Goal: Task Accomplishment & Management: Manage account settings

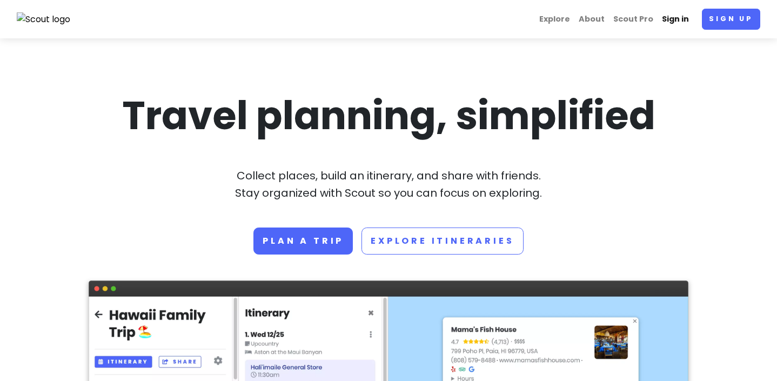
click at [674, 19] on link "Sign in" at bounding box center [675, 19] width 36 height 21
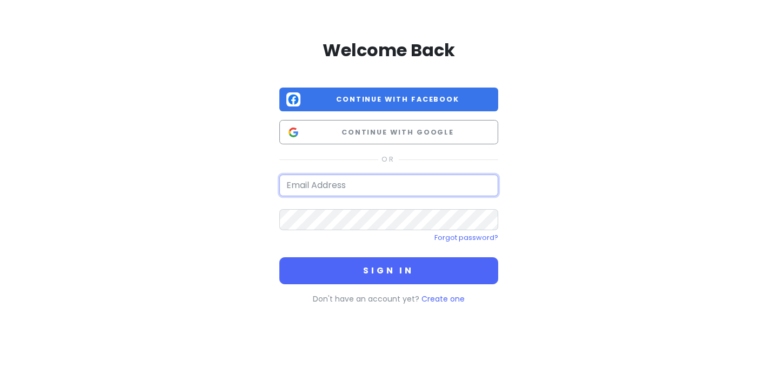
click at [379, 179] on input "email" at bounding box center [388, 185] width 219 height 22
type input "[EMAIL_ADDRESS][DOMAIN_NAME]"
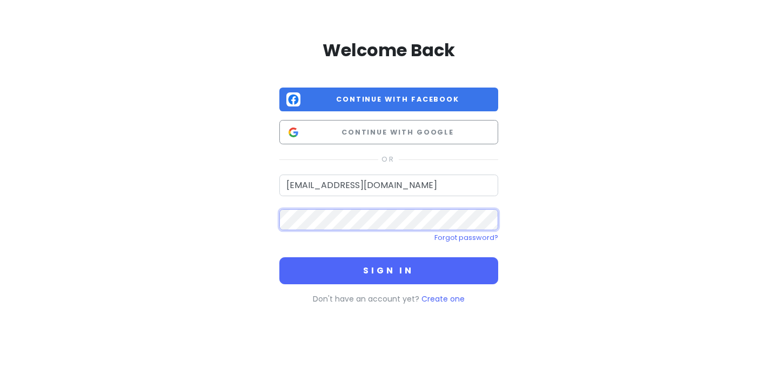
click at [279, 257] on button "Sign in" at bounding box center [388, 270] width 219 height 27
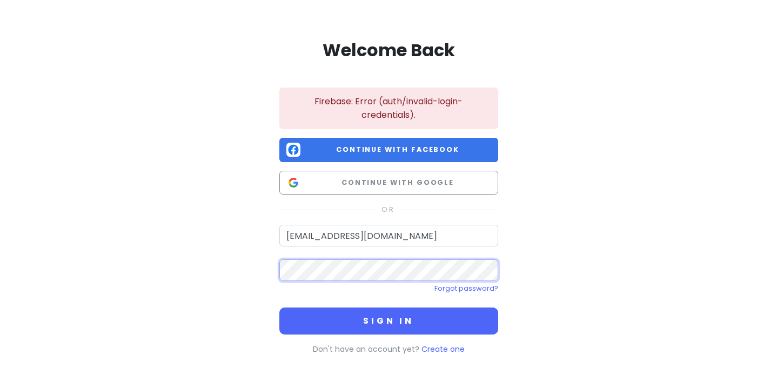
click at [279, 307] on button "Sign in" at bounding box center [388, 320] width 219 height 27
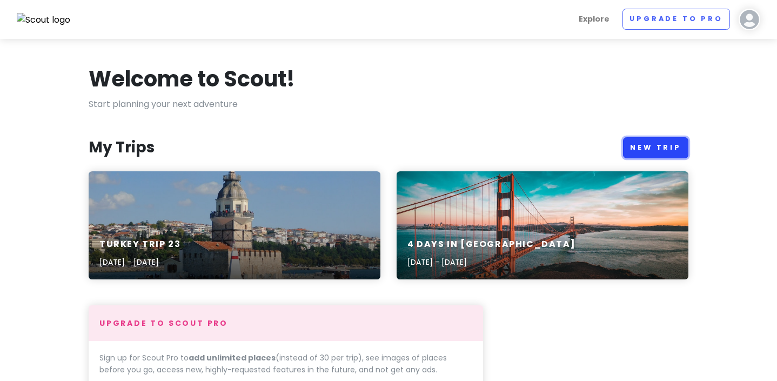
click at [650, 137] on link "New Trip" at bounding box center [655, 147] width 65 height 21
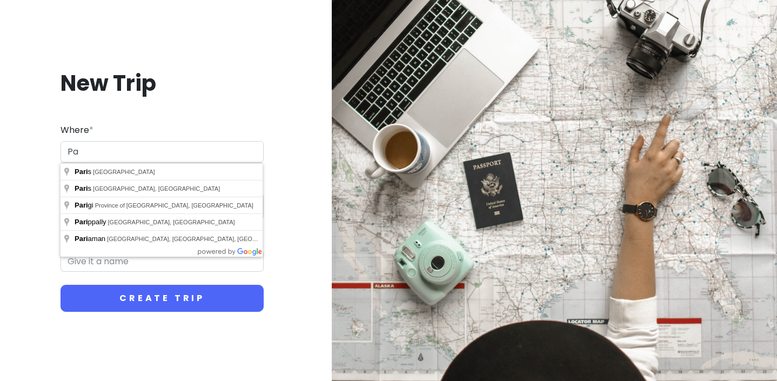
type input "P"
type input "F"
type input "C"
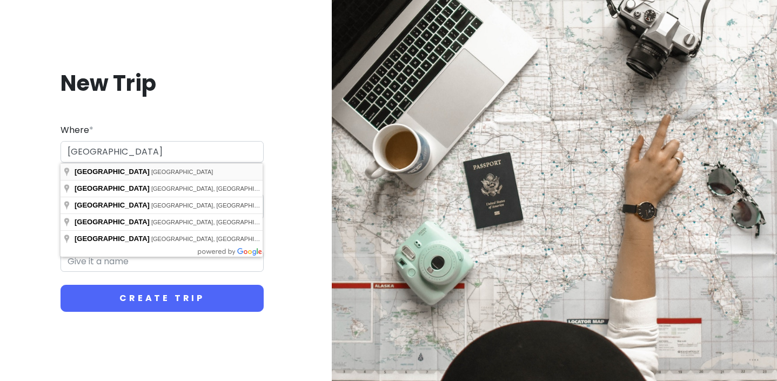
type input "[GEOGRAPHIC_DATA], [GEOGRAPHIC_DATA]"
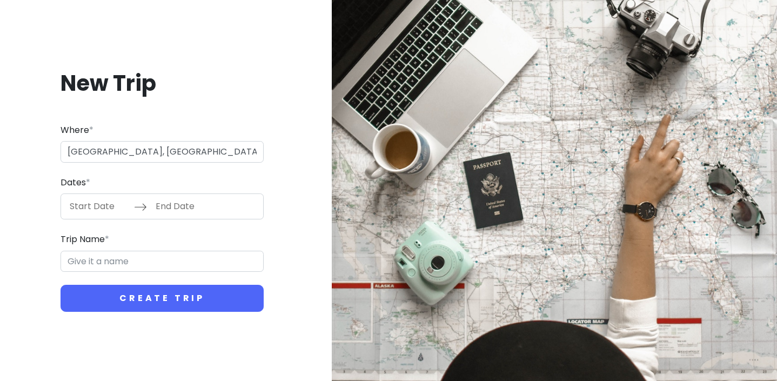
type input "Paris Trip"
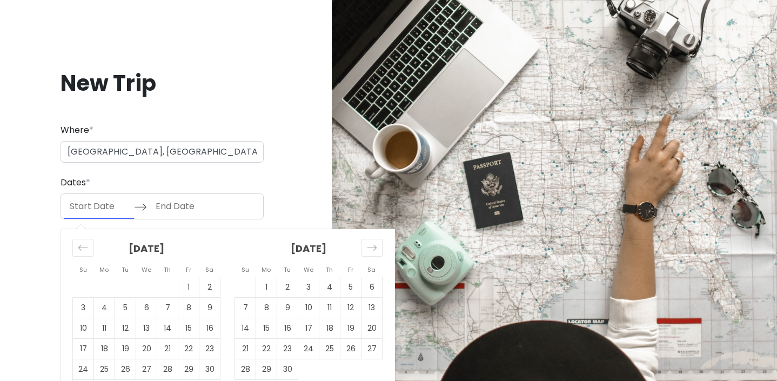
click at [95, 206] on input "Start Date" at bounding box center [99, 206] width 70 height 25
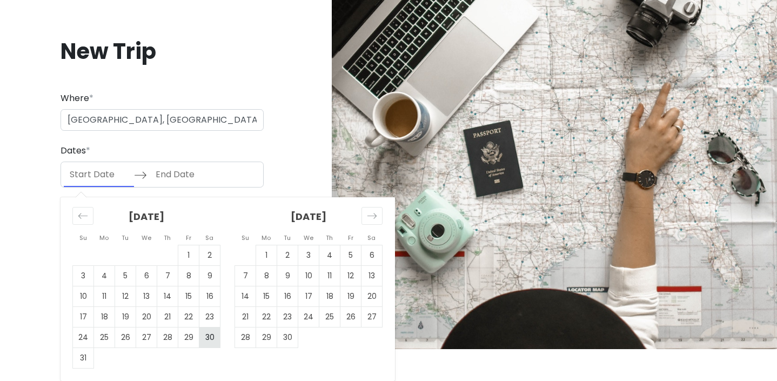
click at [211, 336] on td "30" at bounding box center [209, 337] width 21 height 21
type input "[DATE]"
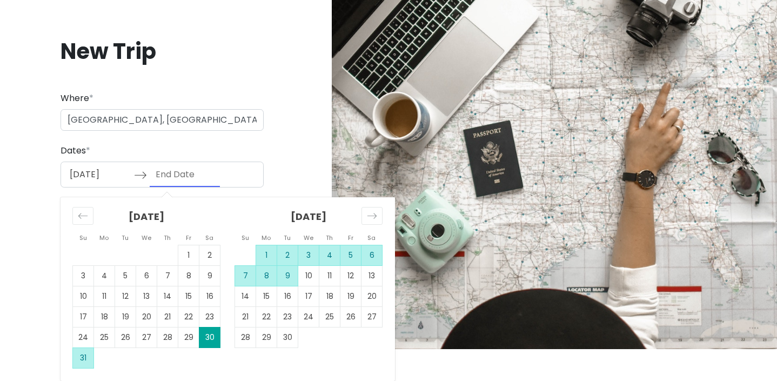
click at [285, 275] on td "9" at bounding box center [287, 276] width 21 height 21
type input "[DATE]"
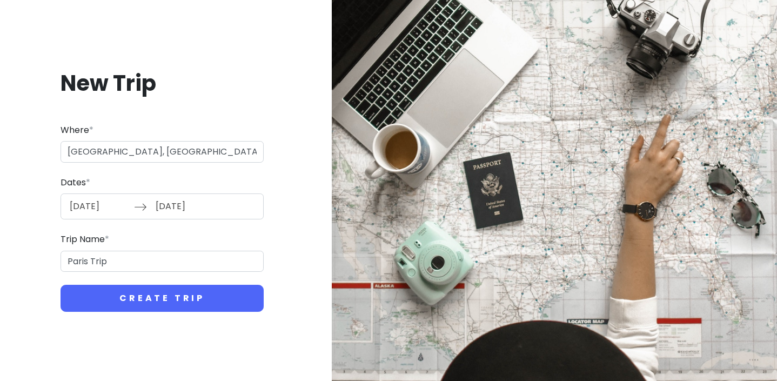
scroll to position [0, 0]
click at [91, 263] on input "Paris Trip" at bounding box center [162, 262] width 203 height 22
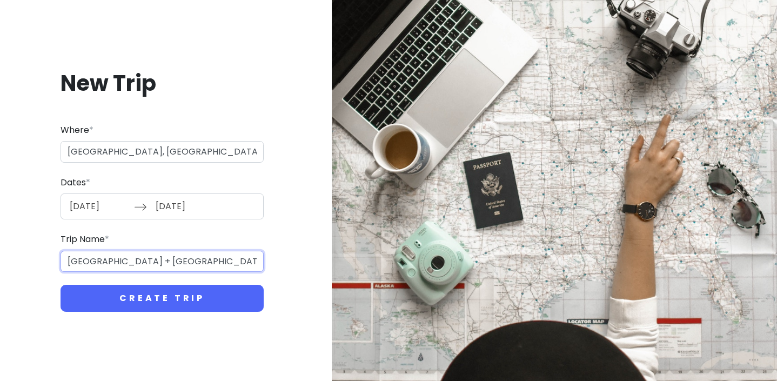
type input "[GEOGRAPHIC_DATA] + [GEOGRAPHIC_DATA] Trip"
click at [61, 285] on button "Create Trip" at bounding box center [162, 298] width 203 height 27
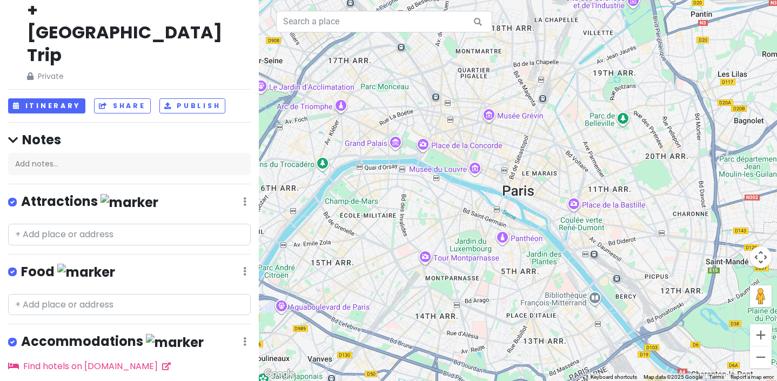
scroll to position [51, 0]
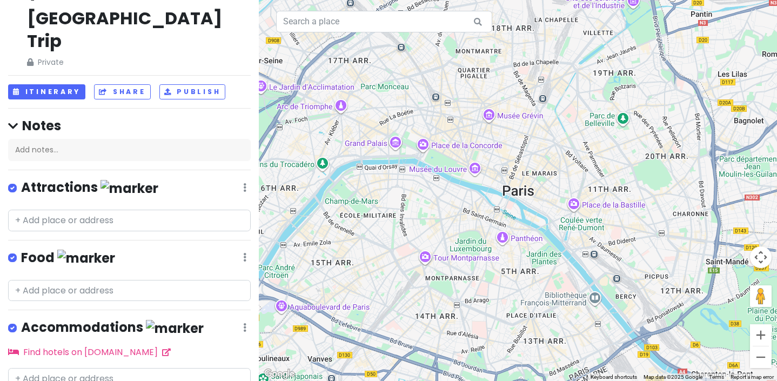
click at [247, 319] on div "Accommodations Edit Reorder Delete List" at bounding box center [129, 330] width 243 height 22
click at [246, 192] on icon at bounding box center [244, 187] width 3 height 9
click at [211, 239] on link "Edit" at bounding box center [213, 252] width 86 height 26
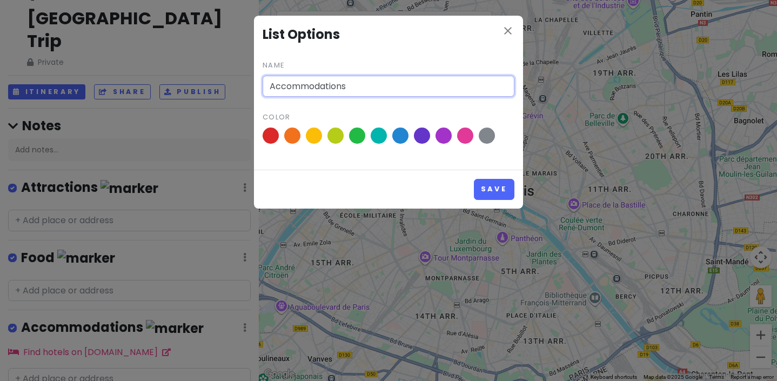
click at [272, 89] on input "Accommodations" at bounding box center [389, 87] width 252 height 22
type input "Accommodations"
click at [474, 179] on button "Save" at bounding box center [494, 189] width 41 height 21
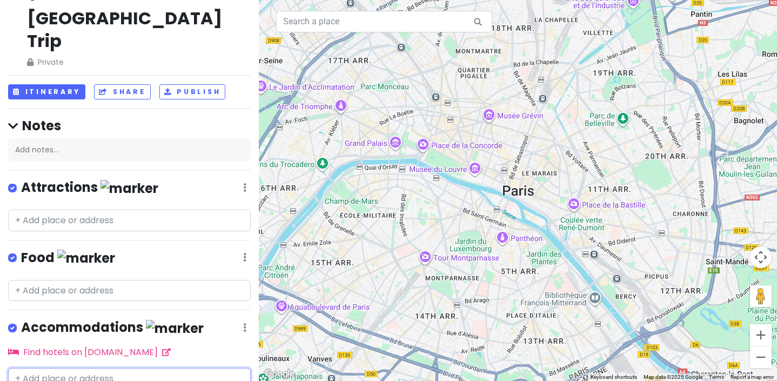
click at [86, 368] on input "text" at bounding box center [129, 379] width 243 height 22
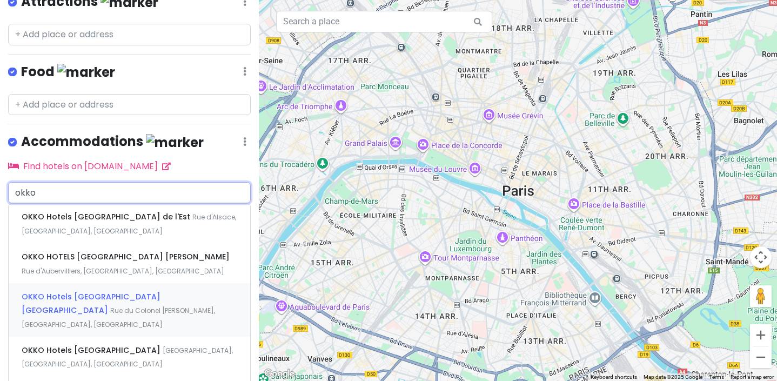
scroll to position [239, 0]
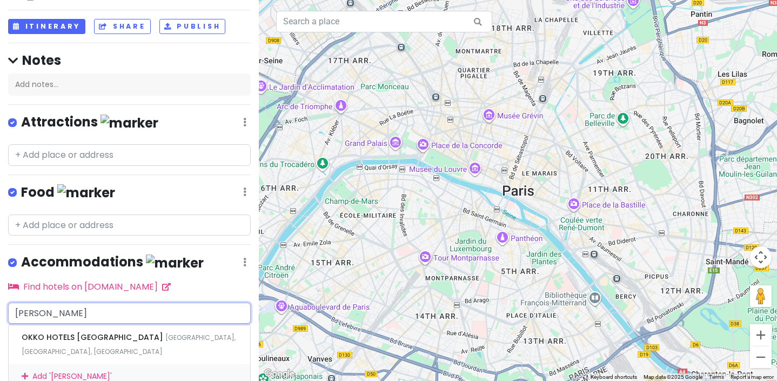
type input "okko canne"
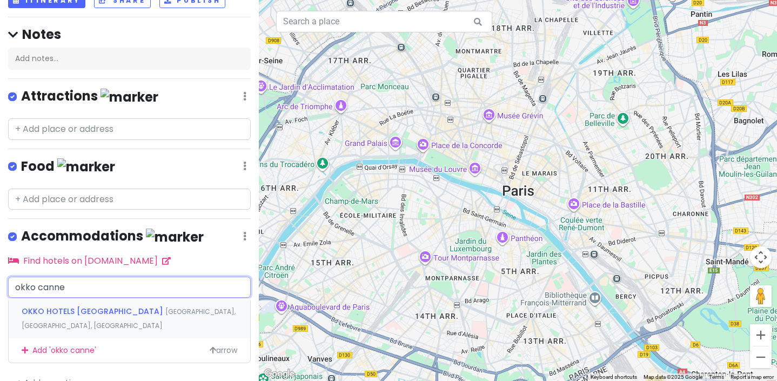
scroll to position [116, 0]
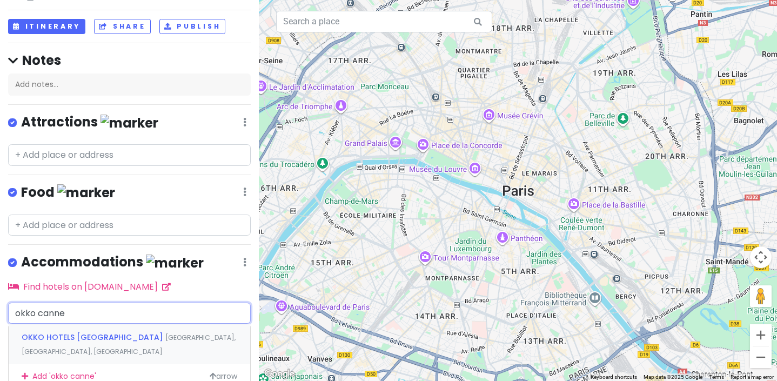
click at [110, 332] on span "OKKO HOTELS [GEOGRAPHIC_DATA]" at bounding box center [94, 337] width 144 height 11
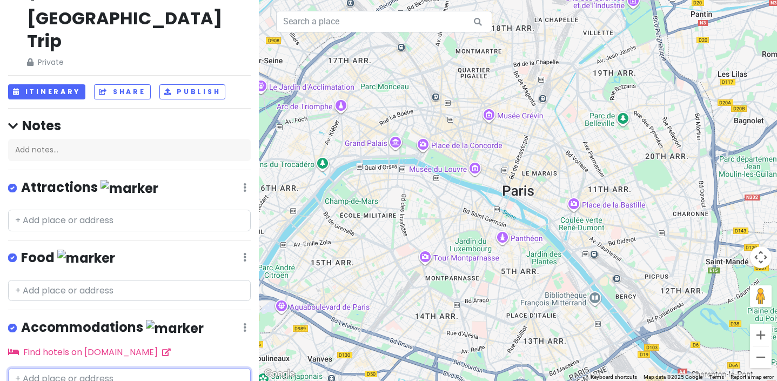
scroll to position [83, 0]
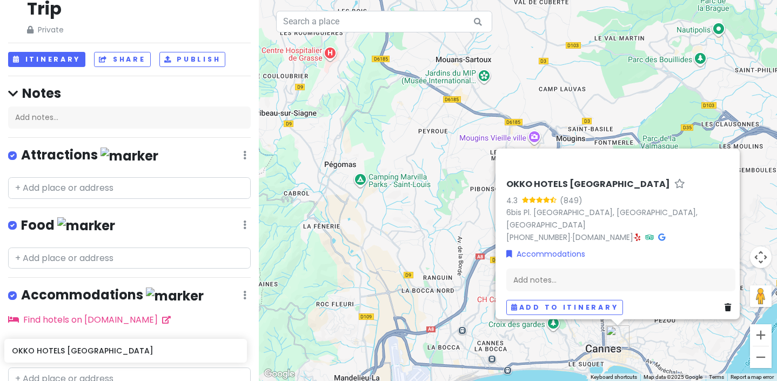
drag, startPoint x: 63, startPoint y: 309, endPoint x: 59, endPoint y: 360, distance: 50.9
click at [59, 360] on div "[GEOGRAPHIC_DATA] + South [GEOGRAPHIC_DATA] Trip Private Change Dates Make a Co…" at bounding box center [129, 190] width 259 height 381
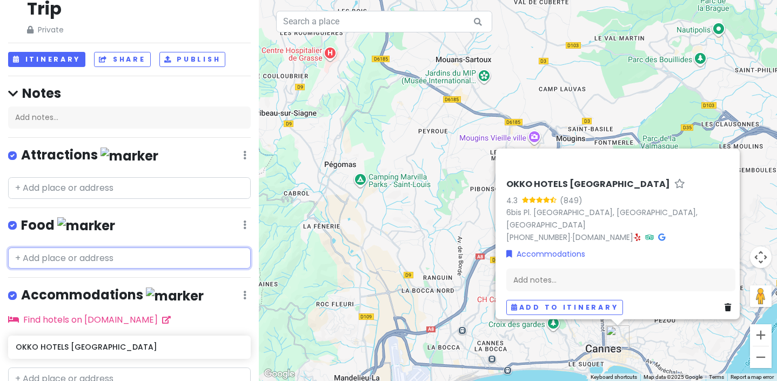
click at [52, 247] on input "text" at bounding box center [129, 258] width 243 height 22
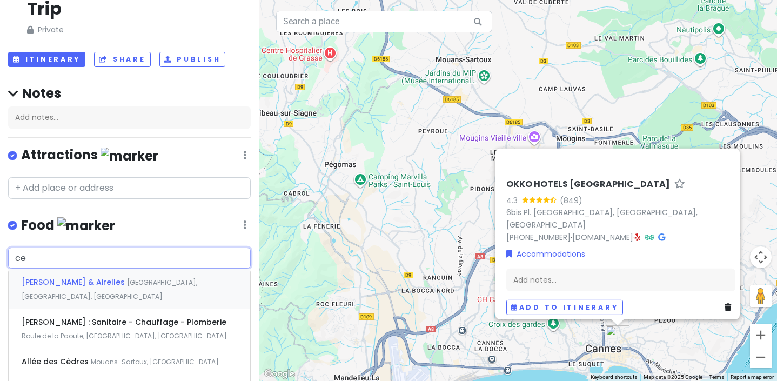
type input "c"
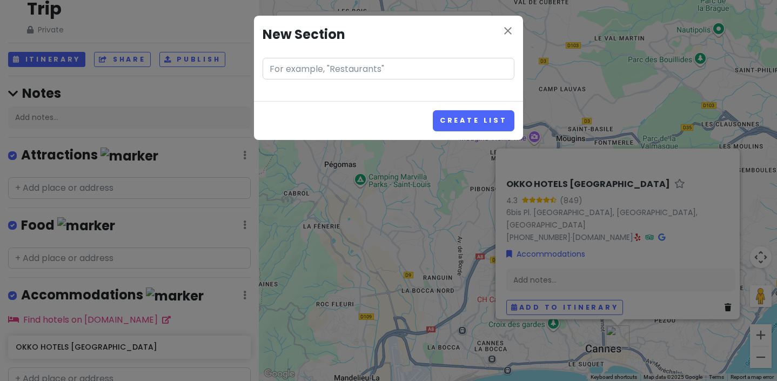
type input "d"
type input "Desserts"
click at [433, 110] on button "Create List" at bounding box center [474, 120] width 82 height 21
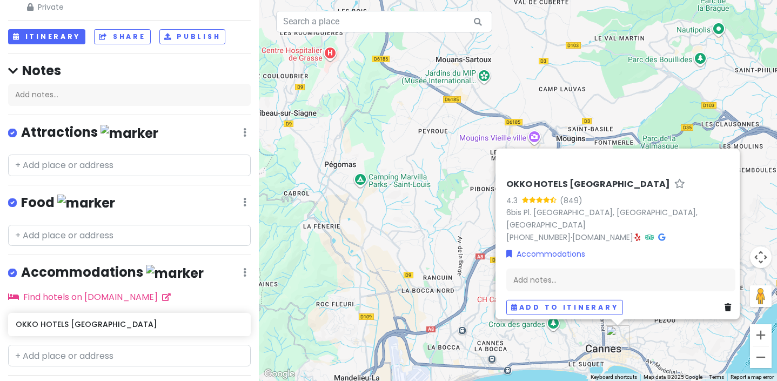
scroll to position [152, 0]
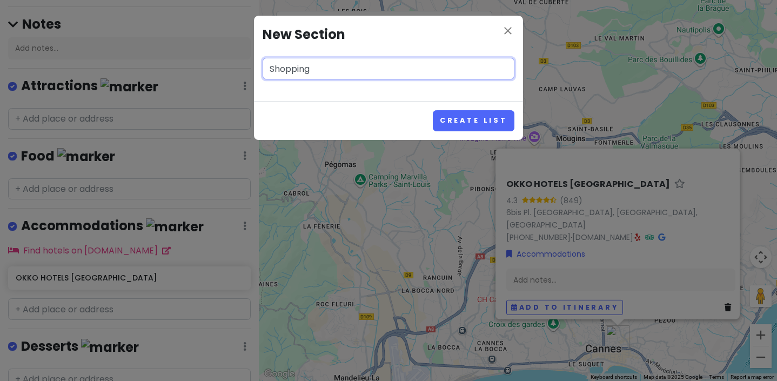
type input "Shopping"
click at [433, 110] on button "Create List" at bounding box center [474, 120] width 82 height 21
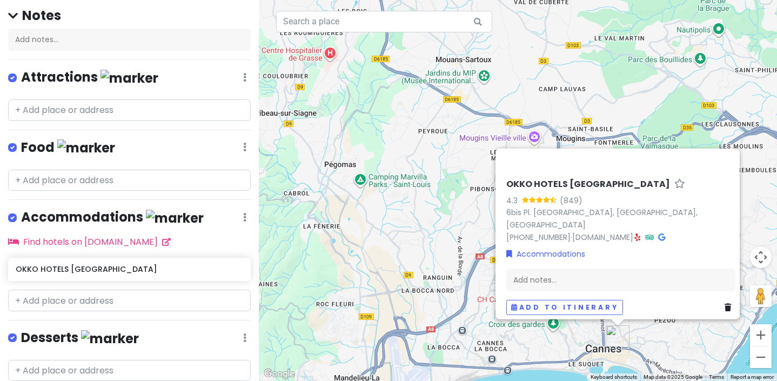
scroll to position [221, 0]
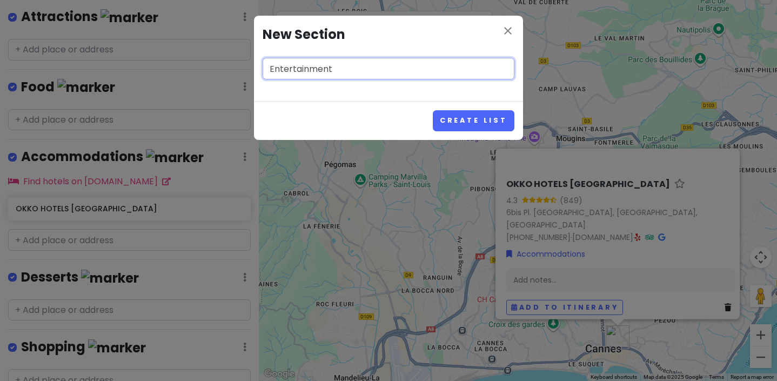
type input "Entertainment"
click at [433, 110] on button "Create List" at bounding box center [474, 120] width 82 height 21
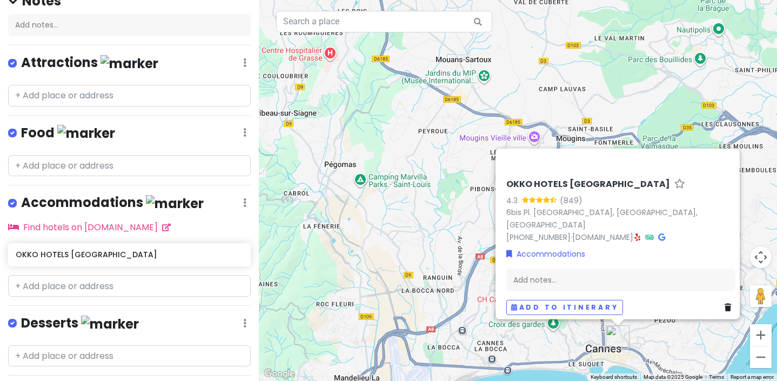
scroll to position [175, 0]
click at [95, 156] on input "text" at bounding box center [129, 167] width 243 height 22
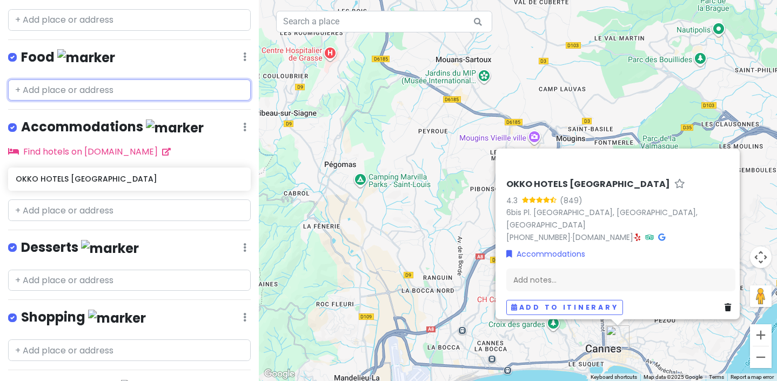
scroll to position [263, 0]
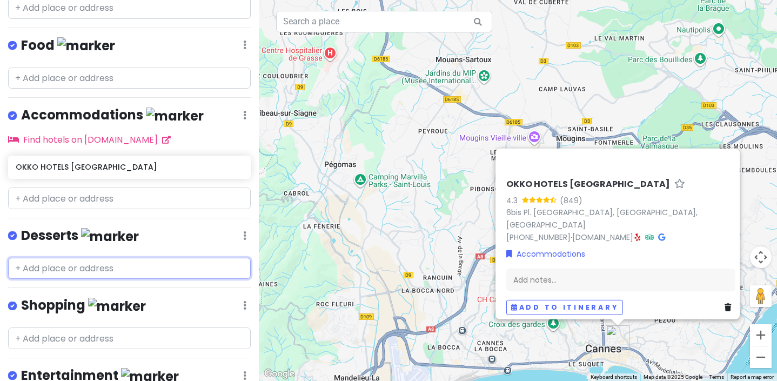
click at [55, 258] on input "text" at bounding box center [129, 269] width 243 height 22
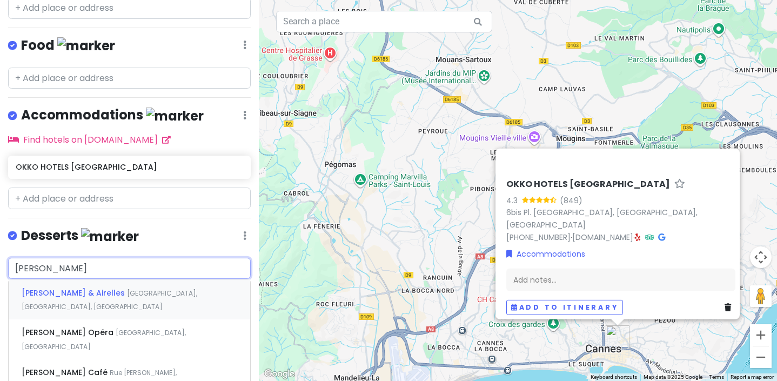
type input "[PERSON_NAME]"
click at [124, 288] on span "[GEOGRAPHIC_DATA], [GEOGRAPHIC_DATA]" at bounding box center [110, 299] width 176 height 23
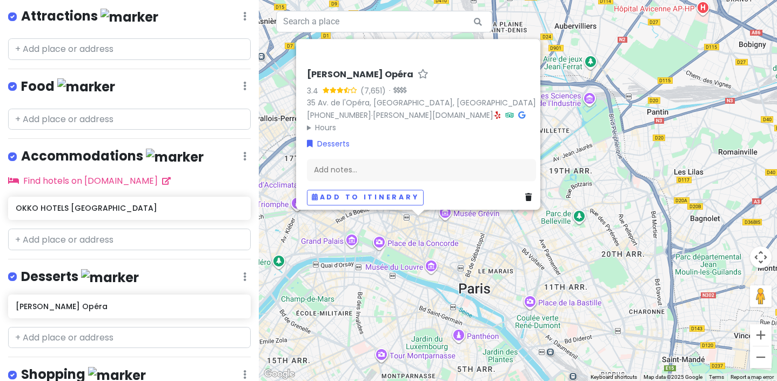
scroll to position [221, 0]
click at [112, 229] on input "text" at bounding box center [129, 240] width 243 height 22
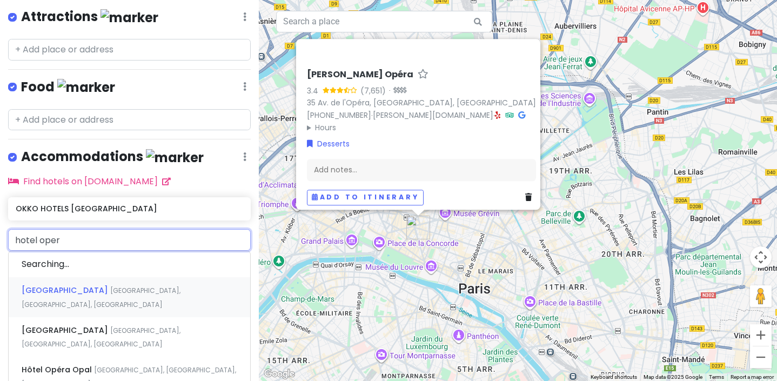
type input "hotel opera"
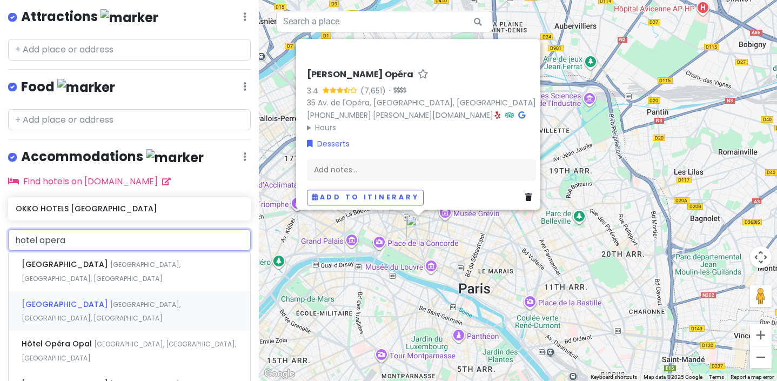
click at [64, 259] on span "[GEOGRAPHIC_DATA]" at bounding box center [66, 264] width 89 height 11
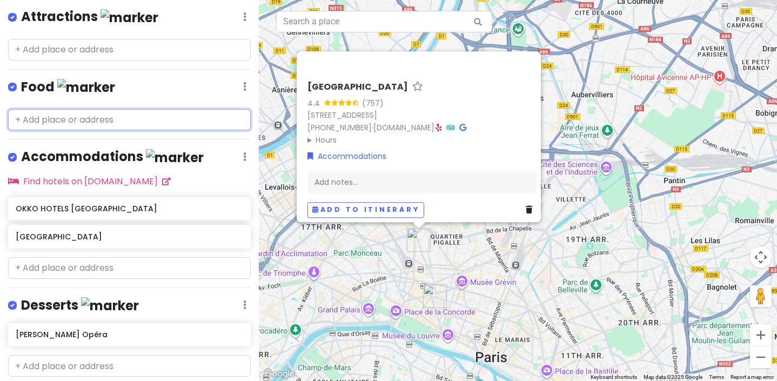
click at [80, 109] on input "text" at bounding box center [129, 120] width 243 height 22
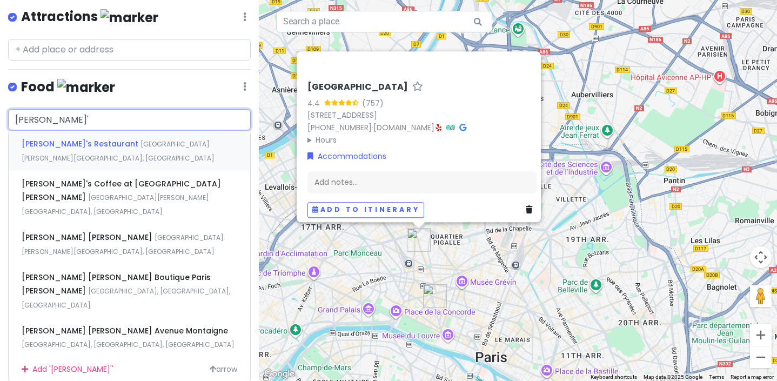
type input "[PERSON_NAME]'s"
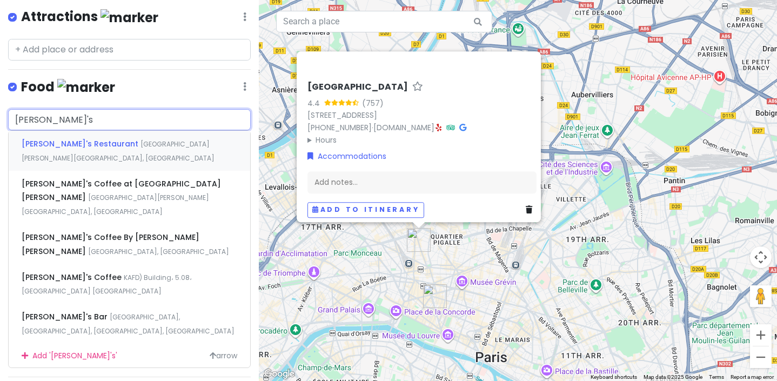
click at [74, 131] on div "[PERSON_NAME]'s Restaurant [GEOGRAPHIC_DATA][PERSON_NAME][GEOGRAPHIC_DATA], [GE…" at bounding box center [129, 151] width 241 height 40
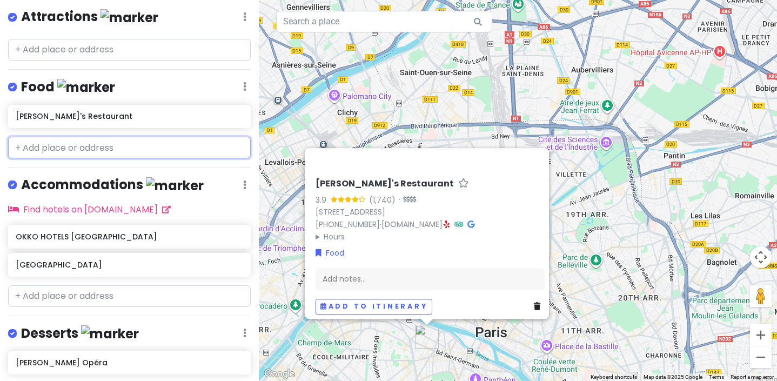
click at [74, 137] on input "text" at bounding box center [129, 148] width 243 height 22
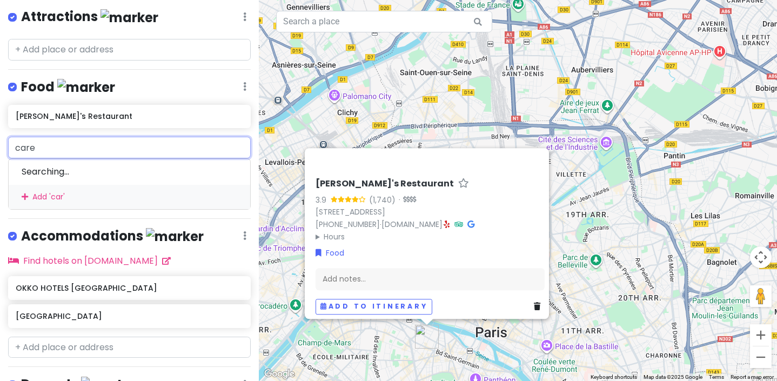
type input "caret"
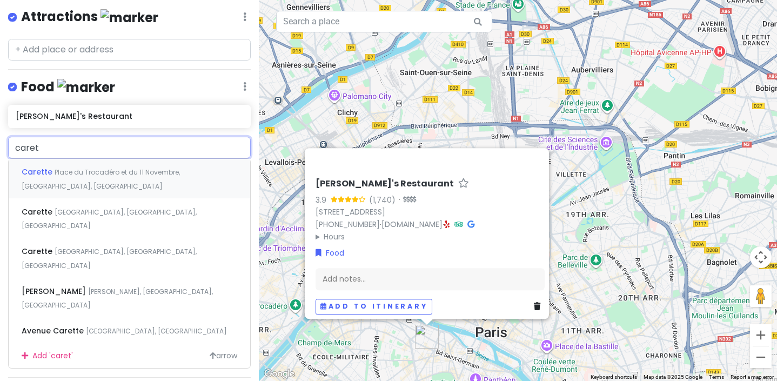
click at [58, 167] on span "Place du Trocadéro et du 11 Novembre, [GEOGRAPHIC_DATA], [GEOGRAPHIC_DATA]" at bounding box center [101, 178] width 158 height 23
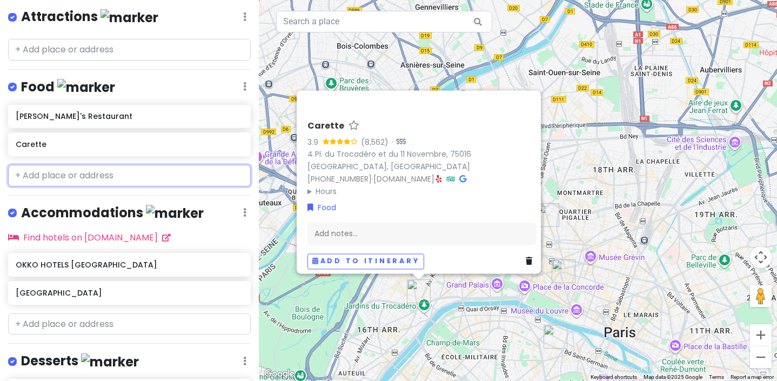
click at [111, 165] on input "text" at bounding box center [129, 176] width 243 height 22
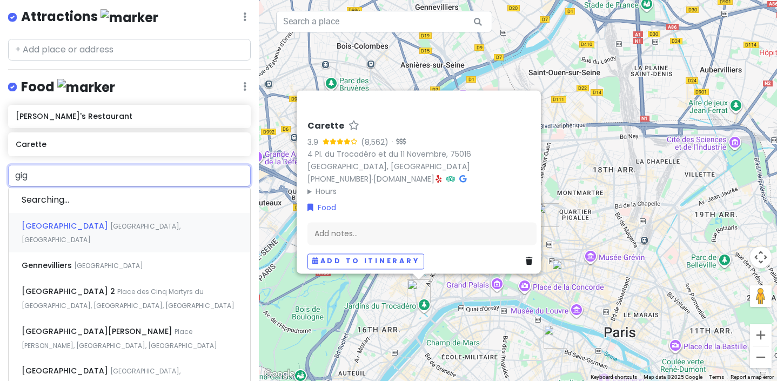
type input "[PERSON_NAME]"
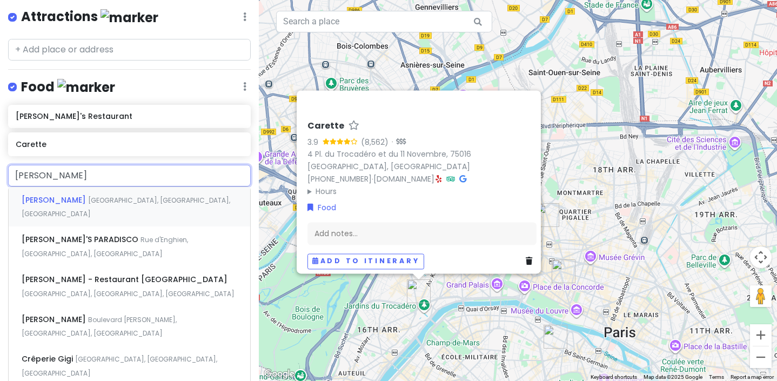
click at [59, 187] on div "Gigi [GEOGRAPHIC_DATA], [GEOGRAPHIC_DATA], [GEOGRAPHIC_DATA]" at bounding box center [129, 207] width 241 height 40
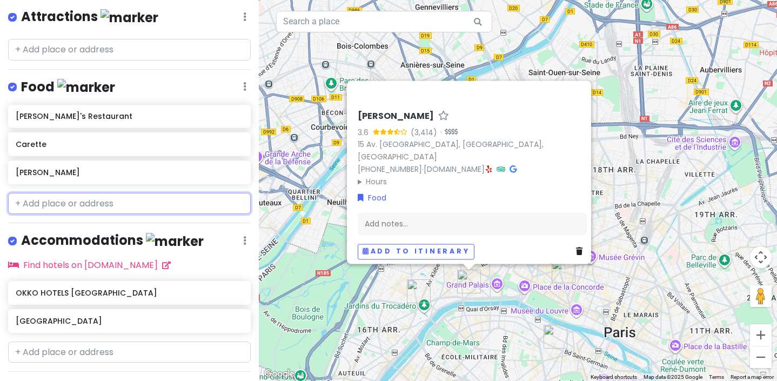
click at [60, 193] on input "text" at bounding box center [129, 204] width 243 height 22
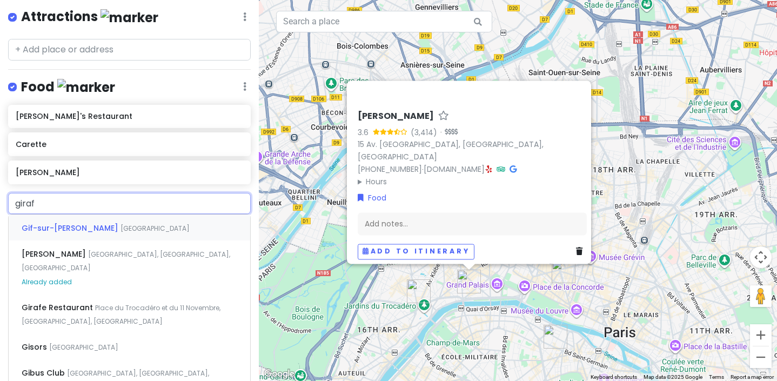
type input "giraff"
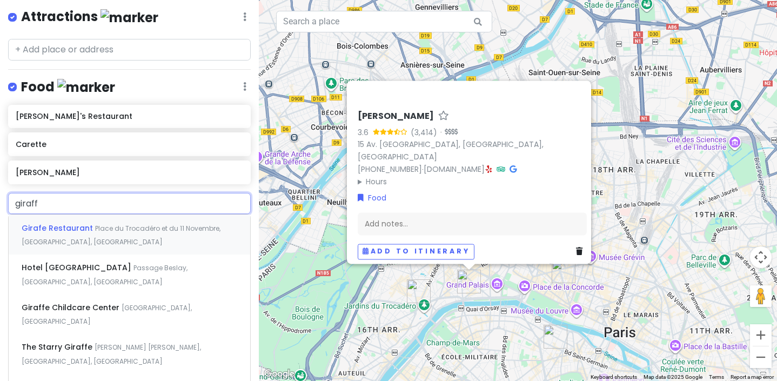
click at [44, 223] on span "Girafe Restaurant" at bounding box center [58, 228] width 73 height 11
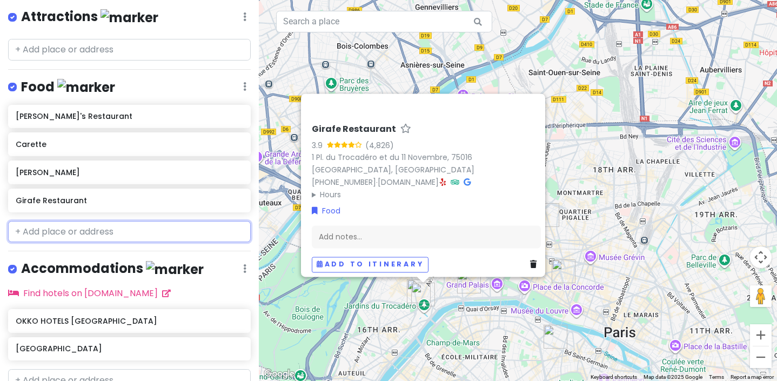
click at [44, 221] on input "text" at bounding box center [129, 232] width 243 height 22
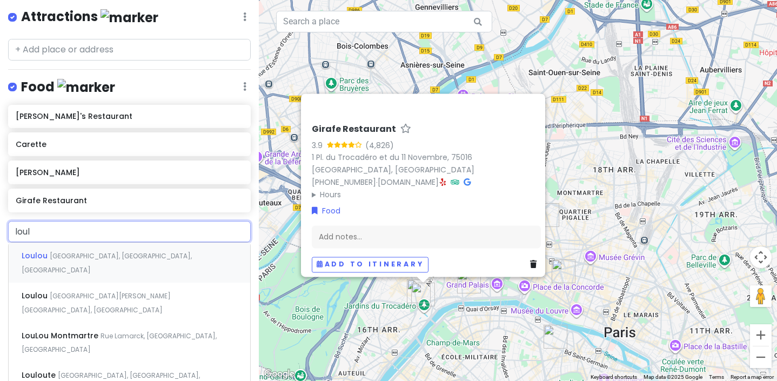
type input "loulo"
click at [40, 250] on span "Loulou" at bounding box center [36, 255] width 28 height 11
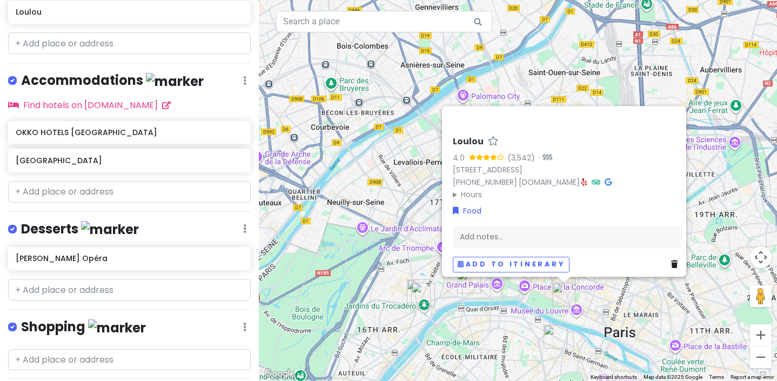
scroll to position [438, 0]
click at [98, 278] on input "text" at bounding box center [129, 289] width 243 height 22
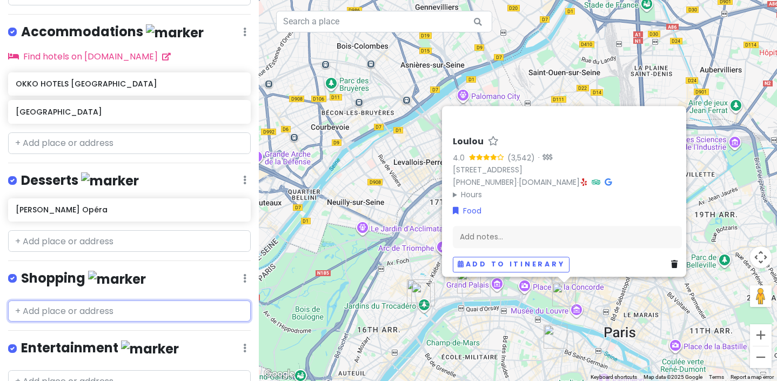
click at [43, 300] on input "text" at bounding box center [129, 311] width 243 height 22
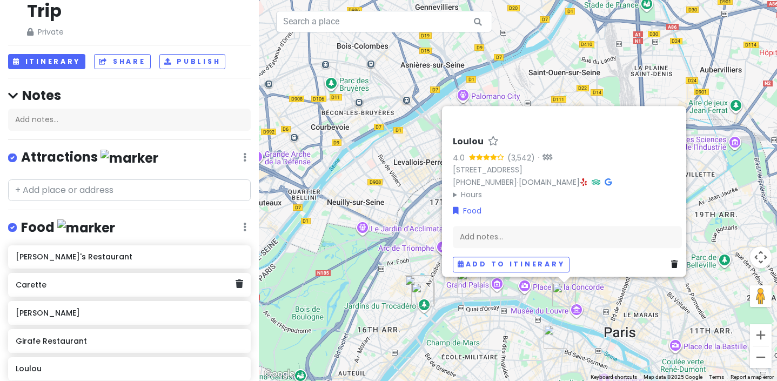
scroll to position [36, 0]
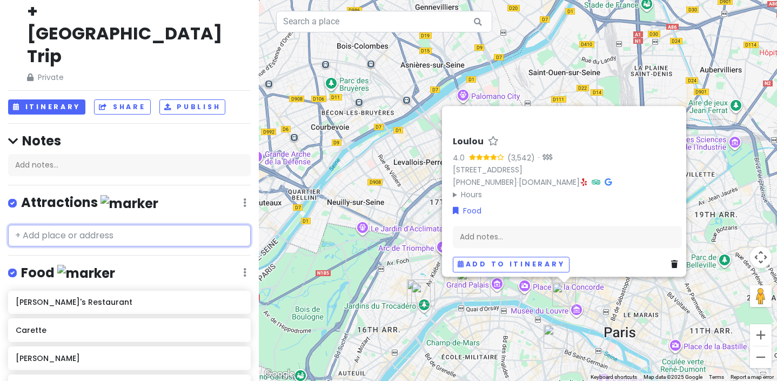
click at [73, 225] on input "text" at bounding box center [129, 236] width 243 height 22
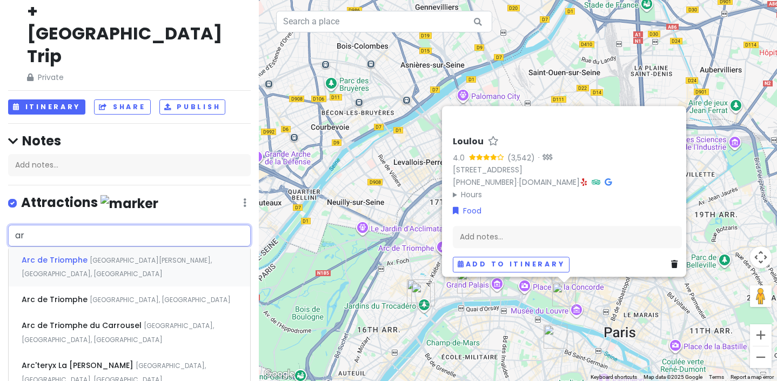
type input "a"
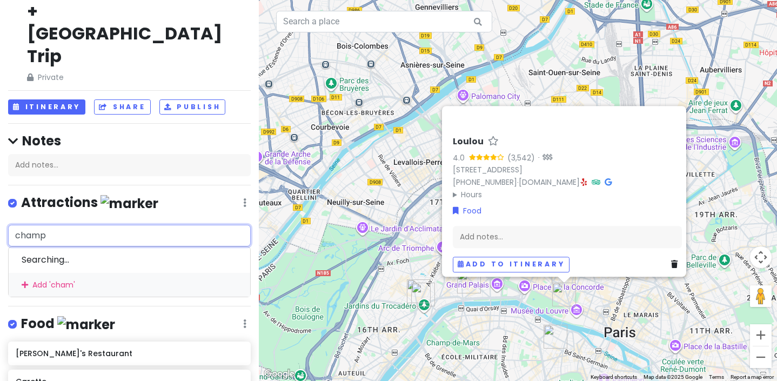
type input "champs"
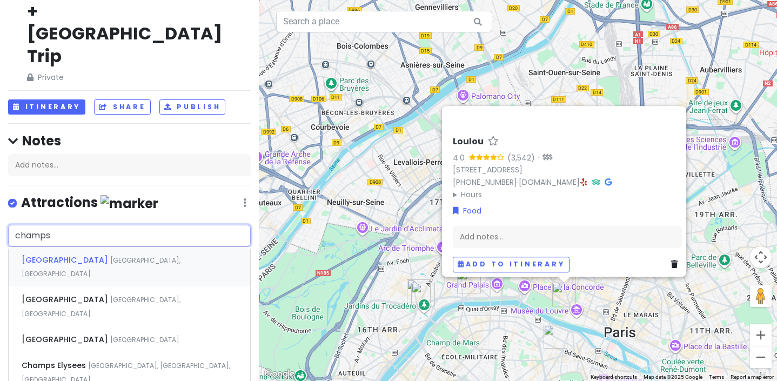
click at [41, 254] on span "[GEOGRAPHIC_DATA]" at bounding box center [66, 259] width 89 height 11
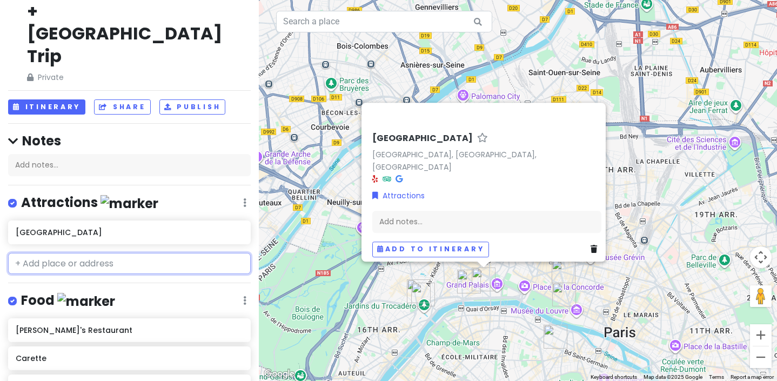
click at [42, 253] on input "text" at bounding box center [129, 264] width 243 height 22
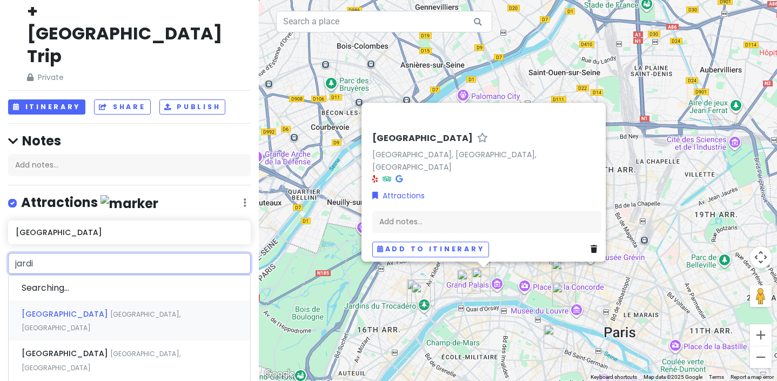
type input "jardin"
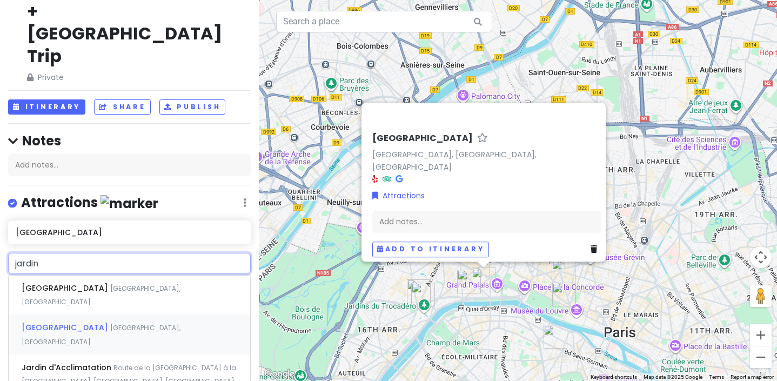
click at [51, 283] on span "[GEOGRAPHIC_DATA]" at bounding box center [66, 288] width 89 height 11
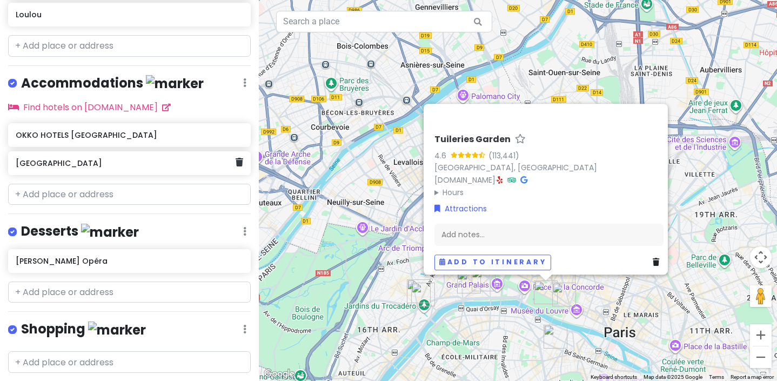
scroll to position [542, 0]
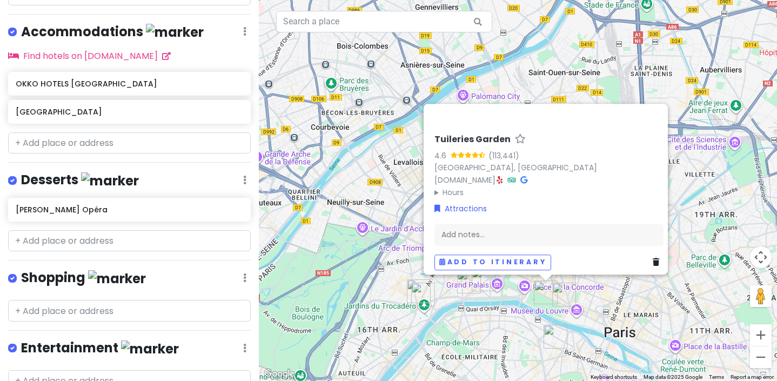
click at [106, 295] on div at bounding box center [129, 299] width 259 height 9
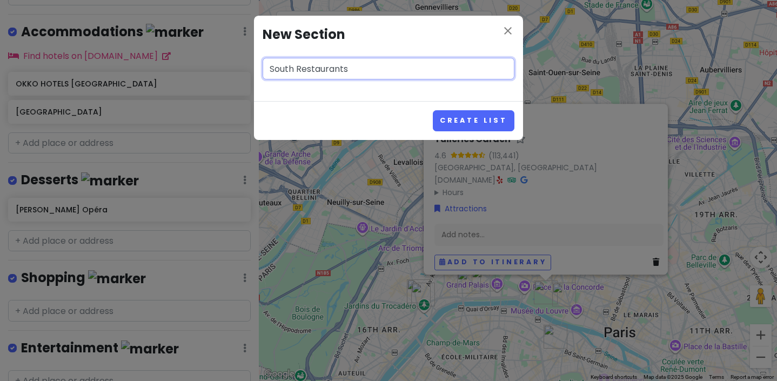
type input "South Restaurants"
click at [433, 110] on button "Create List" at bounding box center [474, 120] width 82 height 21
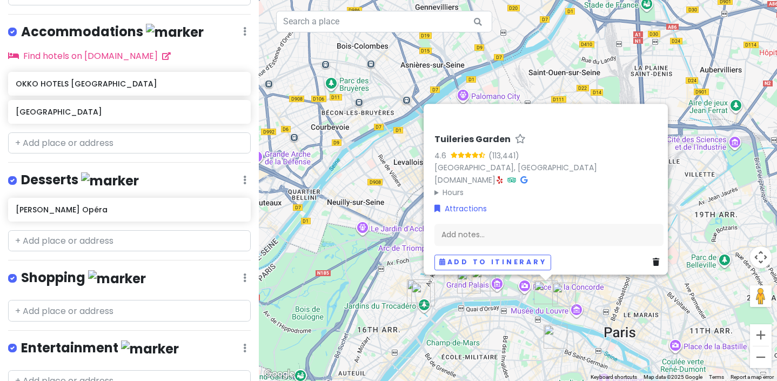
scroll to position [611, 0]
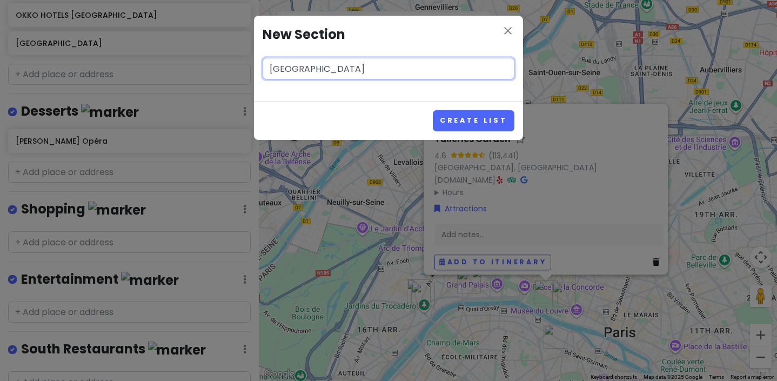
type input "[GEOGRAPHIC_DATA]"
click at [433, 110] on button "Create List" at bounding box center [474, 120] width 82 height 21
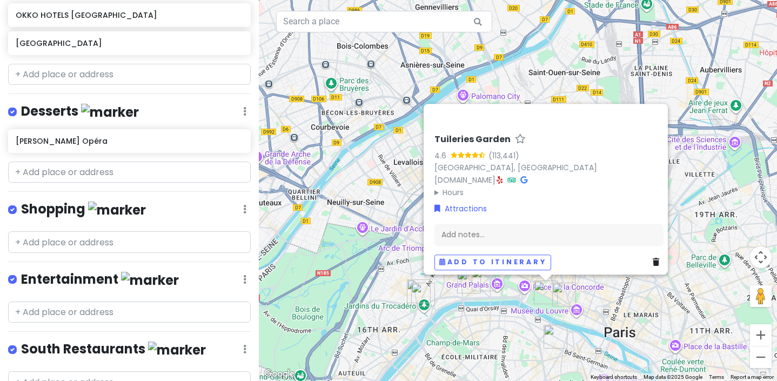
scroll to position [680, 0]
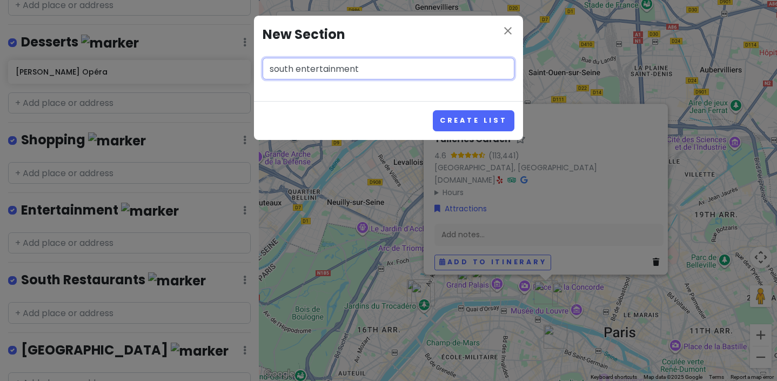
type input "south entertainment"
click at [433, 110] on button "Create List" at bounding box center [474, 120] width 82 height 21
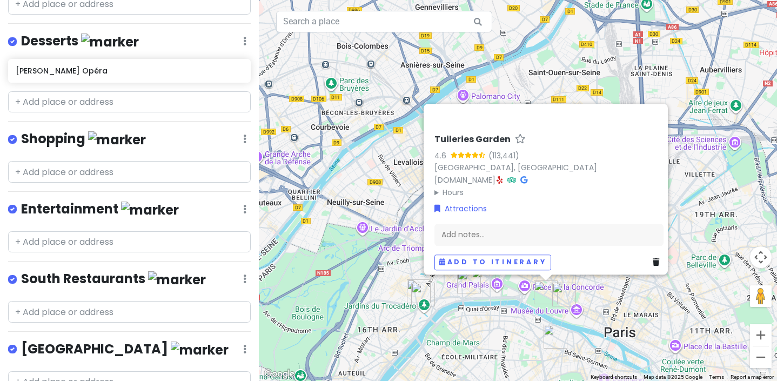
scroll to position [749, 0]
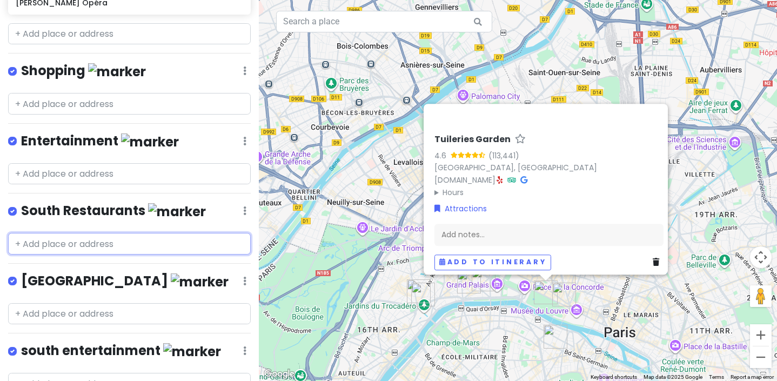
click at [93, 233] on input "text" at bounding box center [129, 244] width 243 height 22
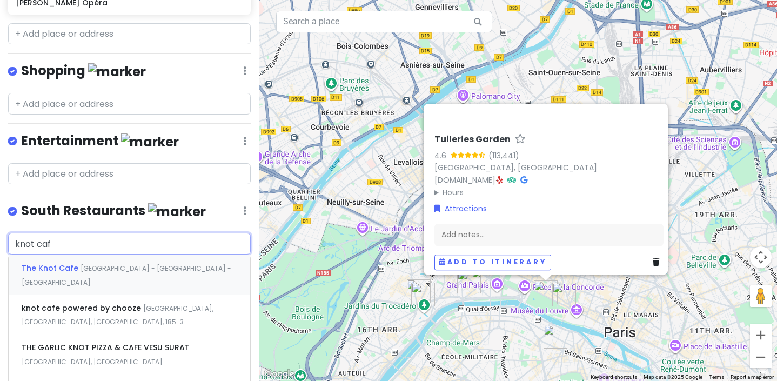
type input "knot cafe"
click at [99, 233] on input "knot cafe" at bounding box center [129, 244] width 243 height 22
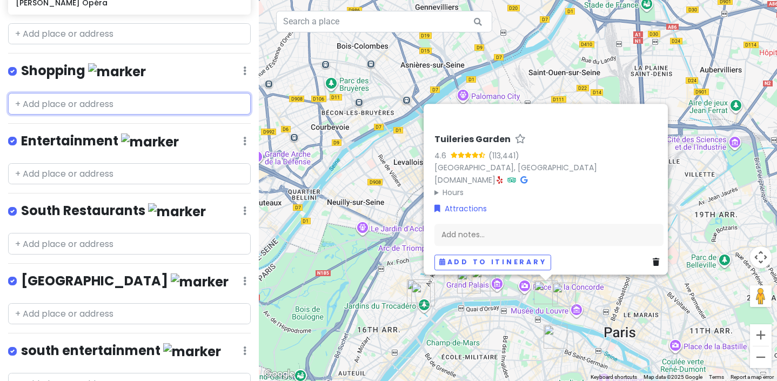
click at [93, 93] on input "text" at bounding box center [129, 104] width 243 height 22
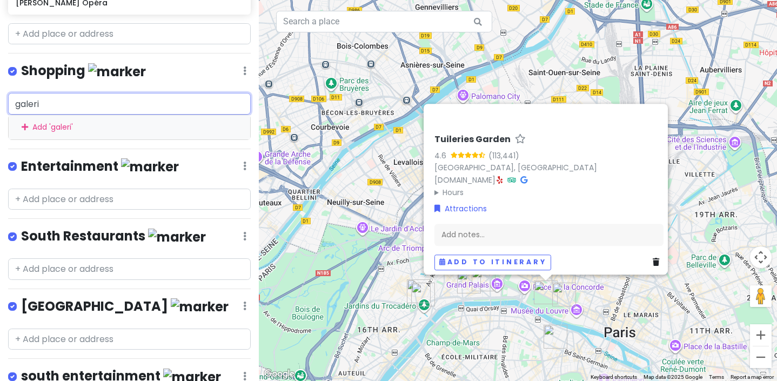
type input "galerie"
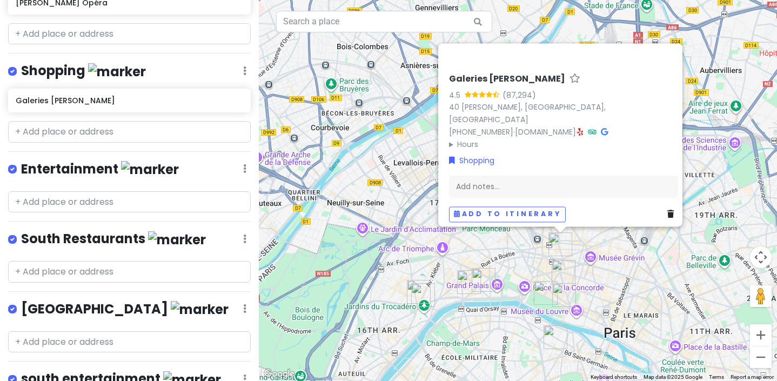
scroll to position [777, 0]
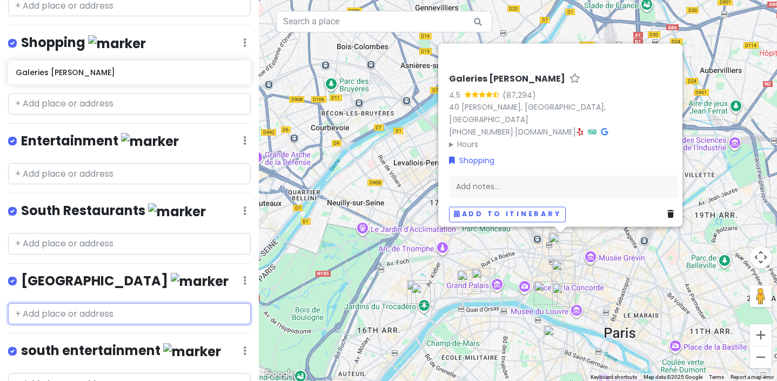
click at [107, 303] on input "text" at bounding box center [129, 314] width 243 height 22
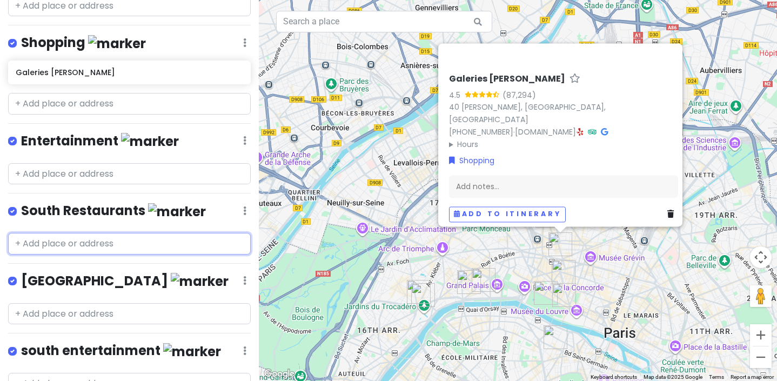
click at [116, 233] on input "text" at bounding box center [129, 244] width 243 height 22
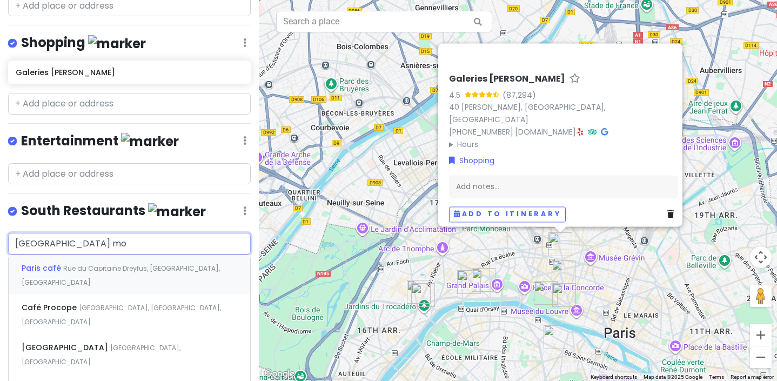
type input "cafe de paris mon"
click at [103, 267] on span "[GEOGRAPHIC_DATA], [GEOGRAPHIC_DATA]" at bounding box center [121, 275] width 198 height 23
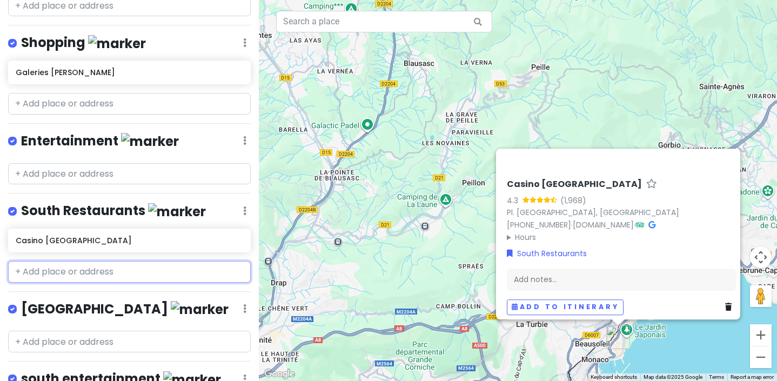
click at [103, 261] on input "text" at bounding box center [129, 272] width 243 height 22
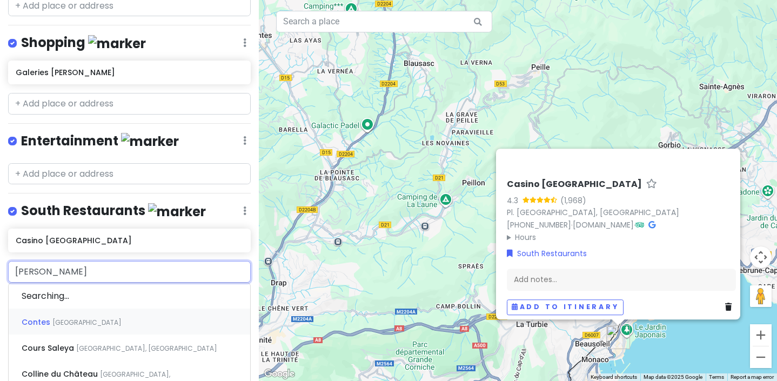
type input "coya"
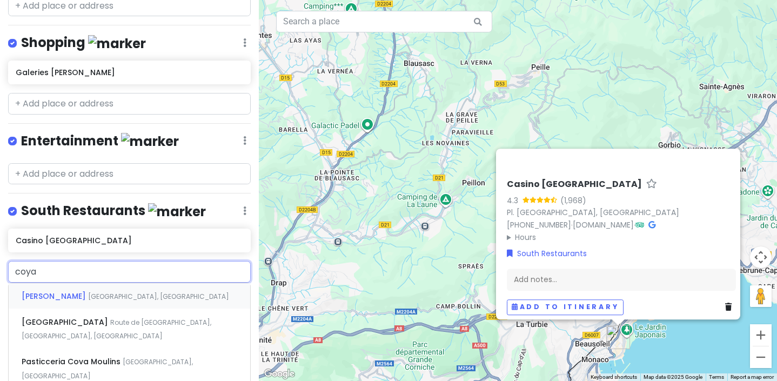
click at [60, 291] on span "[PERSON_NAME]" at bounding box center [55, 296] width 66 height 11
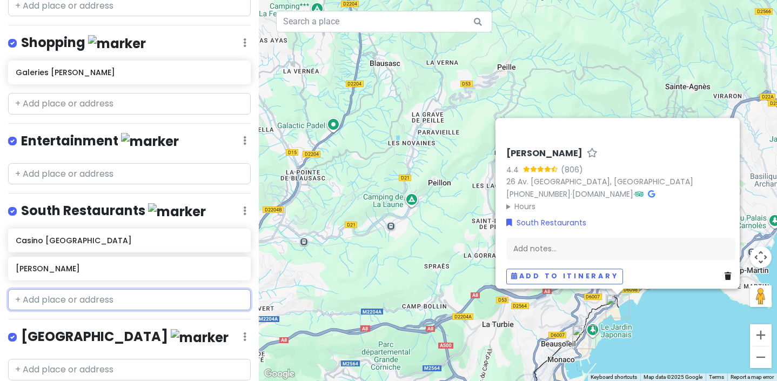
click at [90, 289] on input "text" at bounding box center [129, 300] width 243 height 22
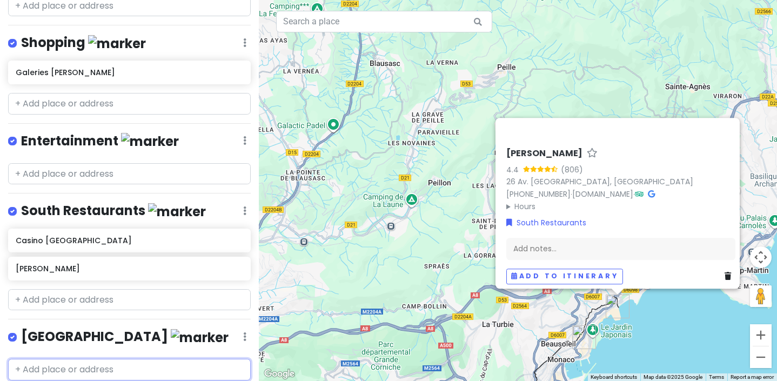
click at [47, 359] on input "text" at bounding box center [129, 370] width 243 height 22
type input "nikki"
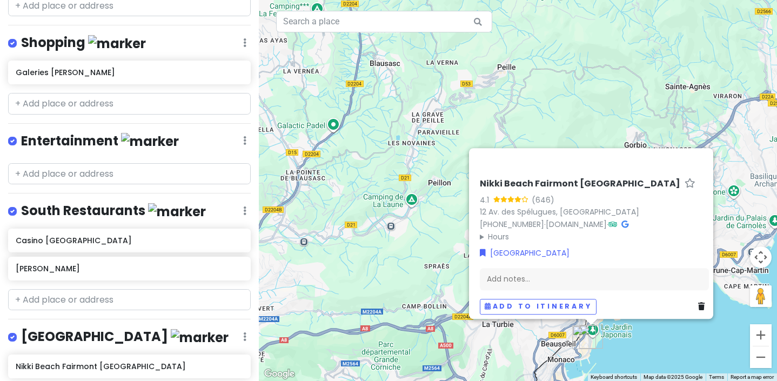
type input "nikki"
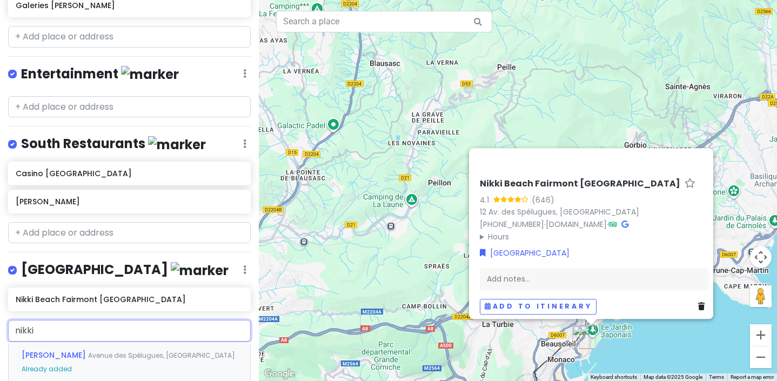
scroll to position [871, 0]
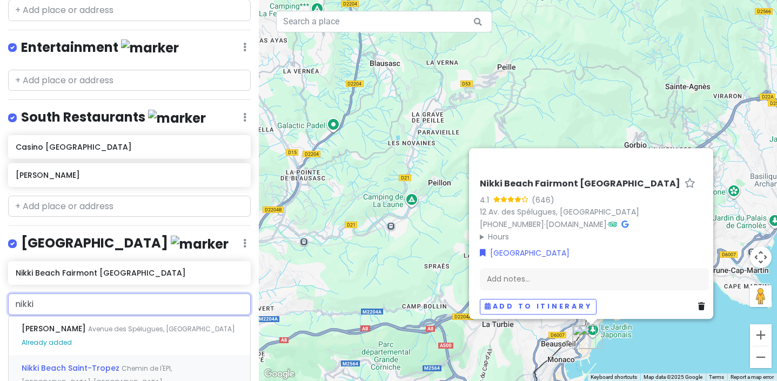
click at [132, 324] on span "Chemin de l'EPI, [GEOGRAPHIC_DATA], [GEOGRAPHIC_DATA]" at bounding box center [161, 328] width 147 height 9
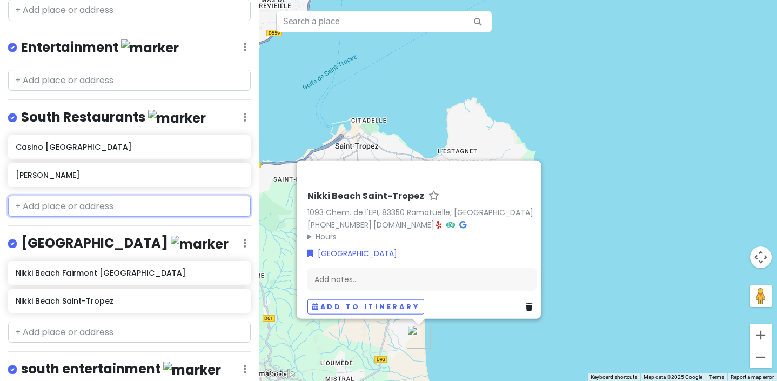
click at [82, 196] on input "text" at bounding box center [129, 207] width 243 height 22
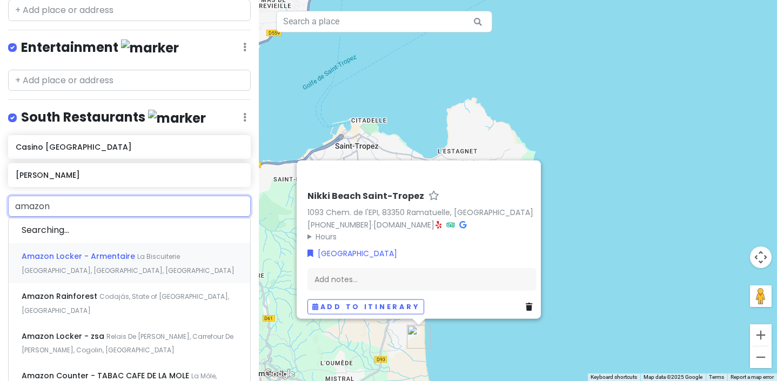
type input "amazoni"
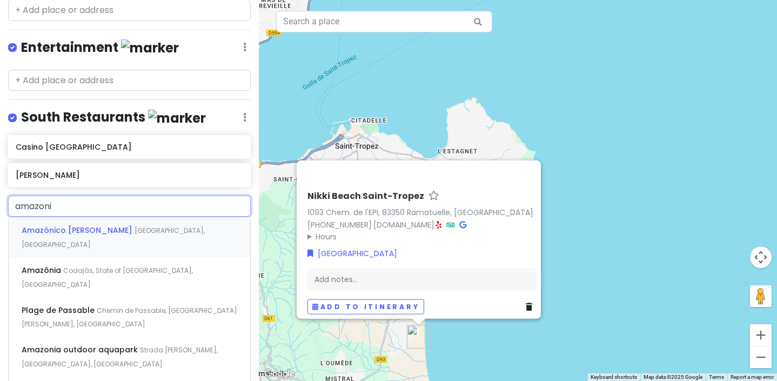
click at [59, 225] on span "Amazónico [PERSON_NAME]" at bounding box center [78, 230] width 113 height 11
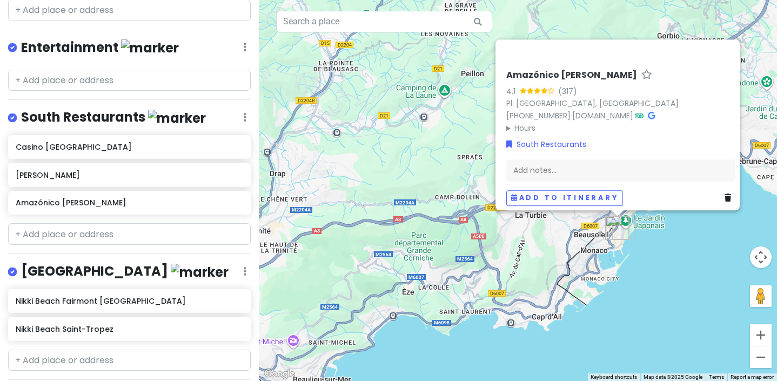
scroll to position [917, 0]
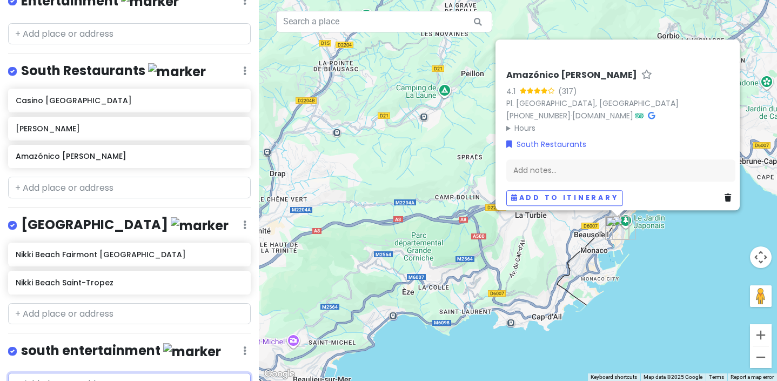
click at [54, 373] on input "text" at bounding box center [129, 384] width 243 height 22
type input "hotel du ca"
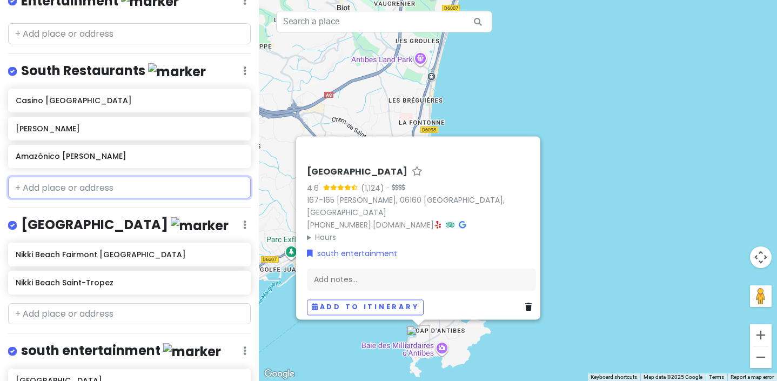
click at [76, 177] on input "text" at bounding box center [129, 188] width 243 height 22
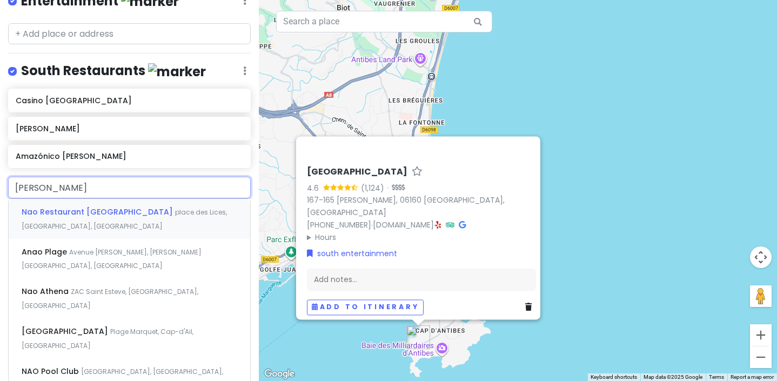
type input "nao sa"
click at [85, 199] on div "Nao Restaurant [GEOGRAPHIC_DATA], [GEOGRAPHIC_DATA], [GEOGRAPHIC_DATA]" at bounding box center [129, 219] width 241 height 40
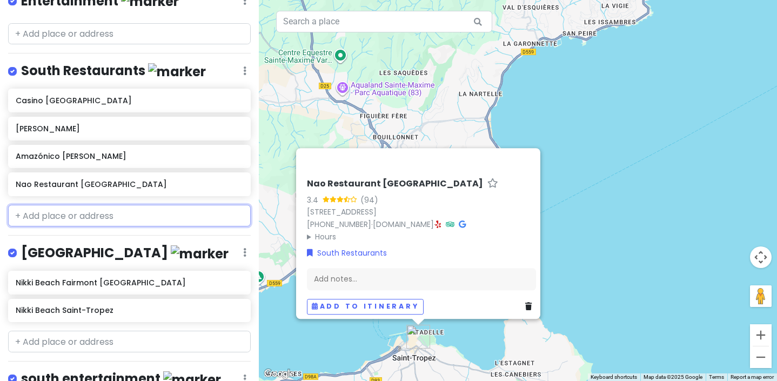
click at [103, 205] on input "text" at bounding box center [129, 216] width 243 height 22
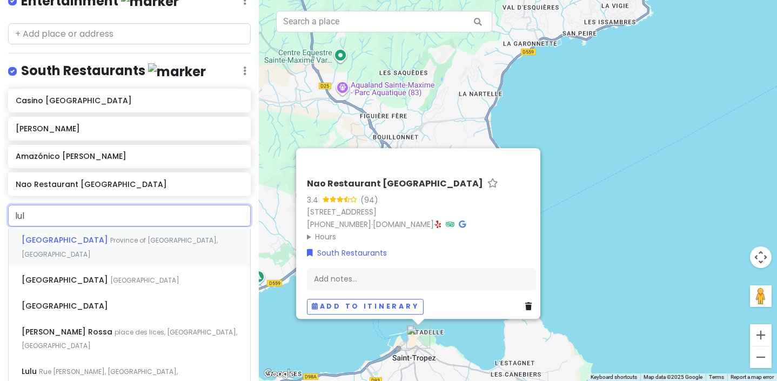
type input "lulu"
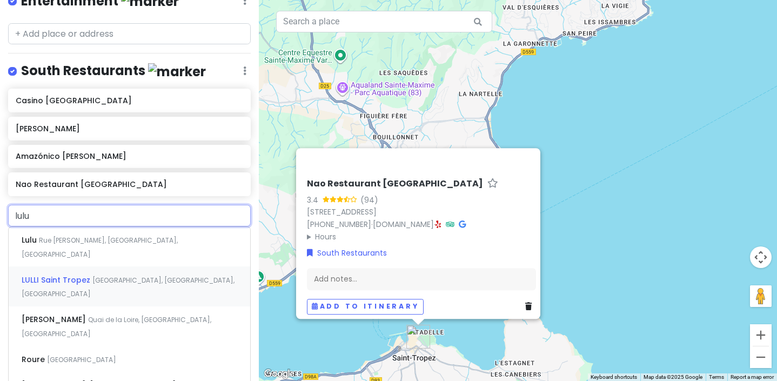
click at [39, 234] on span "LULLI Saint Tropez" at bounding box center [30, 239] width 17 height 11
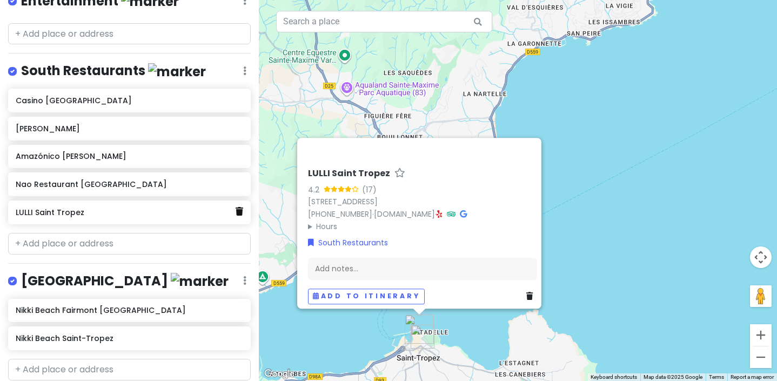
click at [238, 207] on icon at bounding box center [240, 211] width 8 height 9
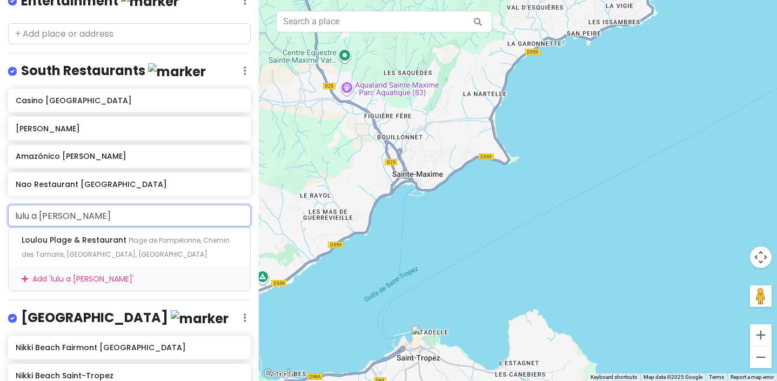
click at [26, 205] on input "lulu a [PERSON_NAME]" at bounding box center [129, 216] width 243 height 22
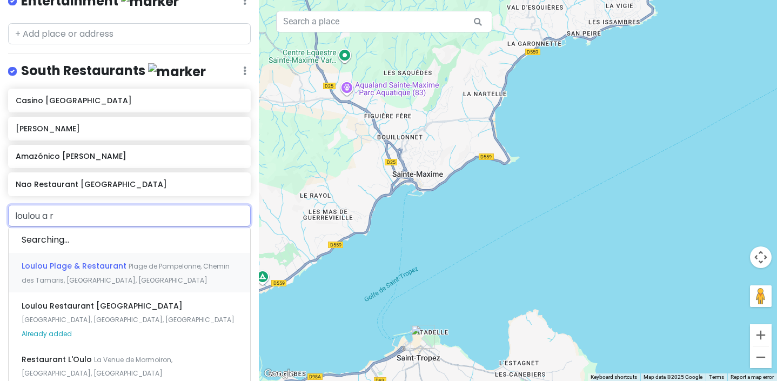
type input "loulou a ra"
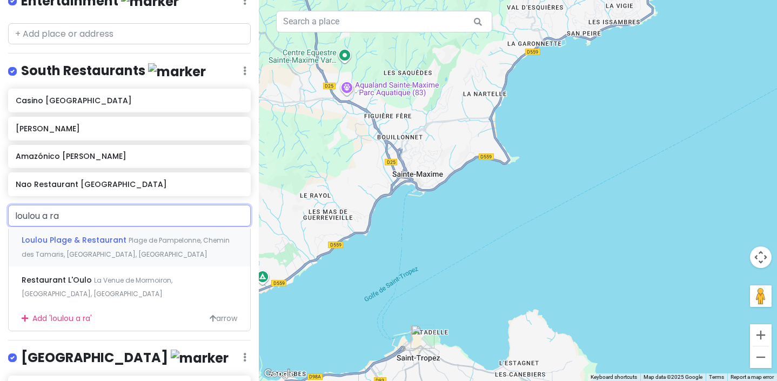
click at [73, 227] on div "Loulou Plage & Restaurant [GEOGRAPHIC_DATA], [GEOGRAPHIC_DATA], [GEOGRAPHIC_DAT…" at bounding box center [129, 247] width 241 height 40
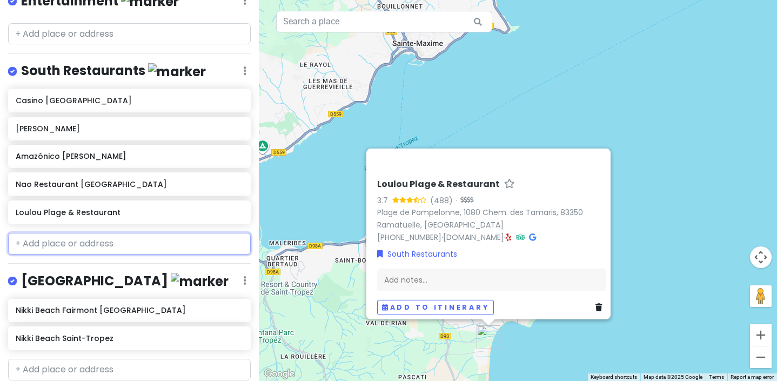
click at [83, 233] on input "text" at bounding box center [129, 244] width 243 height 22
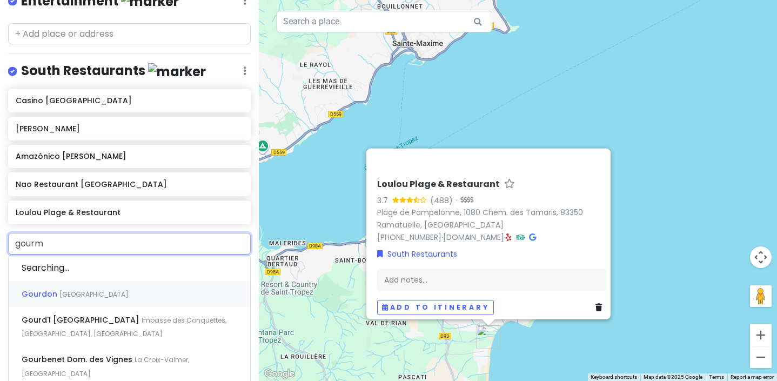
type input "gourma"
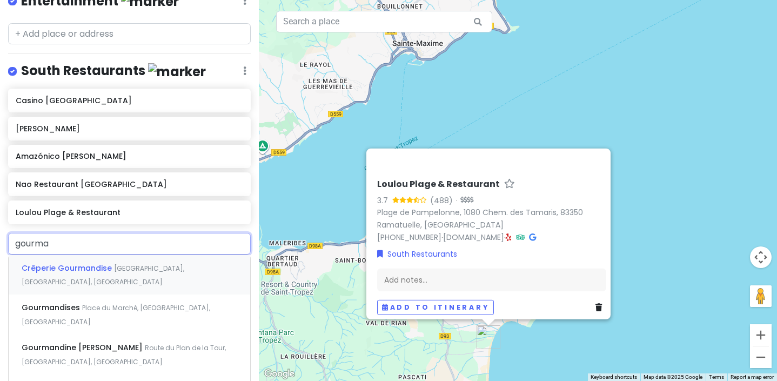
click at [93, 255] on div "Crêperie Gourmandise [GEOGRAPHIC_DATA], [GEOGRAPHIC_DATA], [GEOGRAPHIC_DATA]" at bounding box center [129, 275] width 241 height 40
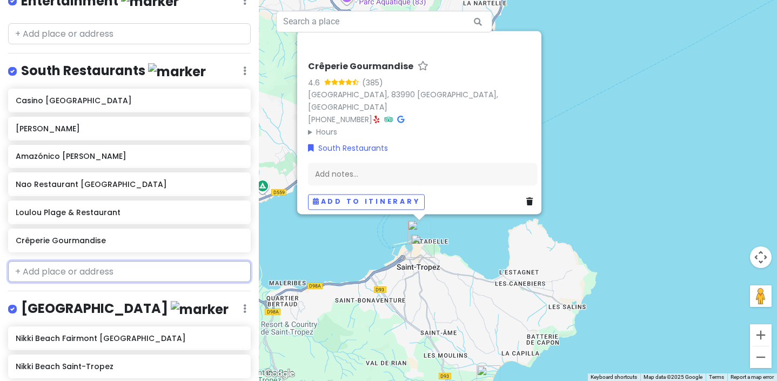
click at [78, 261] on input "text" at bounding box center [129, 272] width 243 height 22
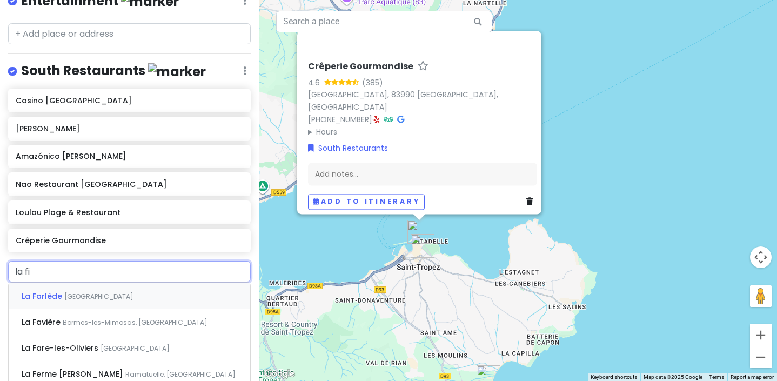
type input "la fin"
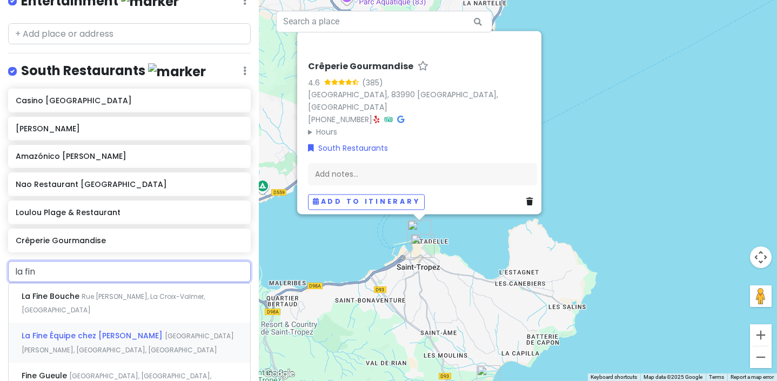
click at [80, 291] on span "La Fine Équipe chez [PERSON_NAME]" at bounding box center [52, 296] width 60 height 11
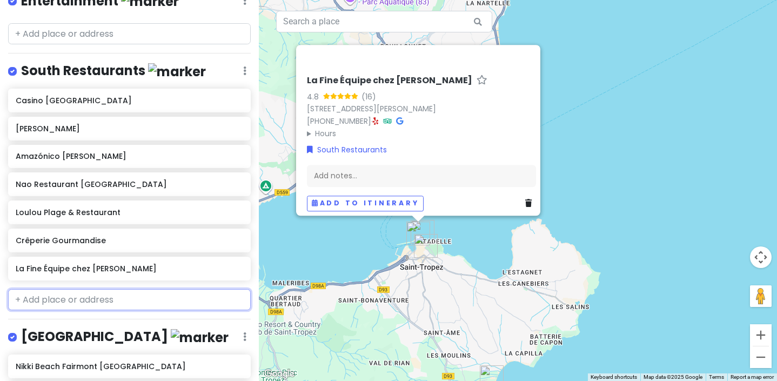
click at [85, 289] on input "text" at bounding box center [129, 300] width 243 height 22
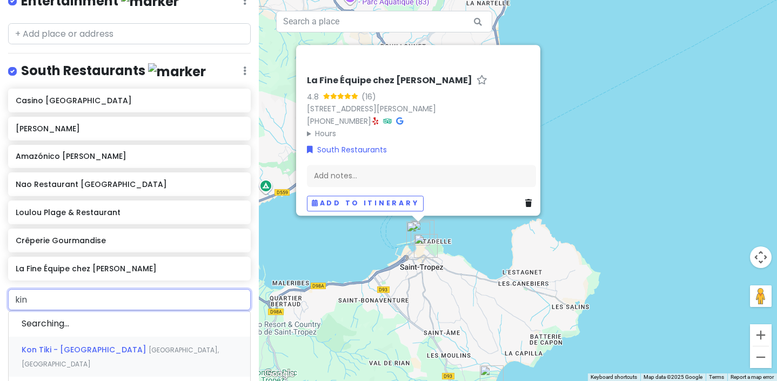
type input "kinu"
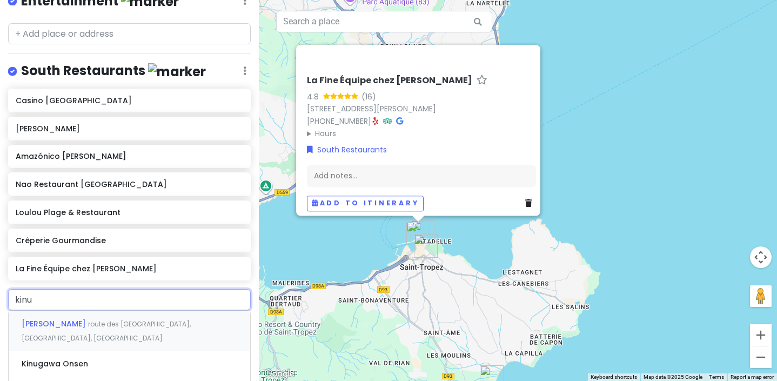
click at [61, 311] on div "Kinugawa Ramatuelle route des [GEOGRAPHIC_DATA], [GEOGRAPHIC_DATA], [GEOGRAPHIC…" at bounding box center [129, 331] width 241 height 40
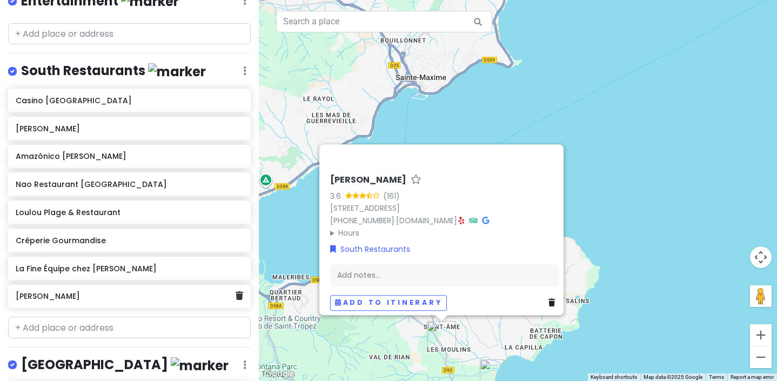
scroll to position [1085, 0]
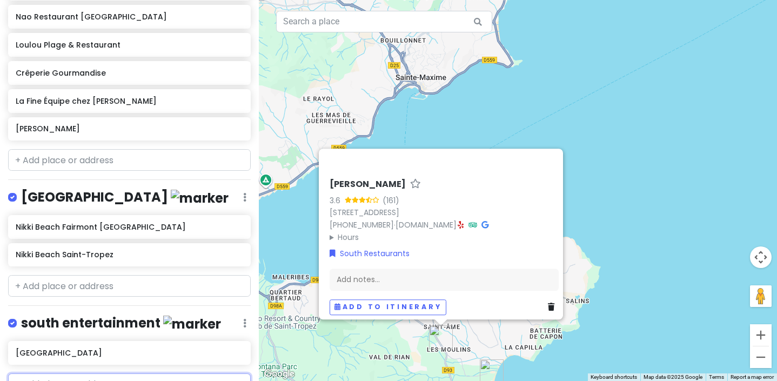
click at [60, 373] on input "text" at bounding box center [129, 384] width 243 height 22
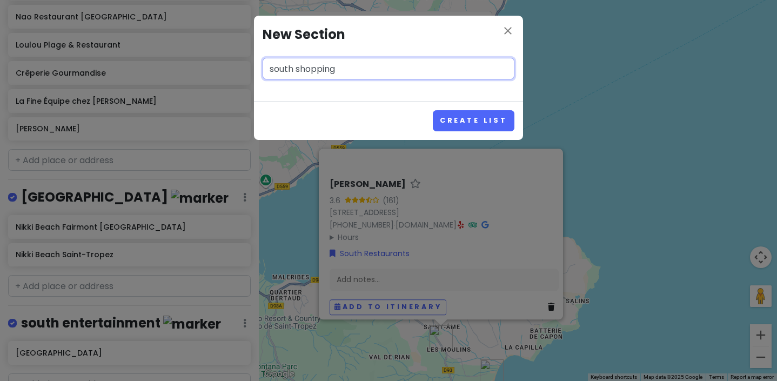
type input "south shopping"
click at [433, 110] on button "Create List" at bounding box center [474, 120] width 82 height 21
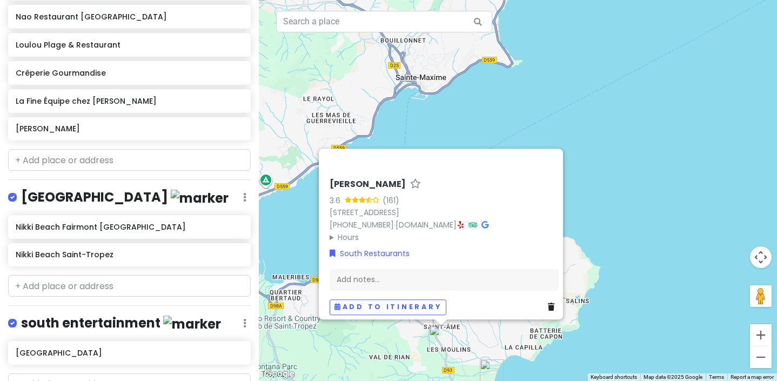
scroll to position [1154, 0]
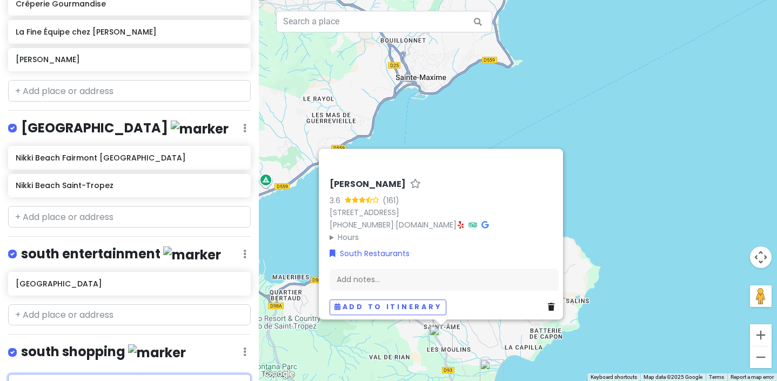
click at [93, 374] on input "text" at bounding box center [129, 385] width 243 height 22
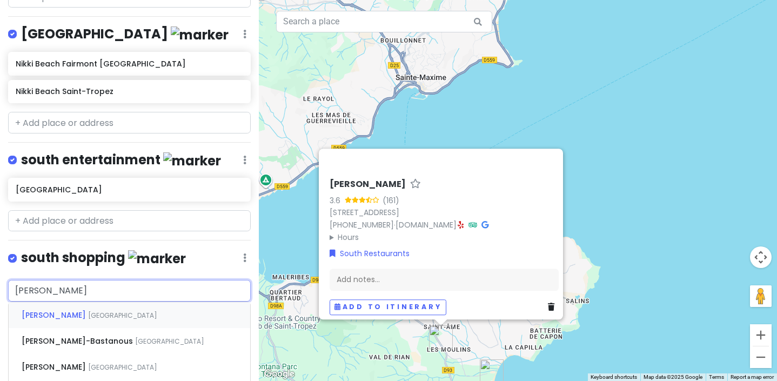
scroll to position [1256, 0]
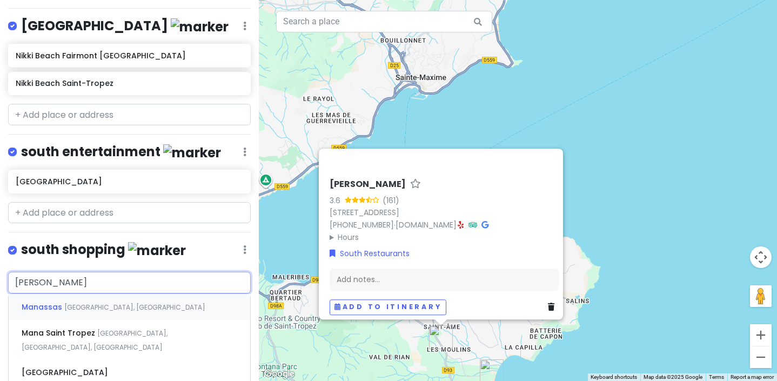
type input "mana"
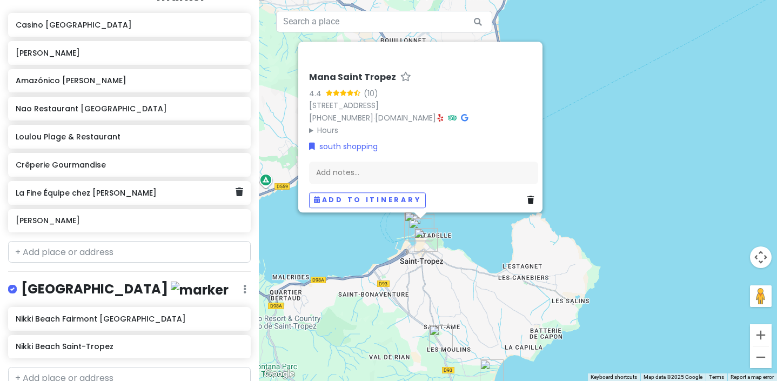
scroll to position [1017, 0]
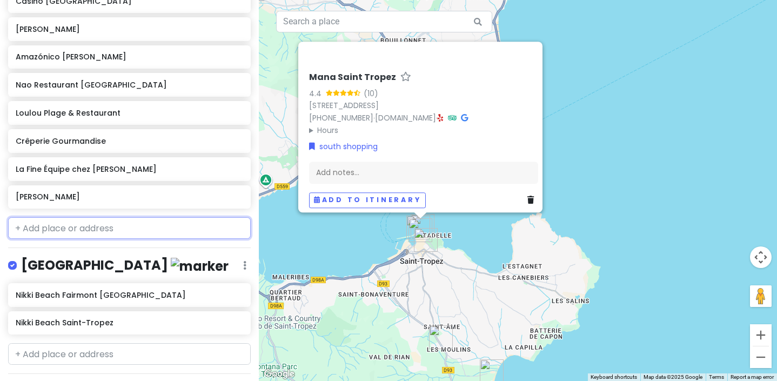
click at [65, 217] on input "text" at bounding box center [129, 228] width 243 height 22
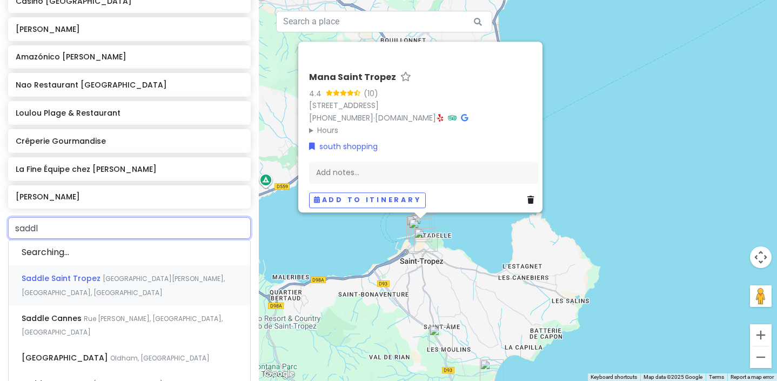
type input "saddle"
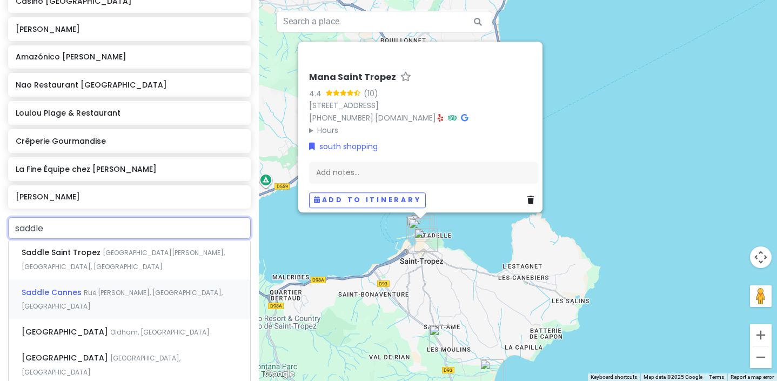
click at [42, 247] on span "Saddle Cannes" at bounding box center [62, 252] width 81 height 11
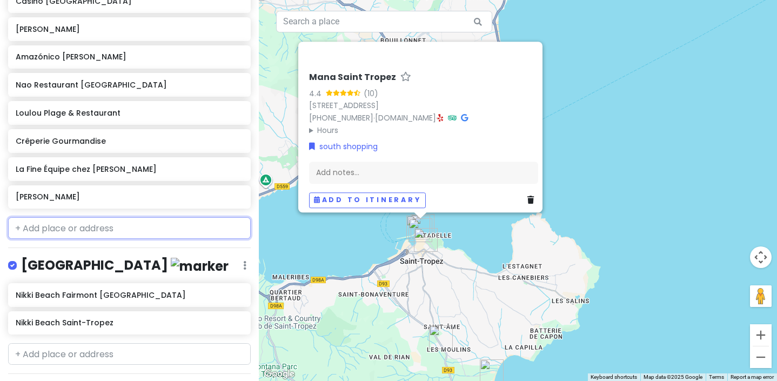
scroll to position [1045, 0]
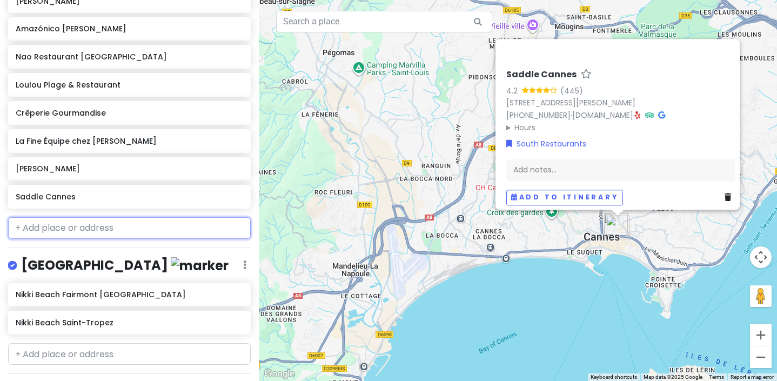
click at [53, 217] on input "text" at bounding box center [129, 228] width 243 height 22
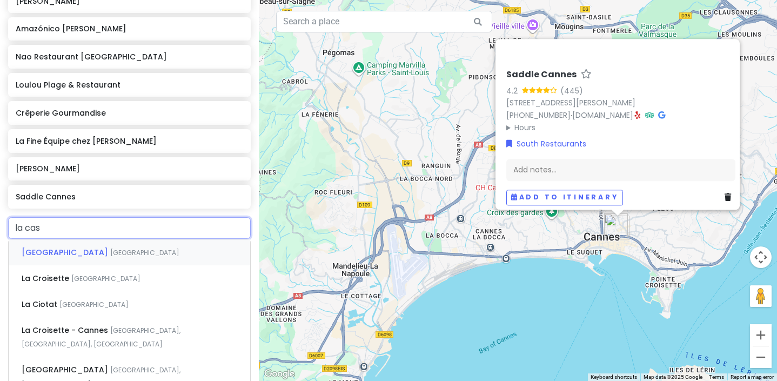
type input "la casa"
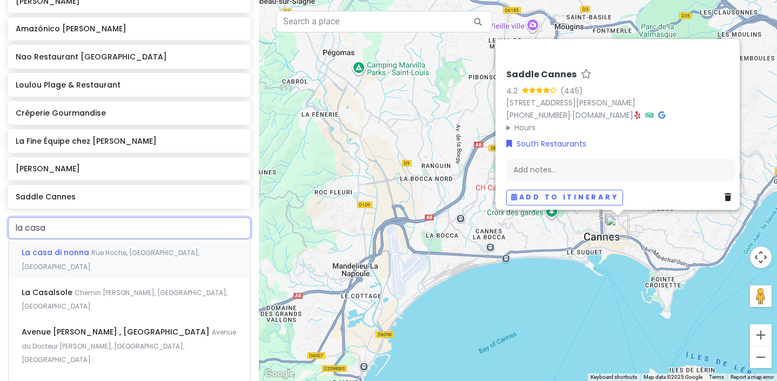
click at [66, 247] on span "La casa di nonna" at bounding box center [57, 252] width 70 height 11
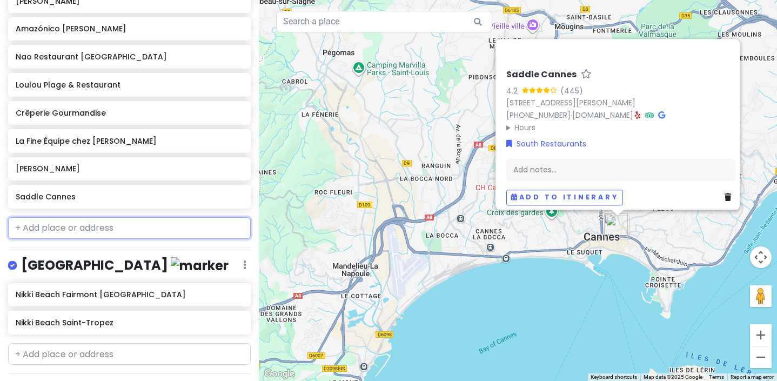
scroll to position [1073, 0]
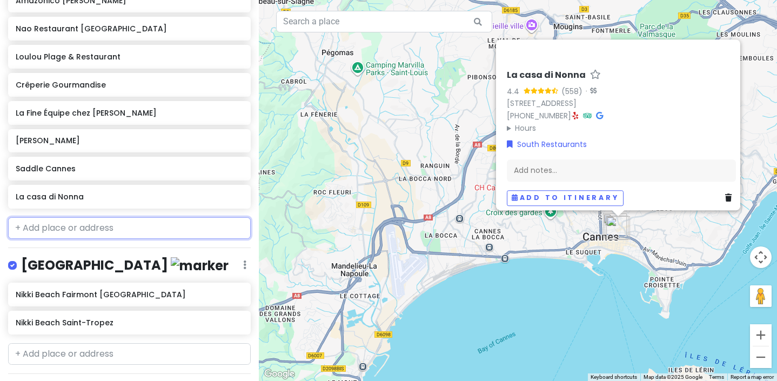
click at [64, 217] on input "text" at bounding box center [129, 228] width 243 height 22
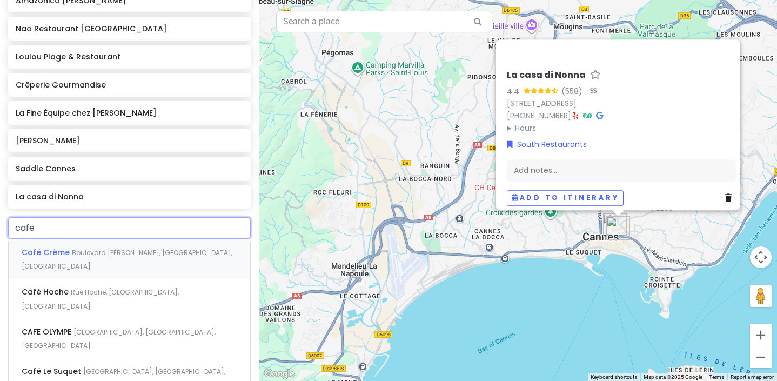
type input "cafe c"
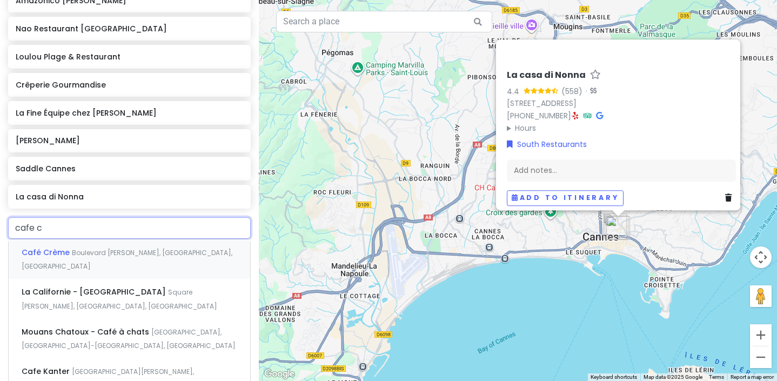
click at [76, 248] on span "Boulevard [PERSON_NAME], [GEOGRAPHIC_DATA], [GEOGRAPHIC_DATA]" at bounding box center [127, 259] width 211 height 23
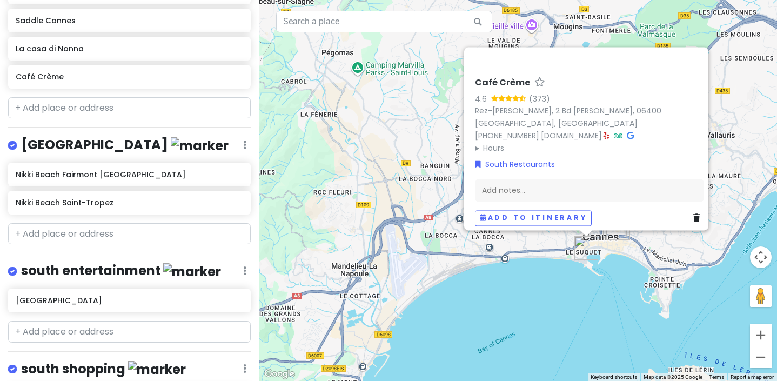
scroll to position [1266, 0]
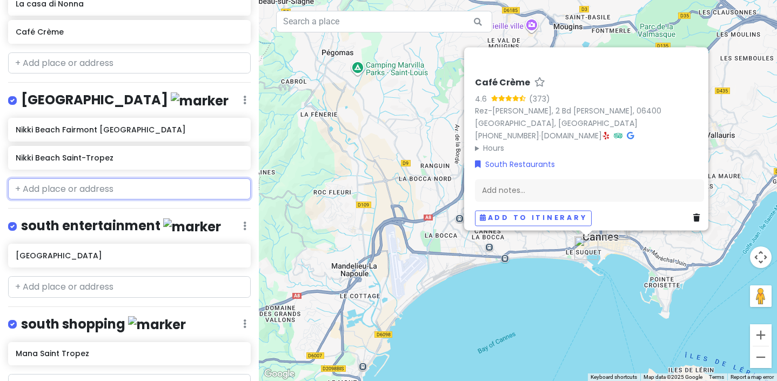
click at [58, 178] on input "text" at bounding box center [129, 189] width 243 height 22
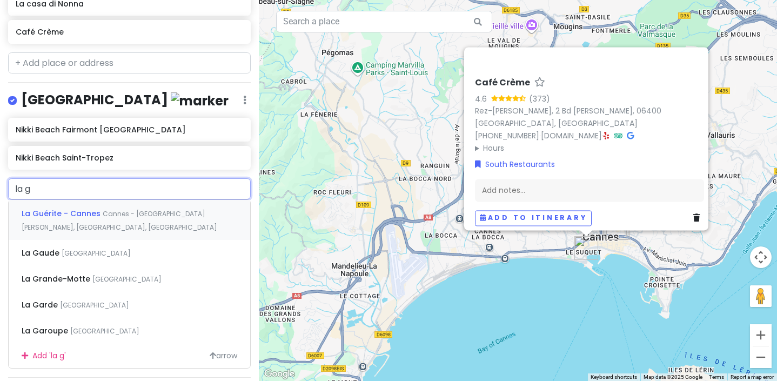
type input "la gu"
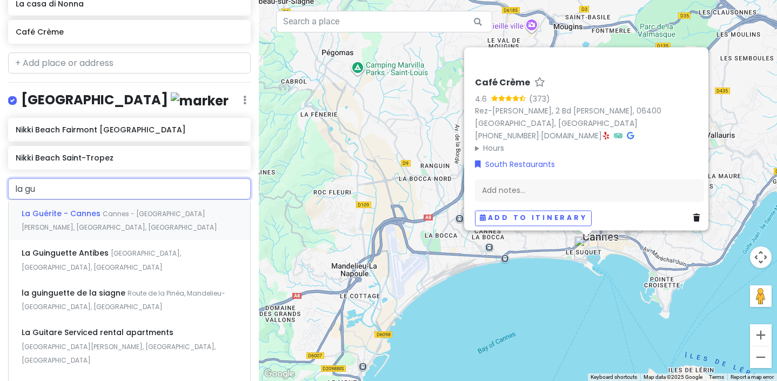
click at [48, 208] on span "La Guérite - Cannes" at bounding box center [62, 213] width 81 height 11
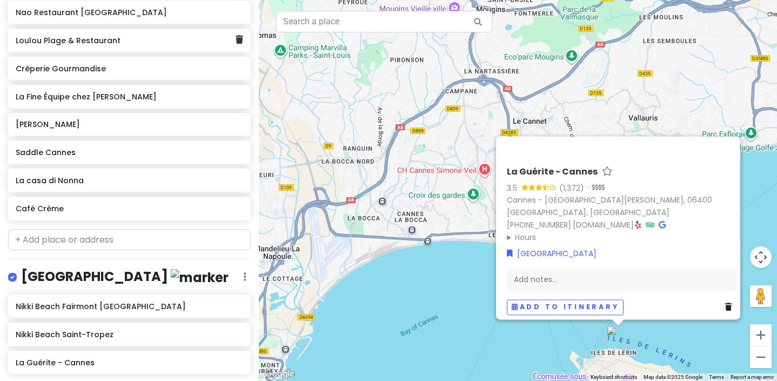
scroll to position [1090, 0]
click at [45, 229] on input "text" at bounding box center [129, 240] width 243 height 22
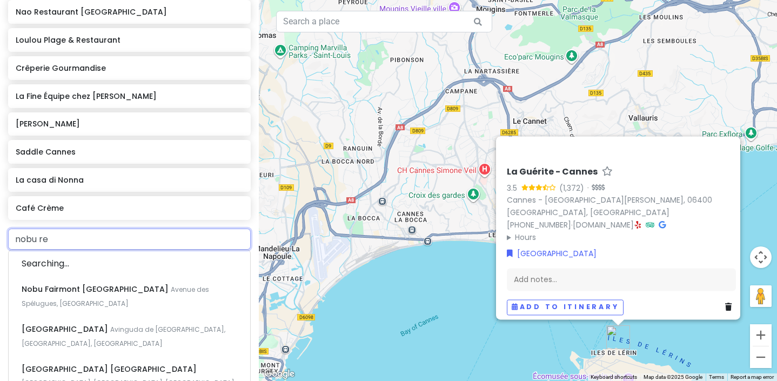
type input "nobu res"
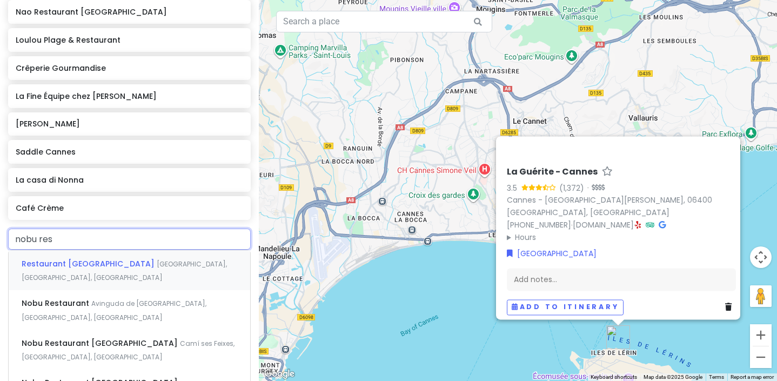
click at [49, 229] on input "nobu res" at bounding box center [129, 240] width 243 height 22
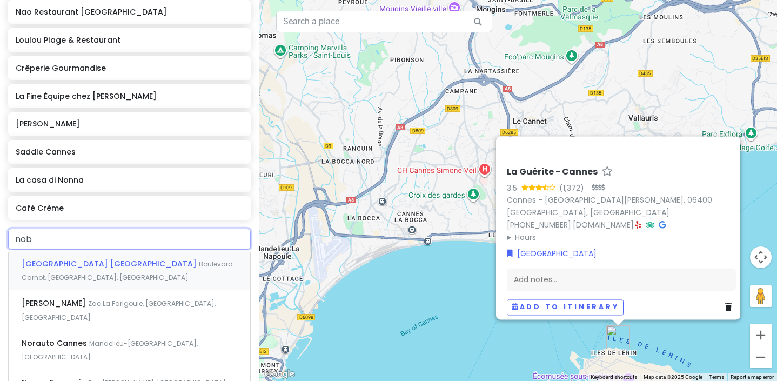
type input "nobu"
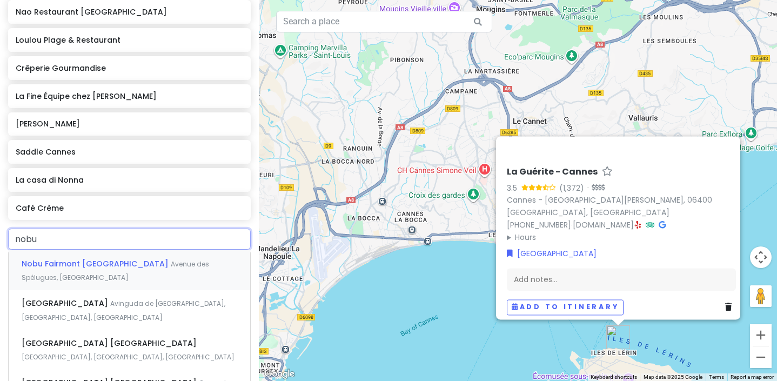
click at [49, 258] on span "Nobu Fairmont [GEOGRAPHIC_DATA]" at bounding box center [96, 263] width 149 height 11
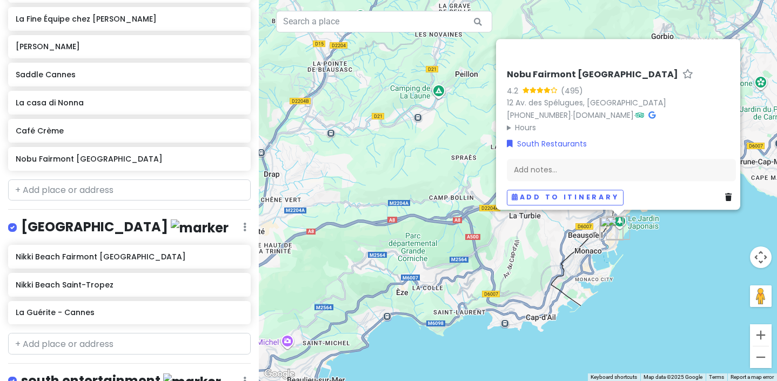
scroll to position [1184, 0]
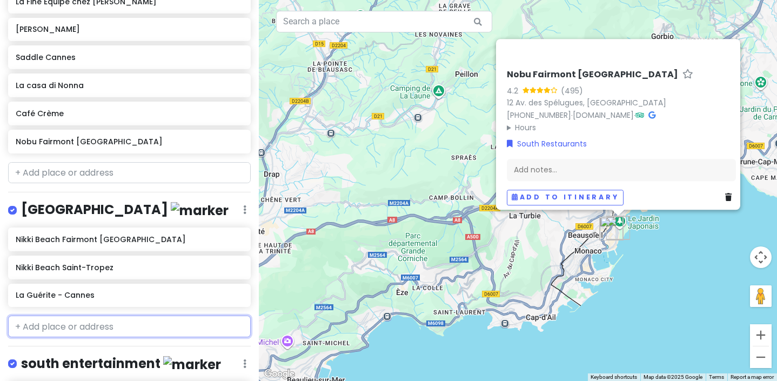
click at [43, 315] on input "text" at bounding box center [129, 326] width 243 height 22
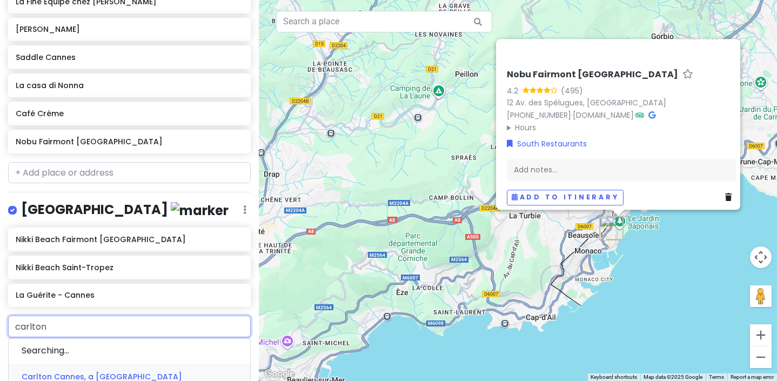
type input "[PERSON_NAME]"
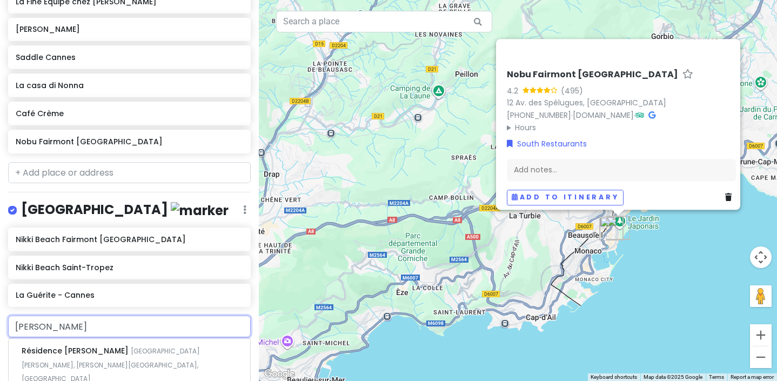
click at [77, 345] on span "Carlton Beach Club" at bounding box center [76, 350] width 109 height 11
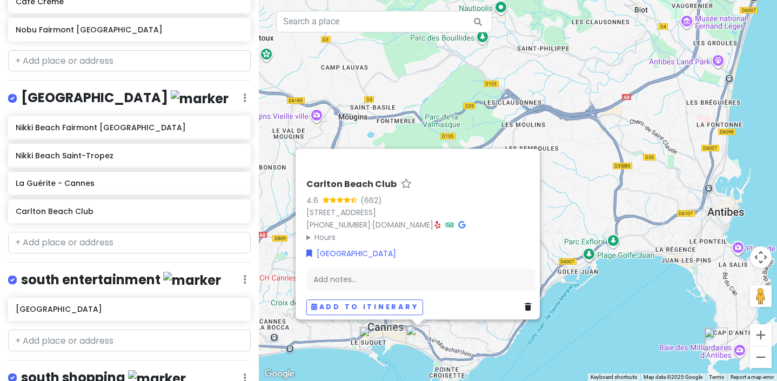
scroll to position [1293, 0]
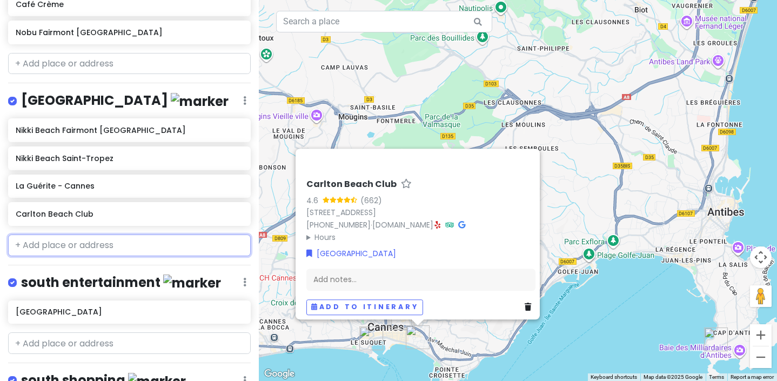
click at [93, 234] on input "text" at bounding box center [129, 245] width 243 height 22
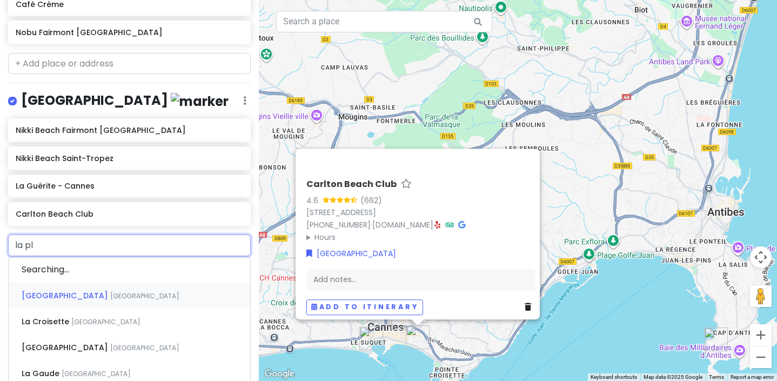
type input "la pla"
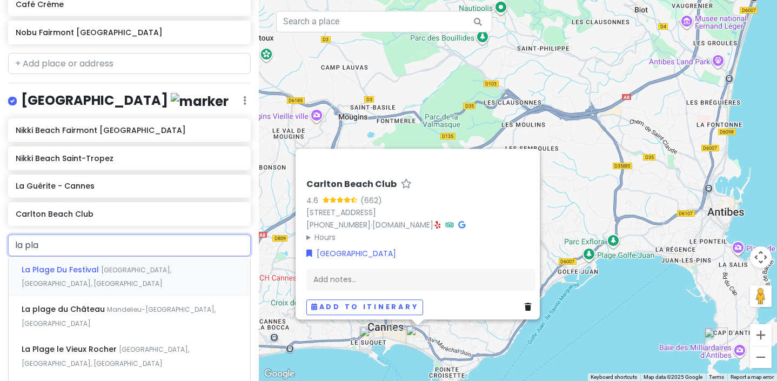
click at [88, 264] on span "La Plage Du Festival" at bounding box center [61, 269] width 79 height 11
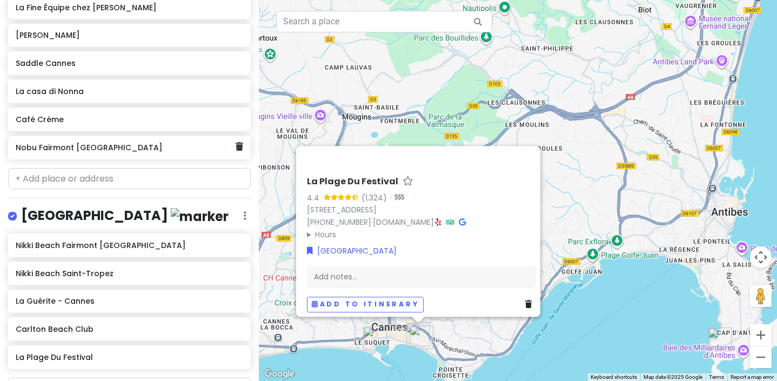
scroll to position [1169, 0]
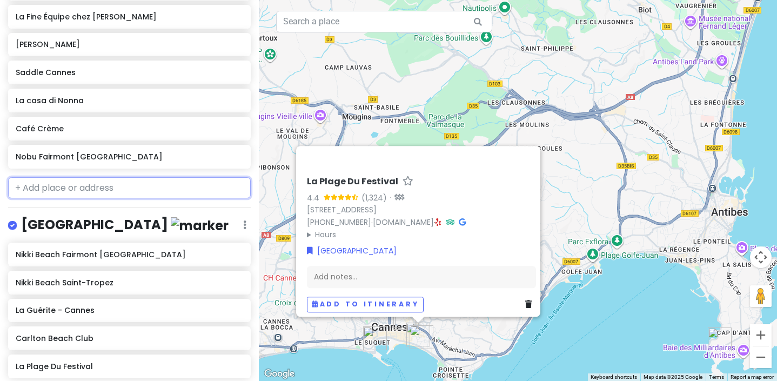
click at [83, 177] on input "text" at bounding box center [129, 188] width 243 height 22
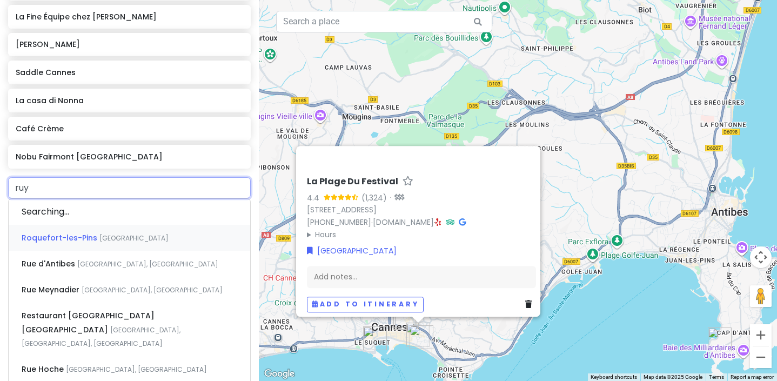
type input "ruya"
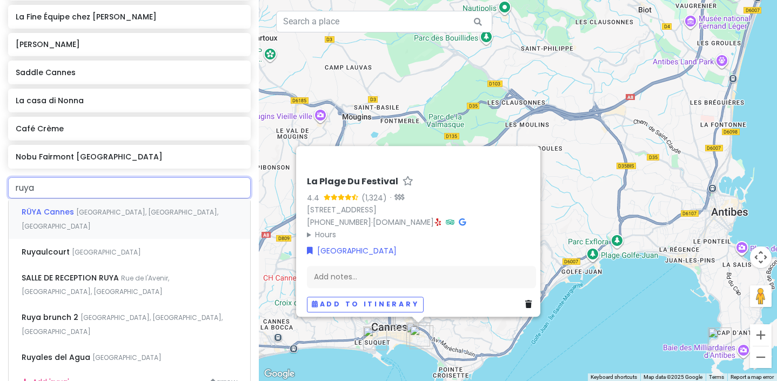
click at [89, 207] on span "[GEOGRAPHIC_DATA], [GEOGRAPHIC_DATA], [GEOGRAPHIC_DATA]" at bounding box center [120, 218] width 197 height 23
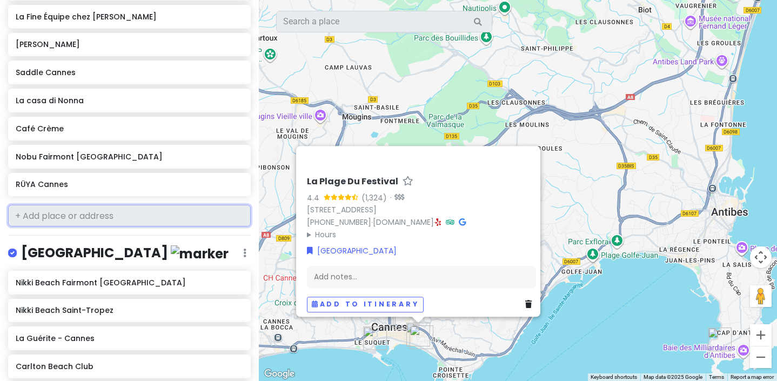
scroll to position [1197, 0]
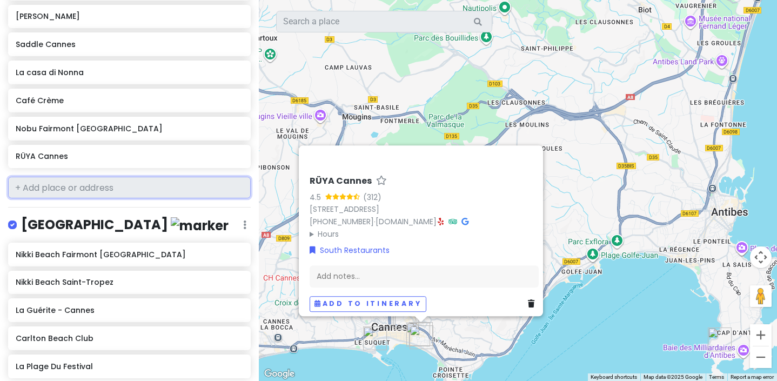
click at [75, 177] on input "text" at bounding box center [129, 188] width 243 height 22
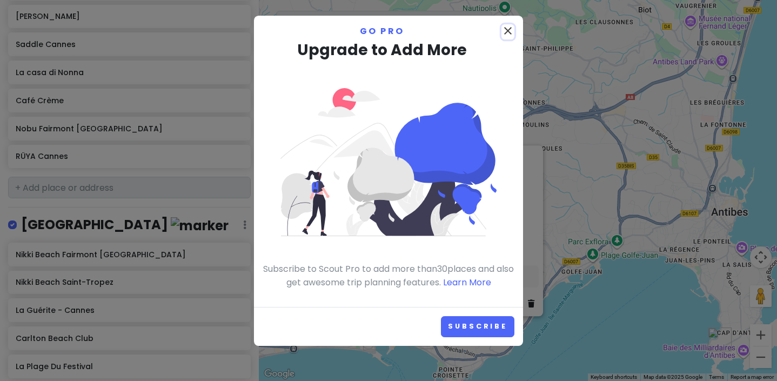
click at [503, 32] on icon "close" at bounding box center [507, 30] width 13 height 13
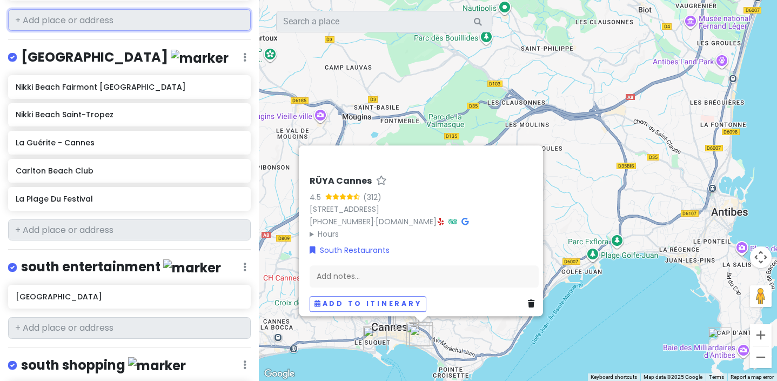
scroll to position [1406, 0]
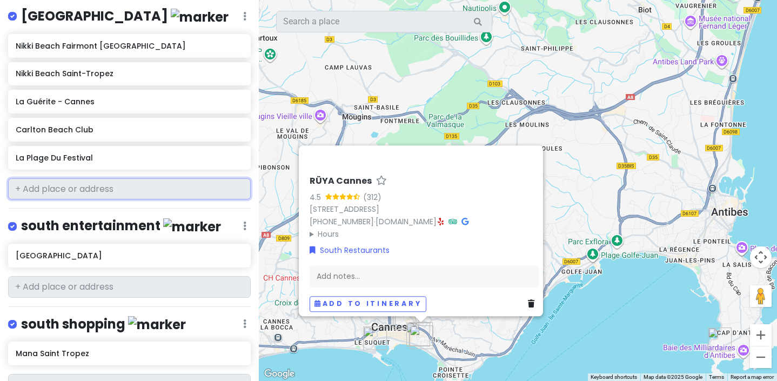
click at [87, 178] on input "text" at bounding box center [129, 189] width 243 height 22
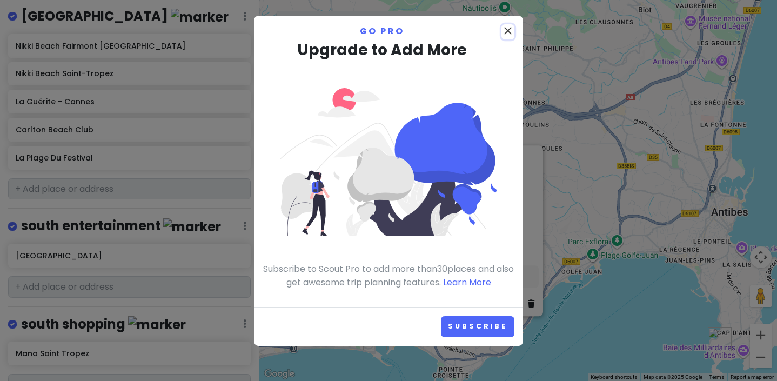
click at [506, 29] on icon "close" at bounding box center [507, 30] width 13 height 13
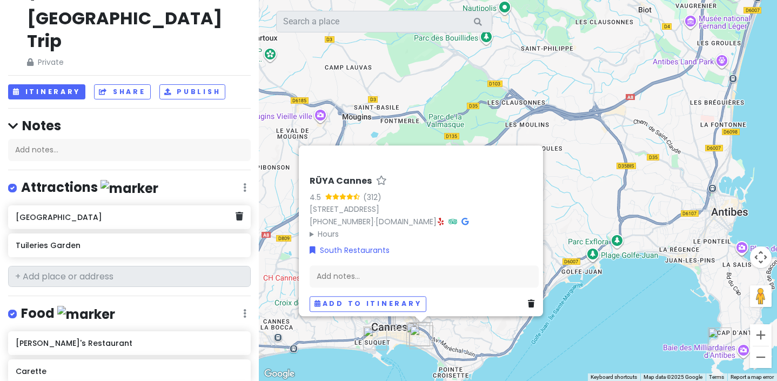
scroll to position [0, 0]
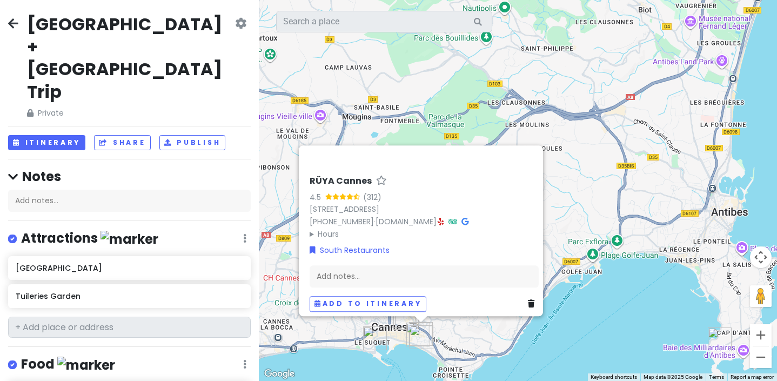
click at [94, 28] on h2 "[GEOGRAPHIC_DATA] + [GEOGRAPHIC_DATA] Trip" at bounding box center [130, 58] width 206 height 90
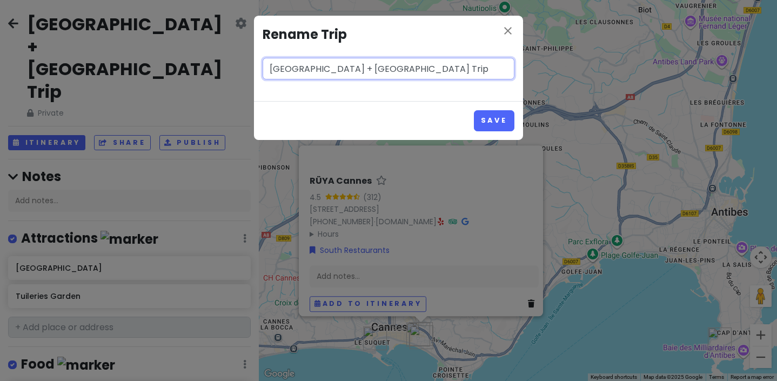
drag, startPoint x: 300, startPoint y: 68, endPoint x: 270, endPoint y: 72, distance: 30.6
click at [270, 72] on input "[GEOGRAPHIC_DATA] + [GEOGRAPHIC_DATA] Trip" at bounding box center [389, 69] width 252 height 22
click at [299, 69] on input "South France Trip" at bounding box center [389, 69] width 252 height 22
click at [376, 69] on input "South of France Trip" at bounding box center [389, 69] width 252 height 22
type input "South of France Trip [DATE]"
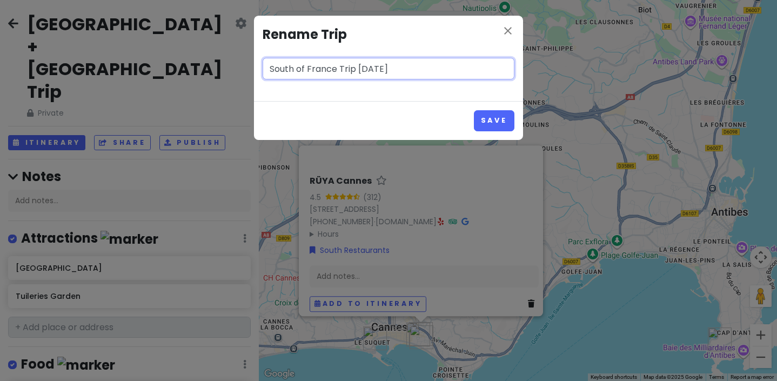
click at [474, 110] on button "Save" at bounding box center [494, 120] width 41 height 21
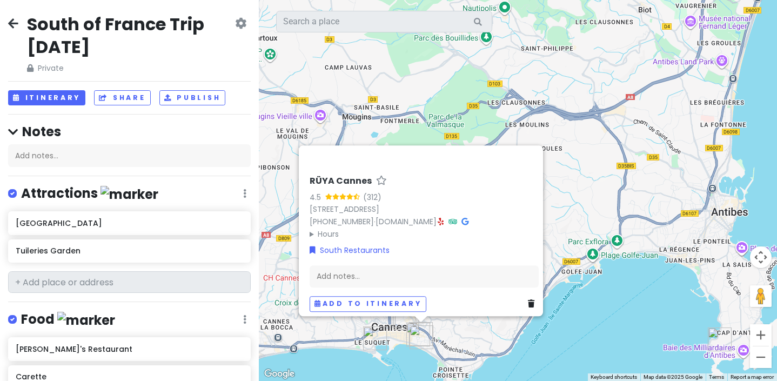
click at [16, 19] on icon at bounding box center [13, 23] width 10 height 9
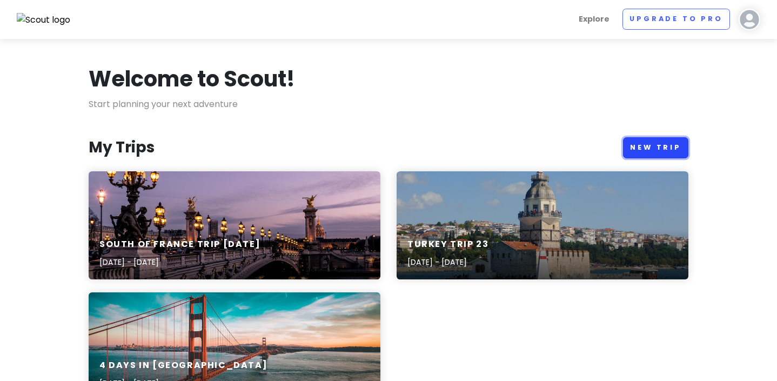
click at [628, 146] on link "New Trip" at bounding box center [655, 147] width 65 height 21
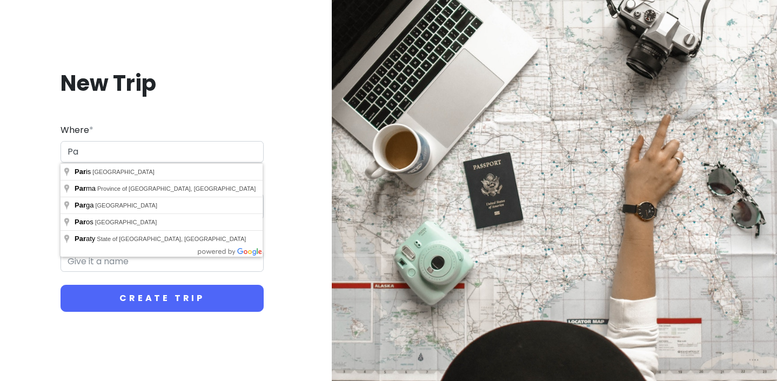
type input "P"
type input "C"
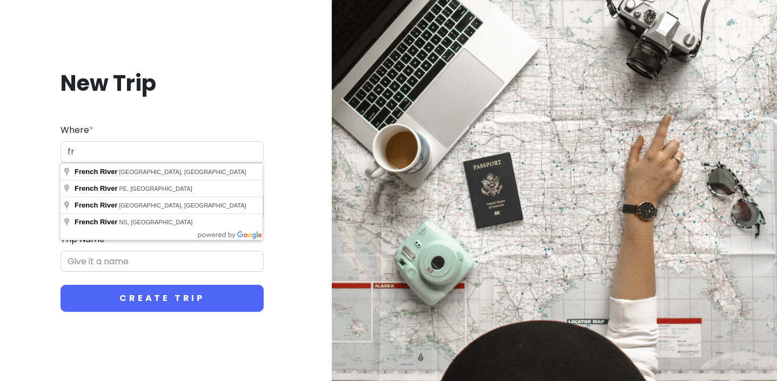
type input "f"
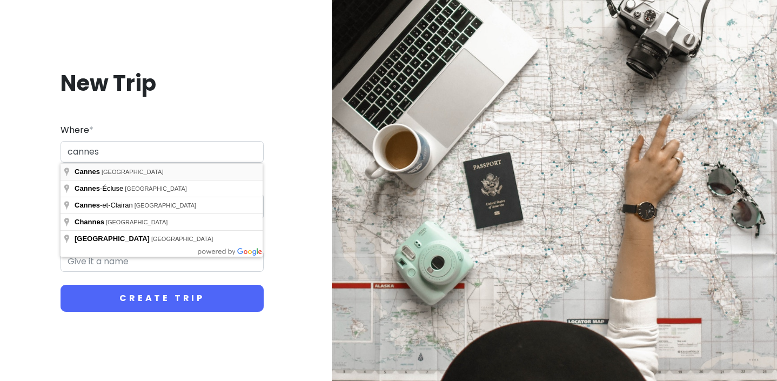
type input "[GEOGRAPHIC_DATA], [GEOGRAPHIC_DATA]"
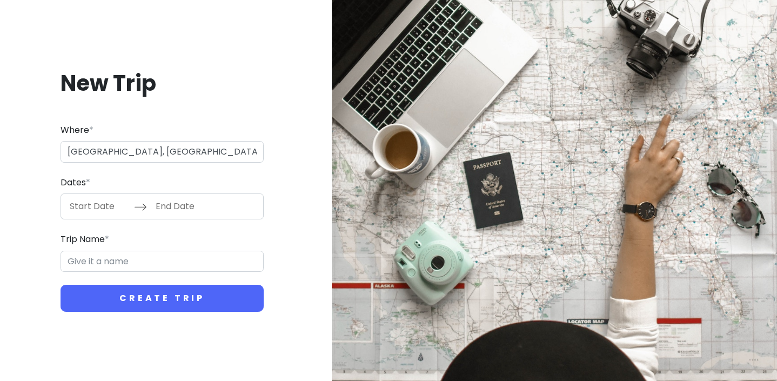
type input "Cannes Trip"
click at [100, 211] on input "Start Date" at bounding box center [99, 206] width 70 height 25
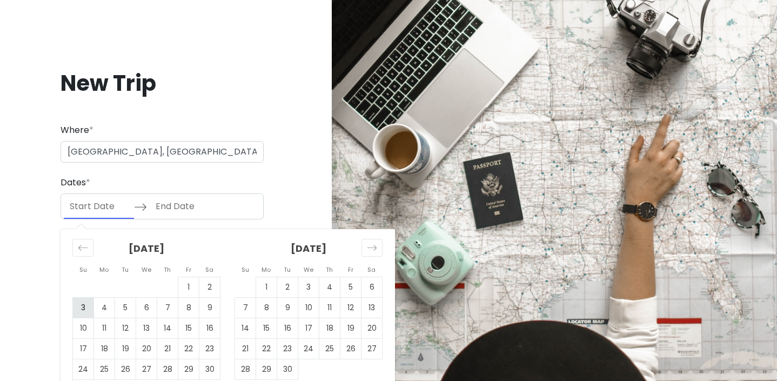
click at [90, 304] on td "3" at bounding box center [83, 308] width 21 height 21
type input "[DATE]"
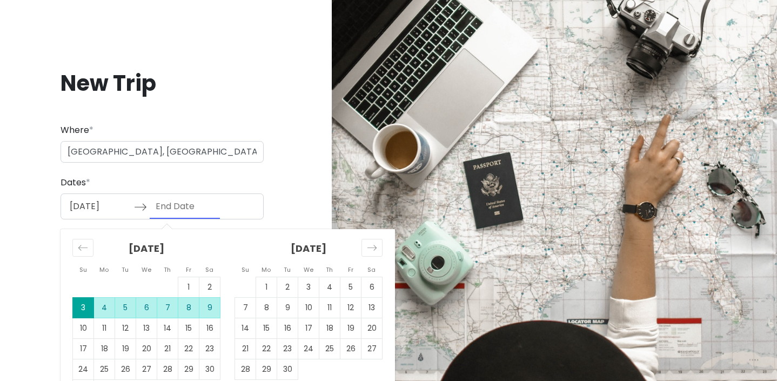
click at [207, 304] on td "9" at bounding box center [209, 308] width 21 height 21
type input "[DATE]"
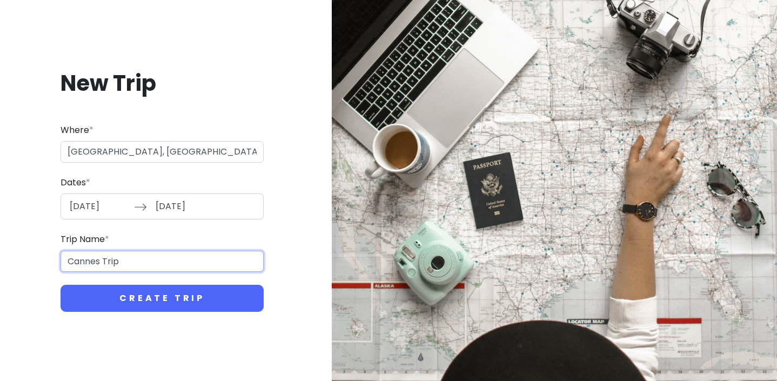
click at [140, 257] on input "Cannes Trip" at bounding box center [162, 262] width 203 height 22
click at [93, 263] on input "Cannes Trip" at bounding box center [162, 262] width 203 height 22
type input "South of France Trip"
click at [61, 285] on button "Create Trip" at bounding box center [162, 298] width 203 height 27
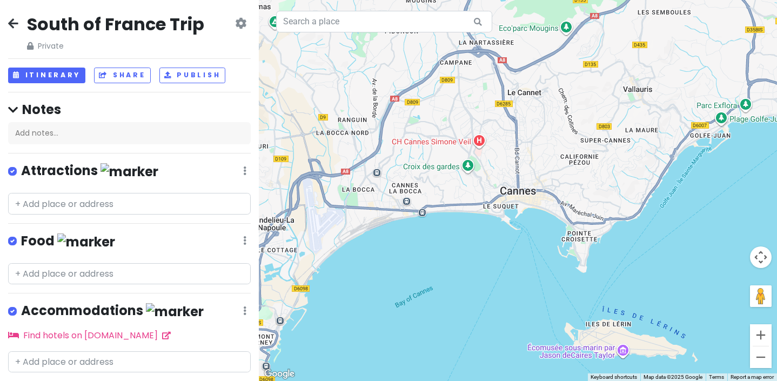
scroll to position [29, 0]
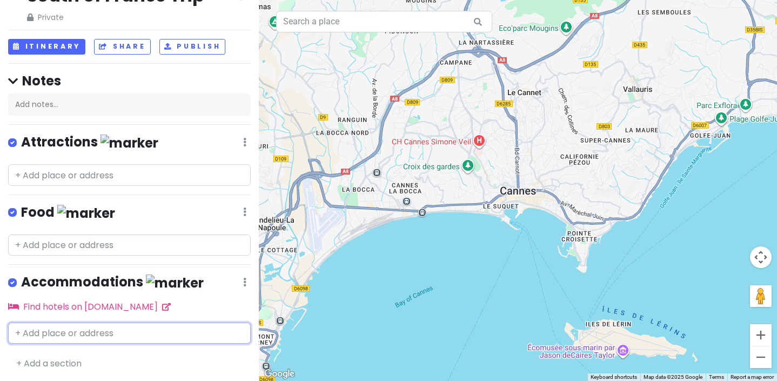
click at [118, 330] on input "text" at bounding box center [129, 333] width 243 height 22
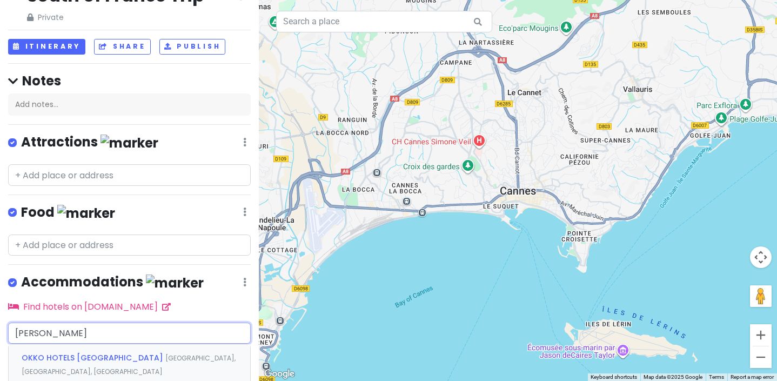
type input "okko canne"
click at [118, 359] on span "OKKO HOTELS [GEOGRAPHIC_DATA]" at bounding box center [94, 357] width 144 height 11
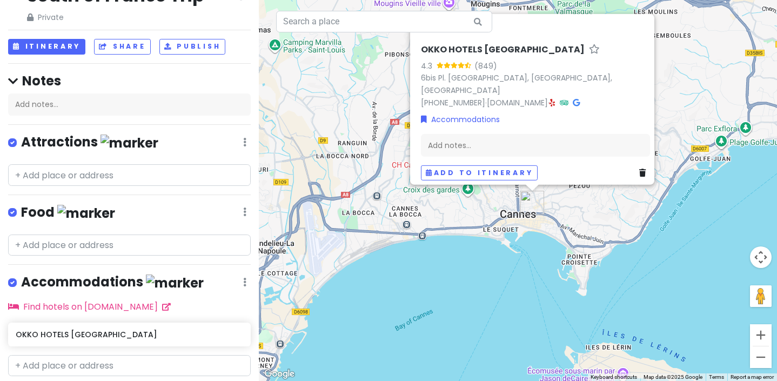
scroll to position [61, 0]
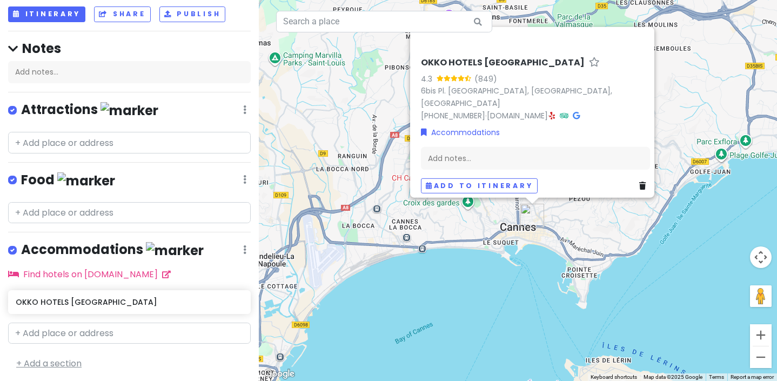
click at [68, 364] on link "+ Add a section" at bounding box center [48, 363] width 65 height 12
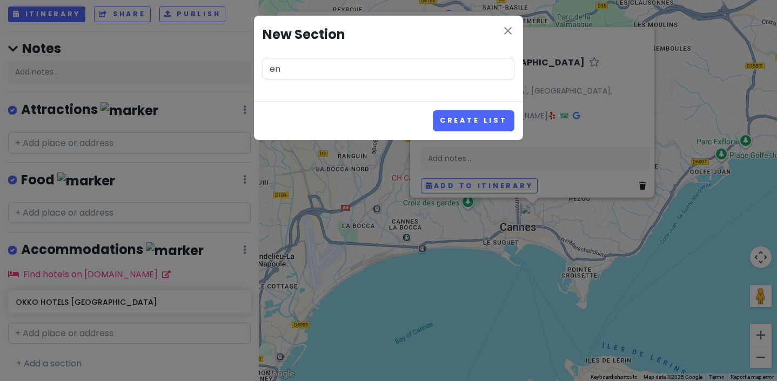
type input "e"
type input "E"
type input "Entertainment"
click at [433, 110] on button "Create List" at bounding box center [474, 120] width 82 height 21
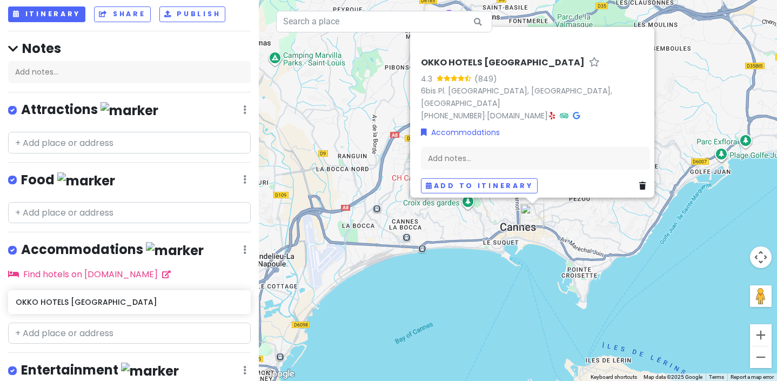
scroll to position [130, 0]
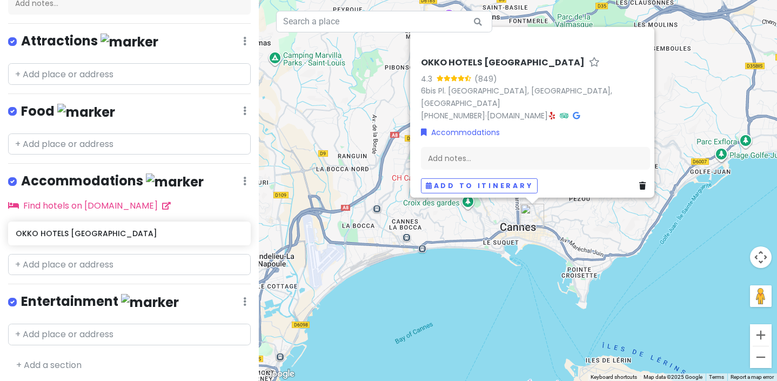
click at [247, 296] on div "Entertainment Edit Reorder Delete List" at bounding box center [129, 304] width 243 height 22
click at [242, 300] on div "Entertainment Edit Reorder Delete List" at bounding box center [129, 304] width 243 height 22
click at [246, 299] on div "Entertainment Edit Reorder Delete List" at bounding box center [129, 304] width 243 height 22
click at [244, 45] on icon at bounding box center [244, 41] width 3 height 9
click at [204, 226] on link "Edit" at bounding box center [213, 226] width 86 height 26
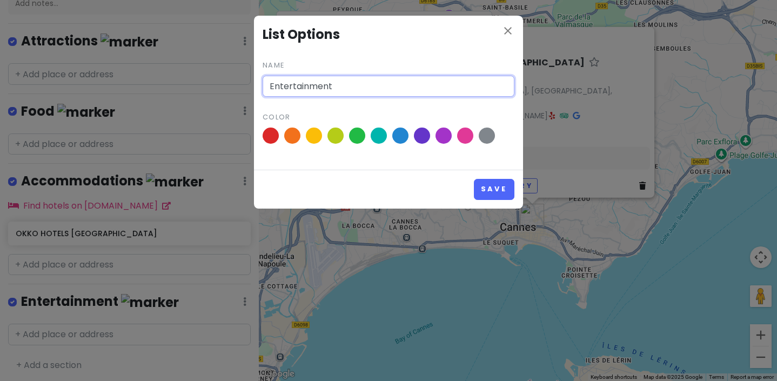
click at [295, 88] on input "Entertainment" at bounding box center [389, 87] width 252 height 22
type input "Night Life"
click at [474, 179] on button "Save" at bounding box center [494, 189] width 41 height 21
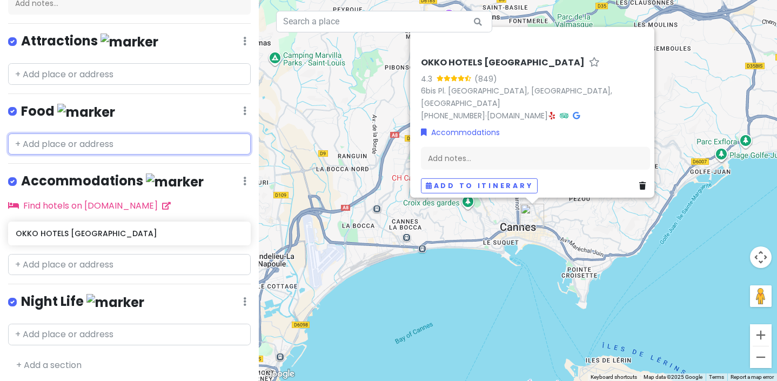
click at [79, 136] on input "text" at bounding box center [129, 144] width 243 height 22
click at [68, 361] on link "+ Add a section" at bounding box center [48, 365] width 65 height 12
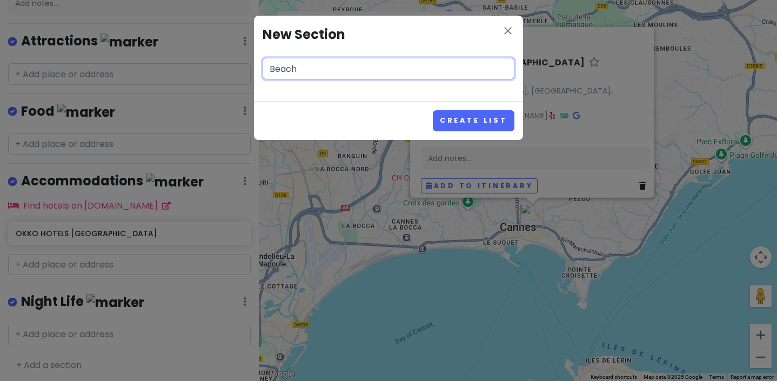
type input "Beach"
click at [433, 110] on button "Create List" at bounding box center [474, 120] width 82 height 21
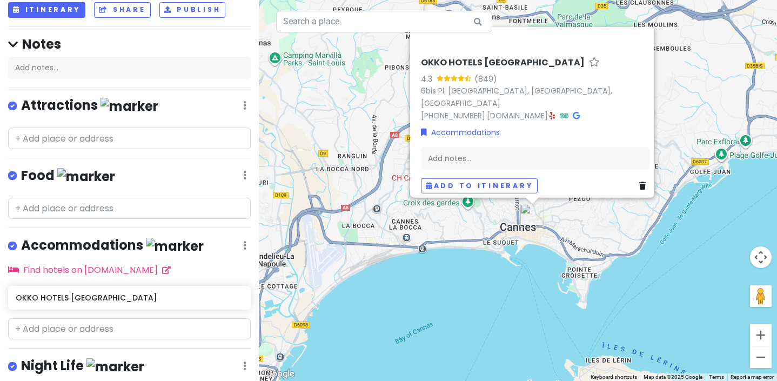
scroll to position [116, 0]
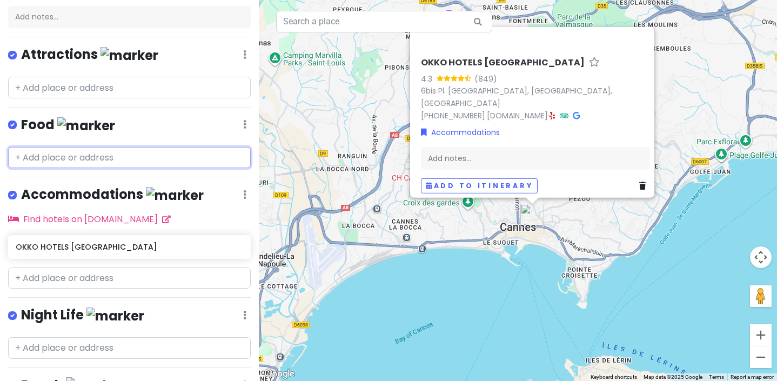
click at [72, 151] on input "text" at bounding box center [129, 158] width 243 height 22
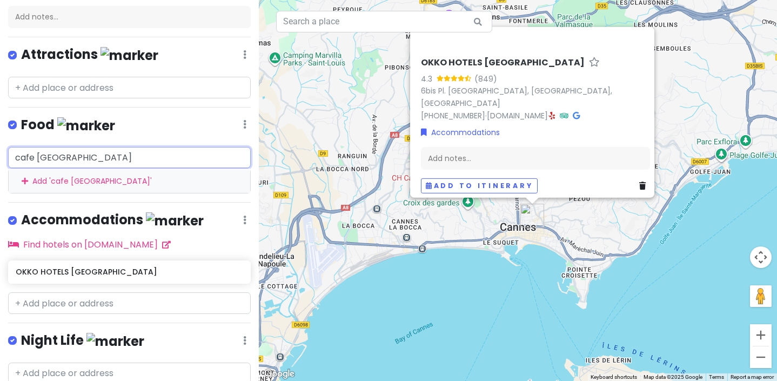
click at [36, 158] on input "cafe [GEOGRAPHIC_DATA]" at bounding box center [129, 158] width 243 height 22
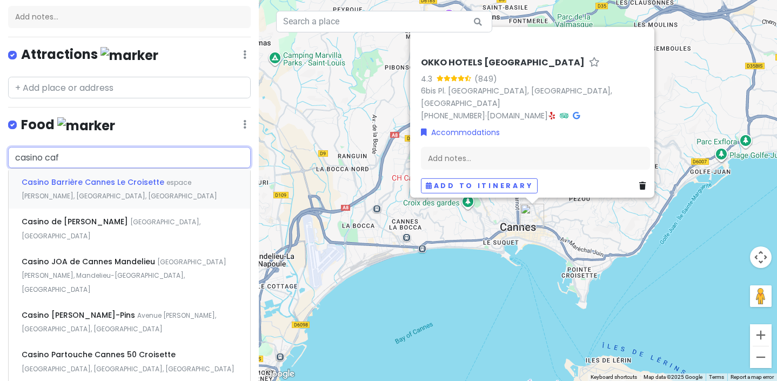
type input "casino cafe"
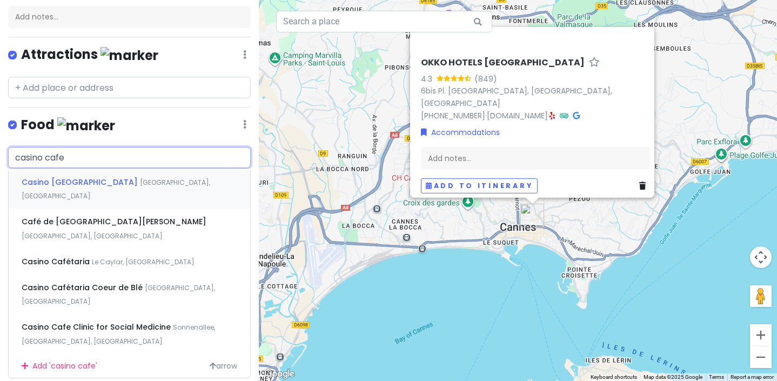
click at [49, 180] on span "Casino [GEOGRAPHIC_DATA]" at bounding box center [81, 182] width 118 height 11
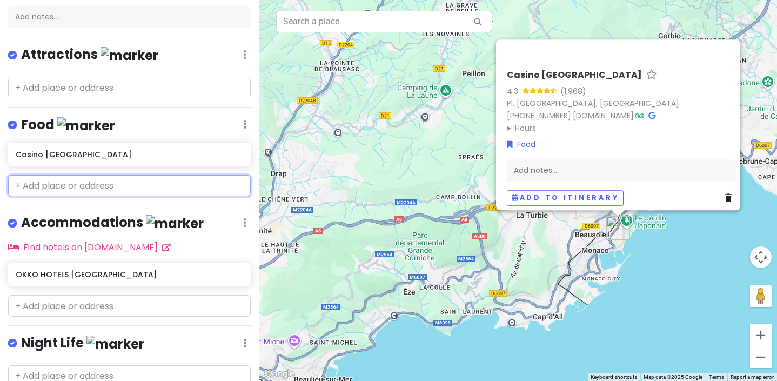
click at [53, 180] on input "text" at bounding box center [129, 186] width 243 height 22
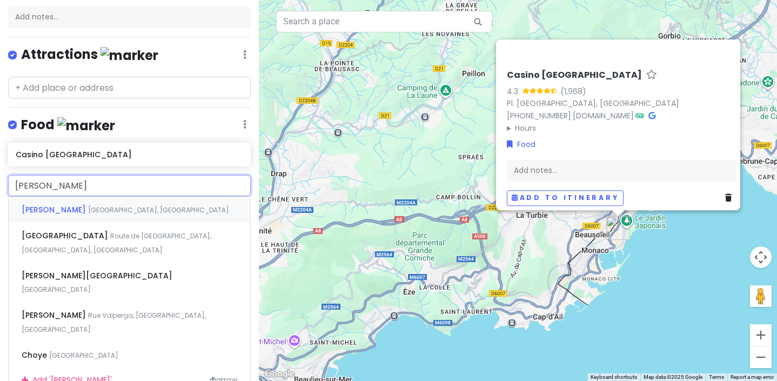
type input "coya"
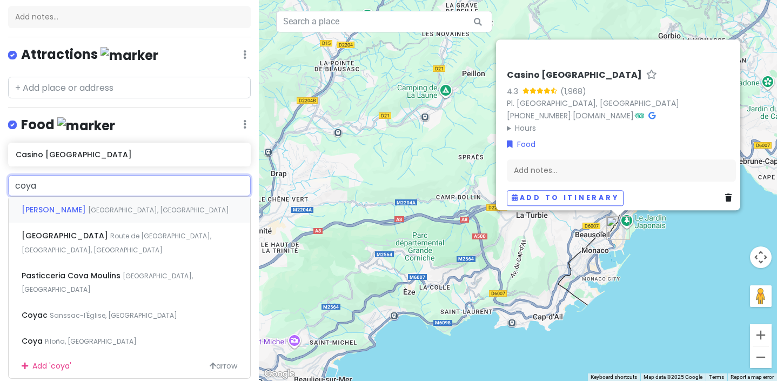
click at [61, 208] on span "[PERSON_NAME]" at bounding box center [55, 209] width 66 height 11
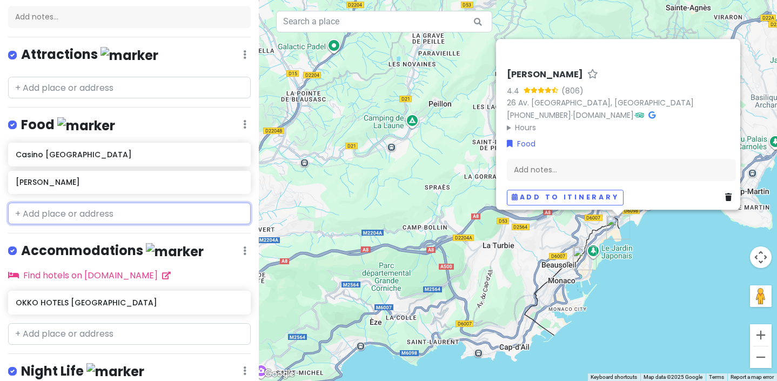
click at [56, 214] on input "text" at bounding box center [129, 214] width 243 height 22
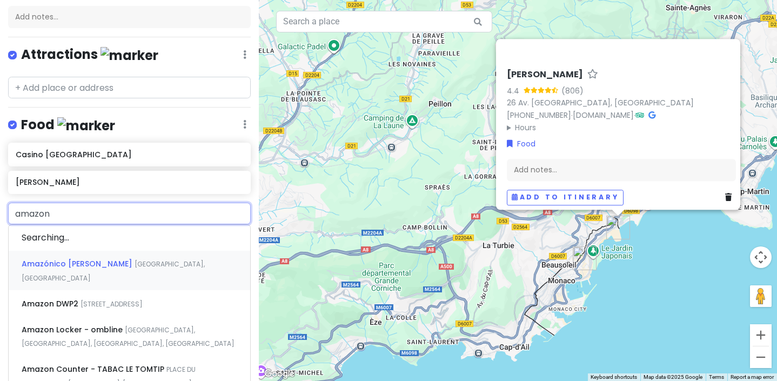
type input "amazoni"
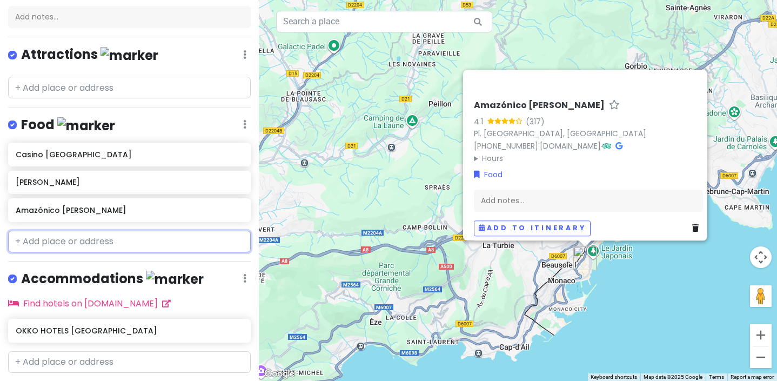
click at [64, 237] on input "text" at bounding box center [129, 242] width 243 height 22
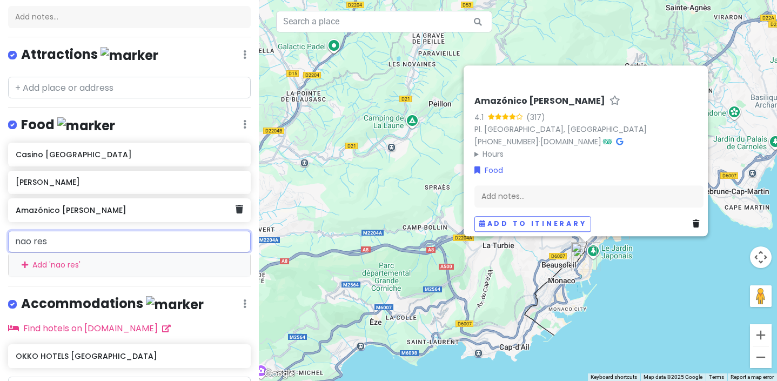
type input "nao rest"
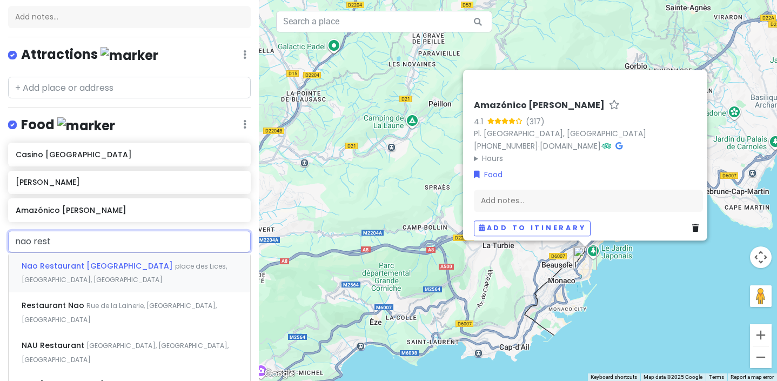
click at [80, 272] on div "Nao Restaurant [GEOGRAPHIC_DATA], [GEOGRAPHIC_DATA], [GEOGRAPHIC_DATA]" at bounding box center [129, 273] width 241 height 40
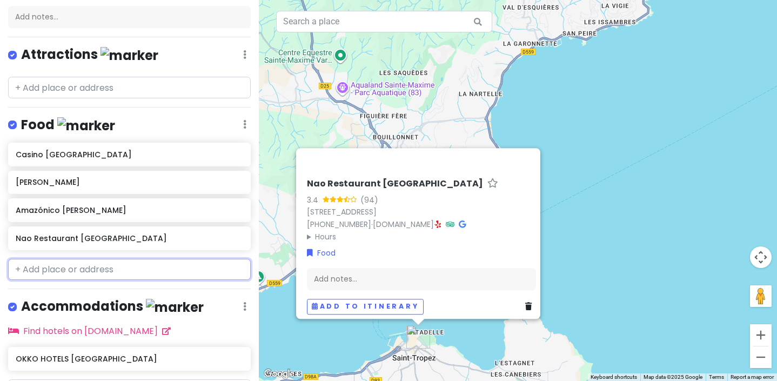
click at [44, 269] on input "text" at bounding box center [129, 270] width 243 height 22
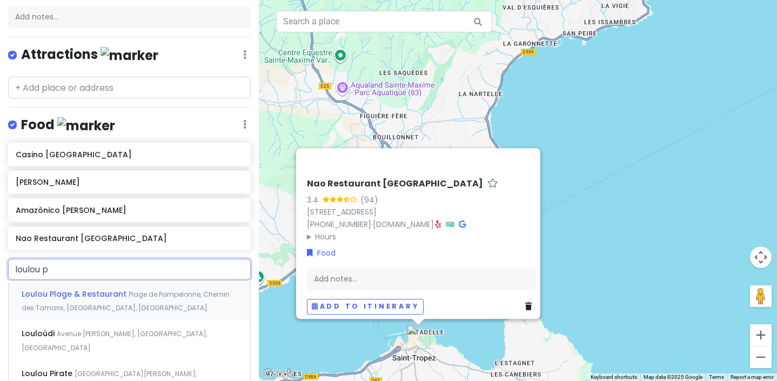
type input "loulou pl"
click at [53, 293] on span "Loulou Plage & Restaurant" at bounding box center [75, 293] width 107 height 11
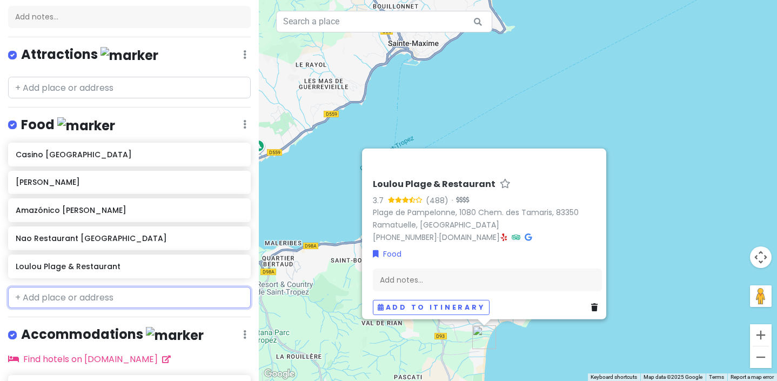
click at [37, 291] on input "text" at bounding box center [129, 298] width 243 height 22
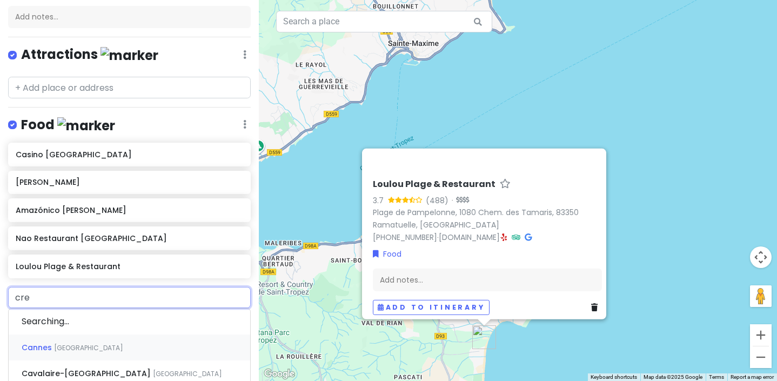
type input "crep"
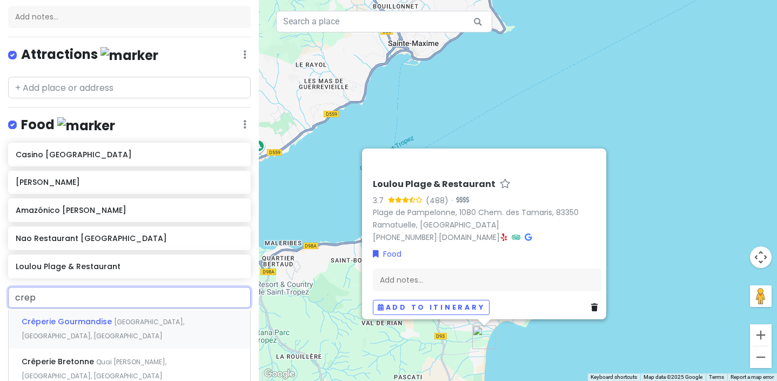
click at [80, 329] on div "Crêperie Gourmandise [GEOGRAPHIC_DATA], [GEOGRAPHIC_DATA], [GEOGRAPHIC_DATA]" at bounding box center [129, 328] width 241 height 40
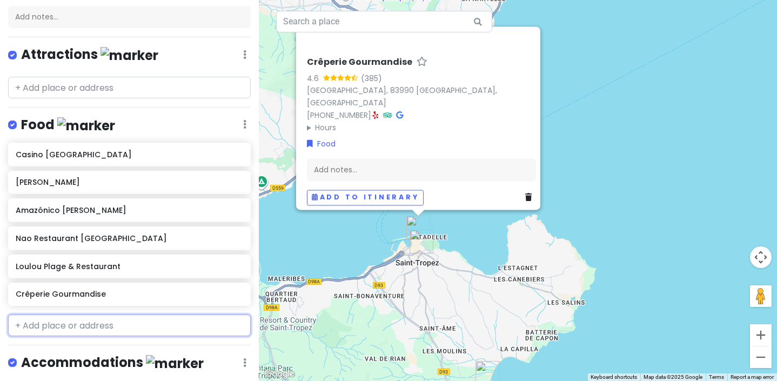
click at [45, 322] on input "text" at bounding box center [129, 325] width 243 height 22
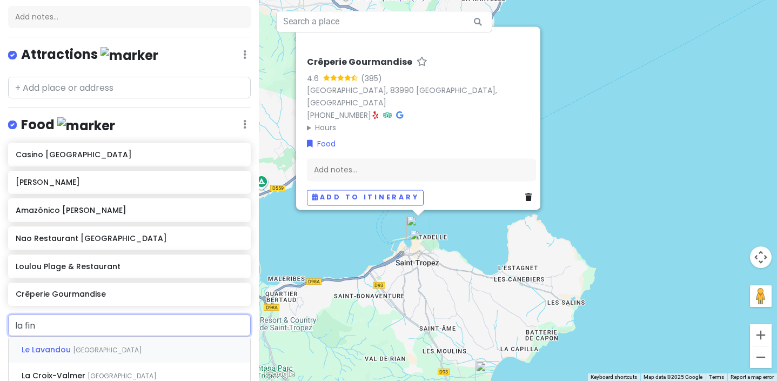
type input "la fine"
click at [81, 355] on span "La Fine Équipe chez [PERSON_NAME]" at bounding box center [52, 349] width 60 height 11
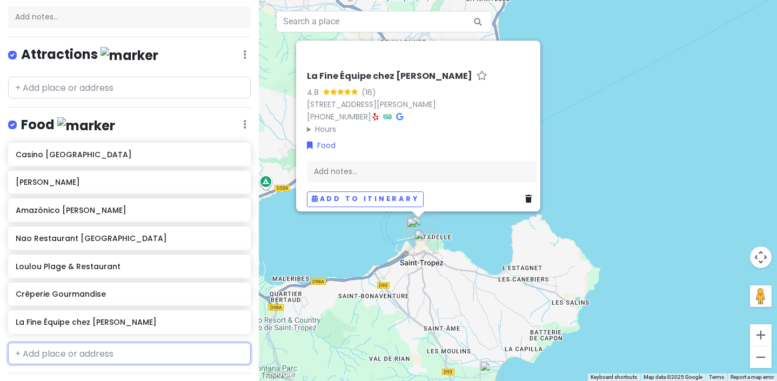
click at [29, 350] on input "text" at bounding box center [129, 353] width 243 height 22
type input "kinugaw"
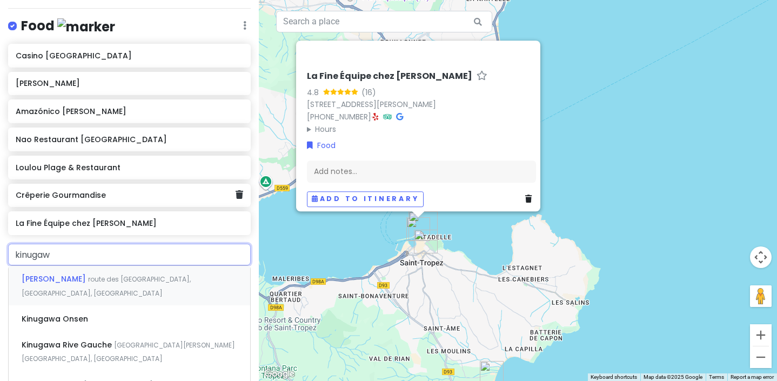
scroll to position [217, 0]
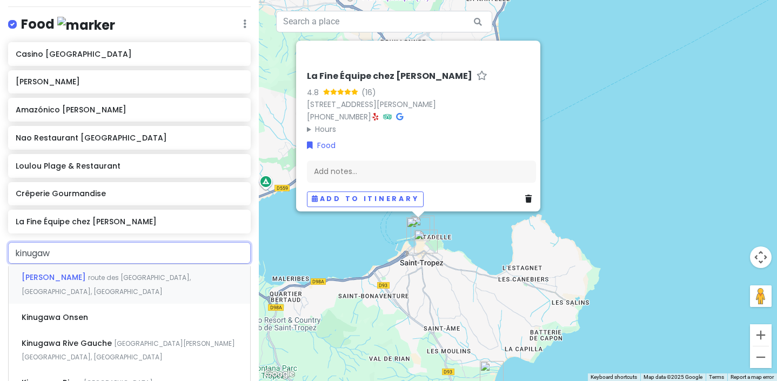
click at [79, 272] on span "[PERSON_NAME]" at bounding box center [55, 277] width 66 height 11
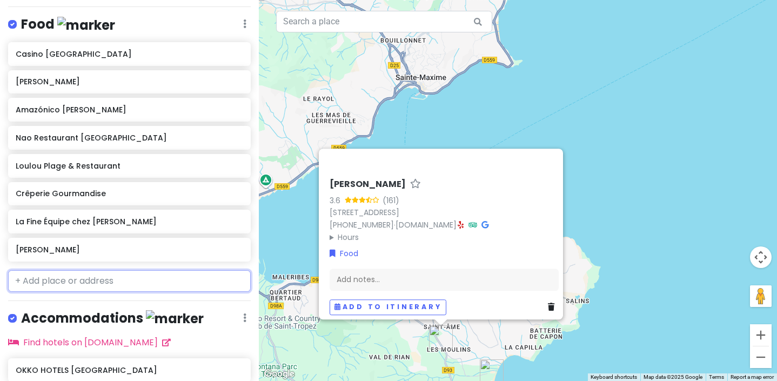
click at [60, 281] on input "text" at bounding box center [129, 281] width 243 height 22
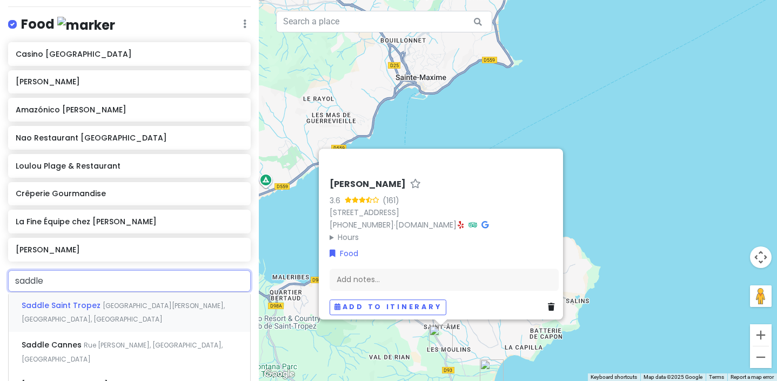
type input "saddle c"
click at [69, 306] on span "Saddle Cannes" at bounding box center [53, 305] width 62 height 11
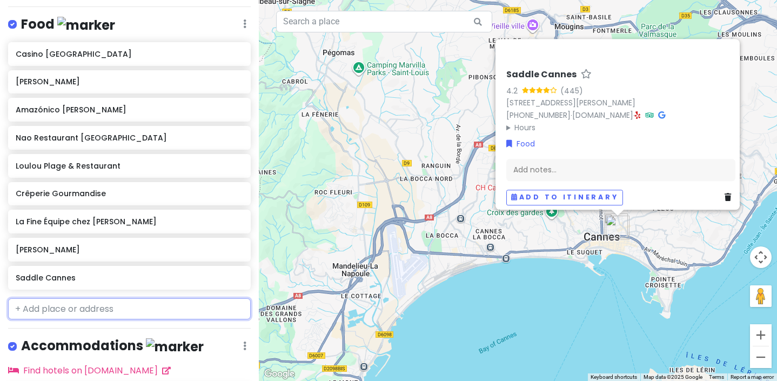
click at [52, 308] on input "text" at bounding box center [129, 309] width 243 height 22
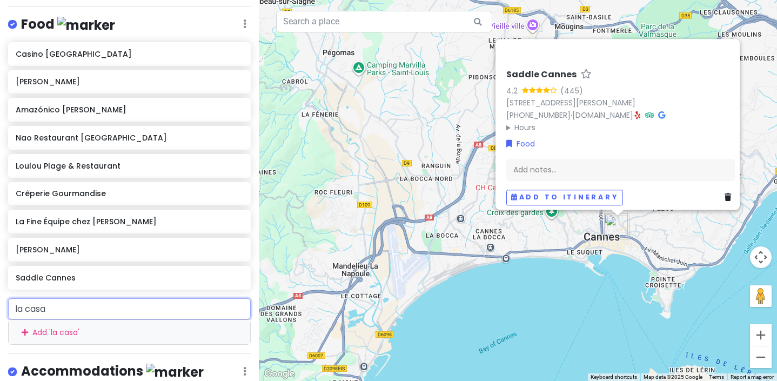
type input "la casa"
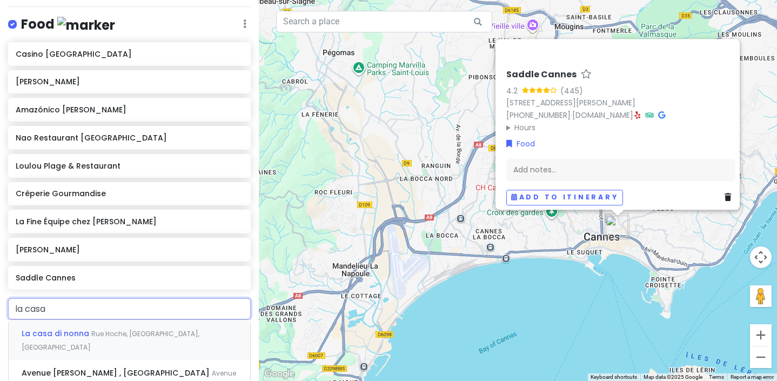
click at [65, 332] on span "La casa di nonna" at bounding box center [57, 333] width 70 height 11
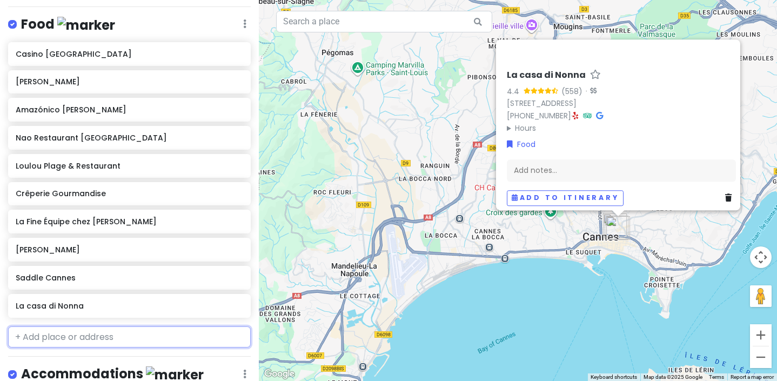
click at [26, 336] on input "text" at bounding box center [129, 337] width 243 height 22
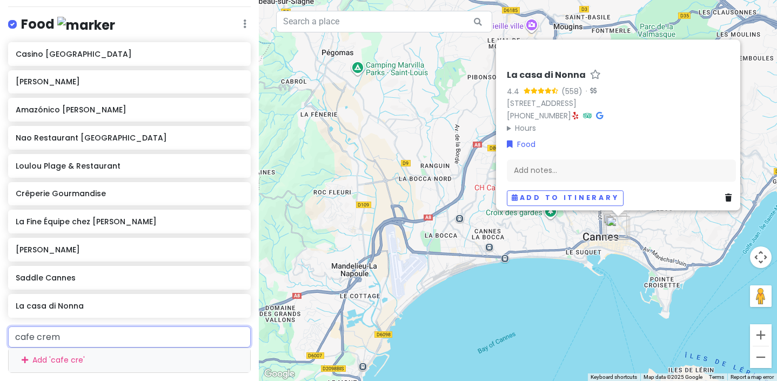
type input "cafe creme"
click at [79, 352] on div "Café [GEOGRAPHIC_DATA][PERSON_NAME], [GEOGRAPHIC_DATA], [GEOGRAPHIC_DATA]" at bounding box center [129, 368] width 241 height 40
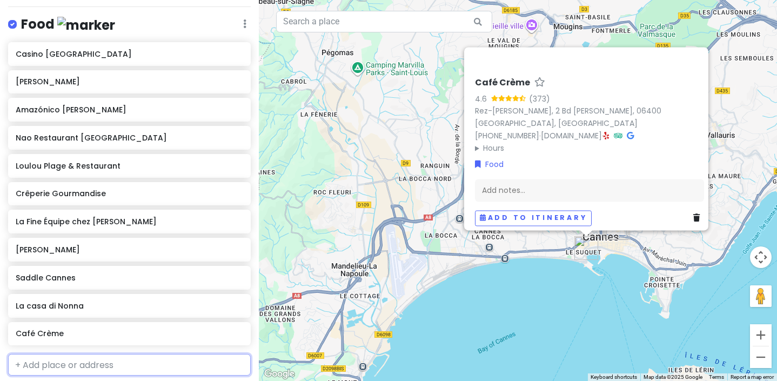
click at [38, 356] on input "text" at bounding box center [129, 365] width 243 height 22
type input "nobu"
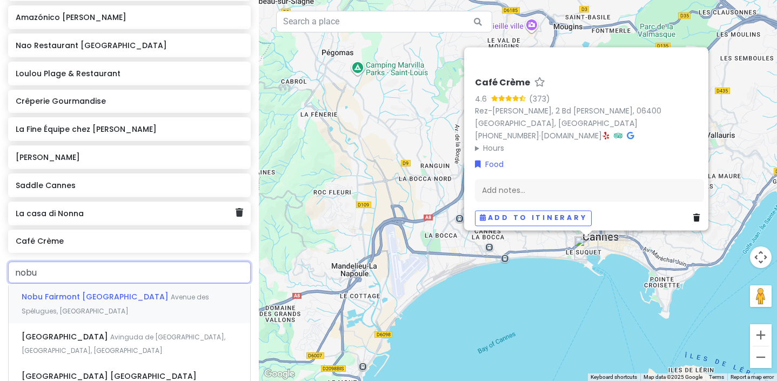
scroll to position [343, 0]
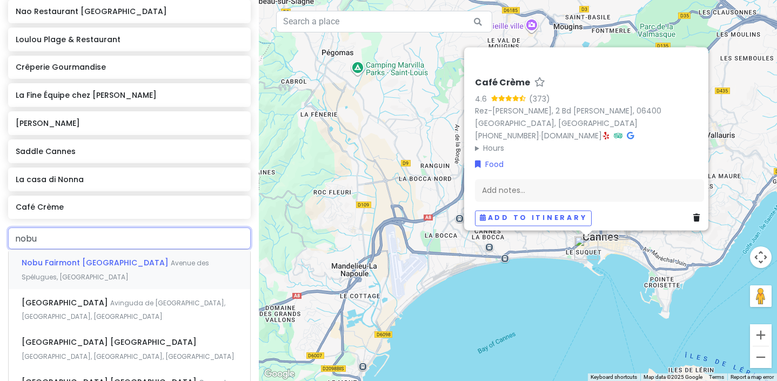
click at [88, 265] on span "Nobu Fairmont [GEOGRAPHIC_DATA]" at bounding box center [96, 262] width 149 height 11
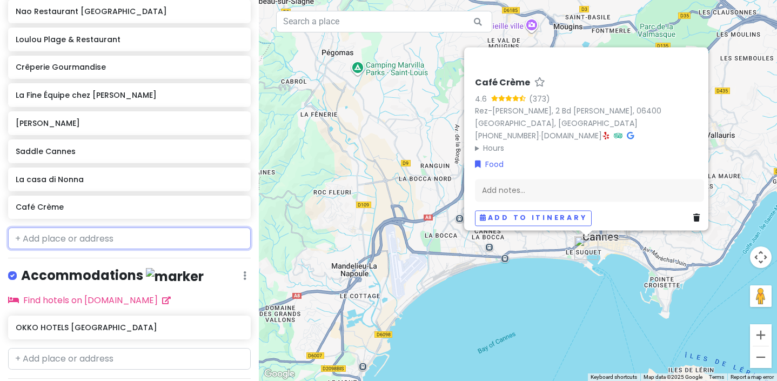
scroll to position [371, 0]
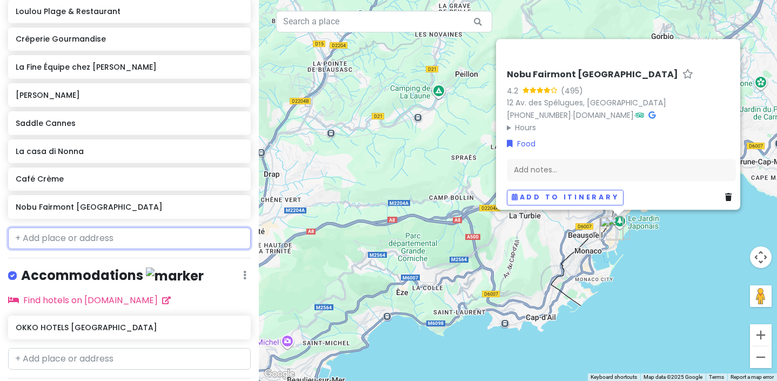
click at [43, 232] on input "text" at bounding box center [129, 238] width 243 height 22
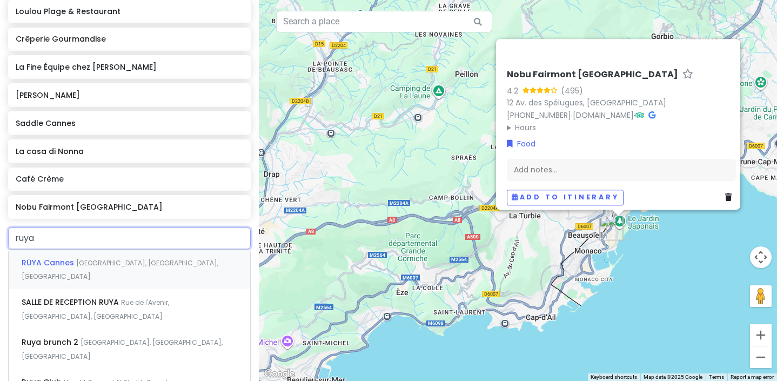
type input "ruya c"
click at [55, 257] on span "RÜYA Cannes" at bounding box center [49, 262] width 55 height 11
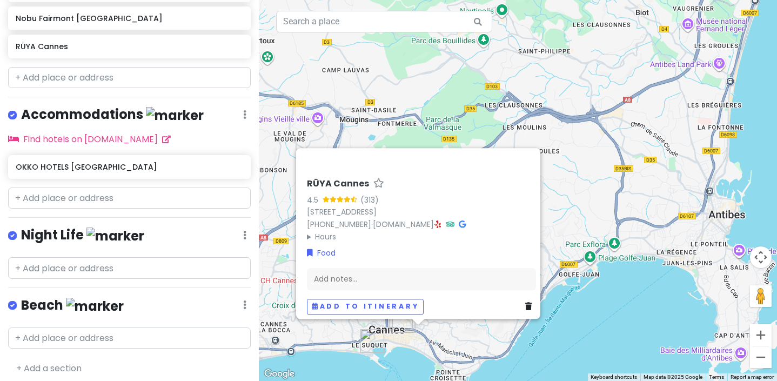
scroll to position [562, 0]
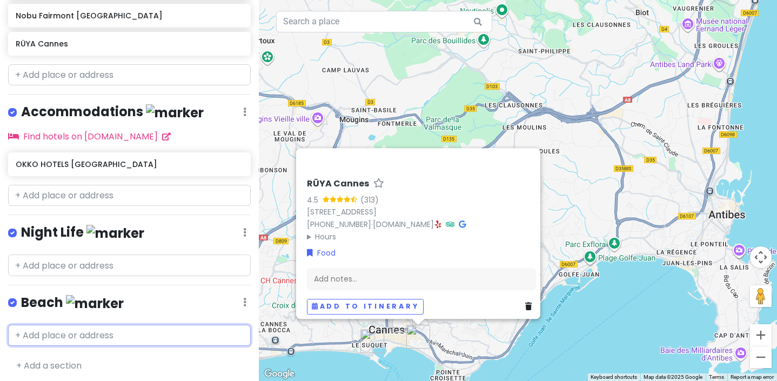
click at [58, 326] on input "text" at bounding box center [129, 336] width 243 height 22
type input "[PERSON_NAME]"
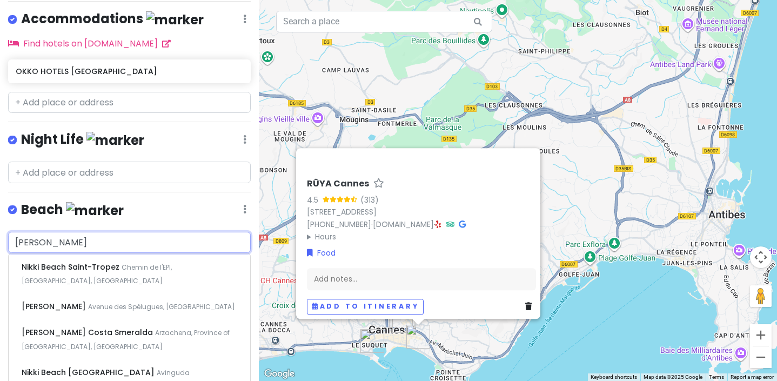
scroll to position [663, 0]
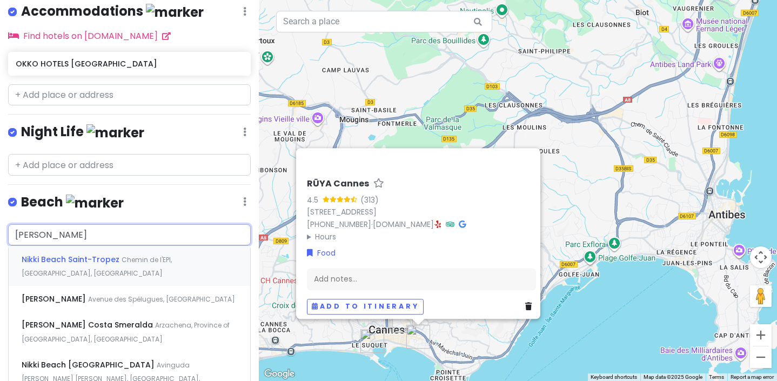
click at [122, 248] on div "Nikki Beach Saint-Tropez Chemin de l'EPI, [GEOGRAPHIC_DATA], [GEOGRAPHIC_DATA]" at bounding box center [129, 266] width 241 height 40
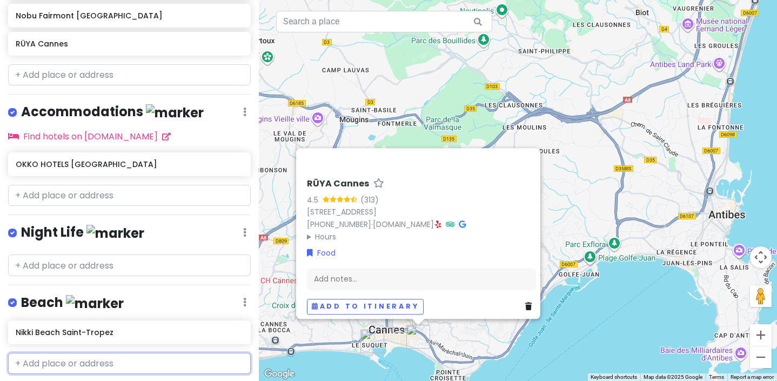
scroll to position [590, 0]
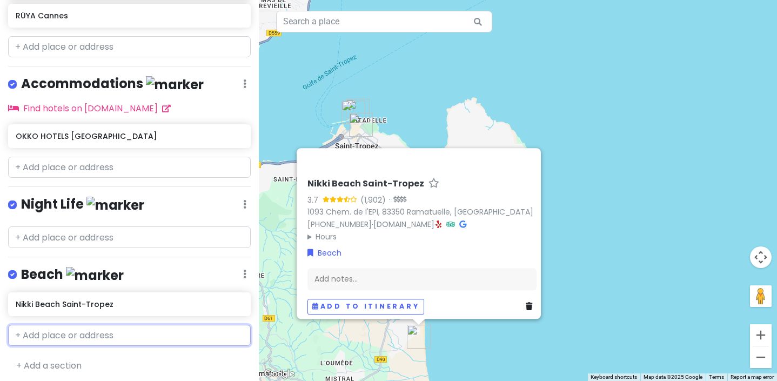
click at [43, 325] on input "text" at bounding box center [129, 336] width 243 height 22
type input "la gu"
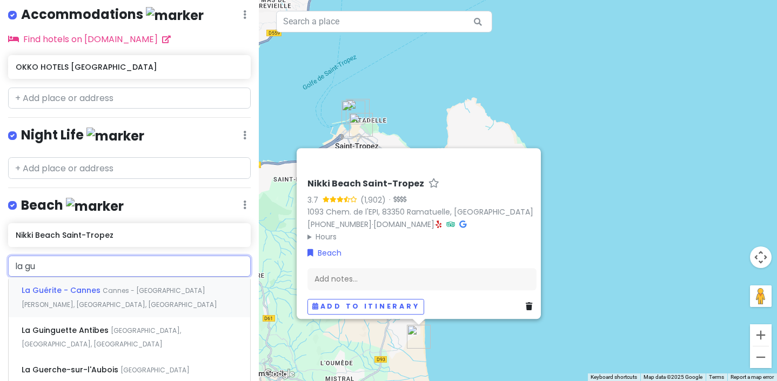
click at [84, 297] on div "La Guérite - [GEOGRAPHIC_DATA] [GEOGRAPHIC_DATA] - [GEOGRAPHIC_DATA][PERSON_NAM…" at bounding box center [129, 297] width 241 height 40
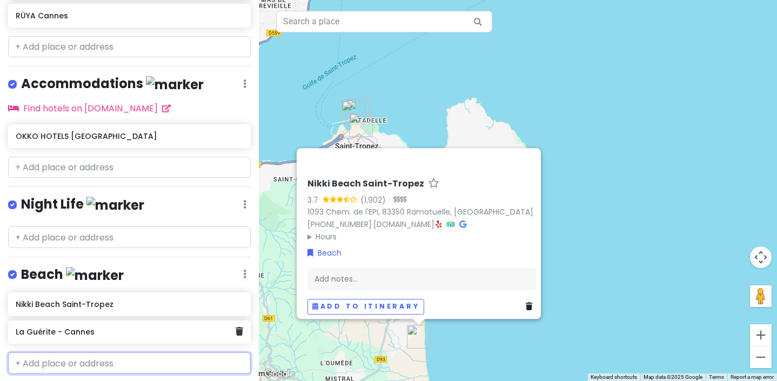
scroll to position [619, 0]
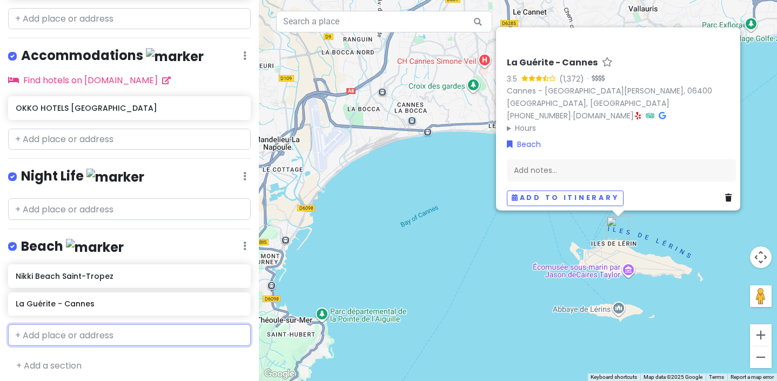
click at [23, 331] on input "text" at bounding box center [129, 335] width 243 height 22
type input "carlton"
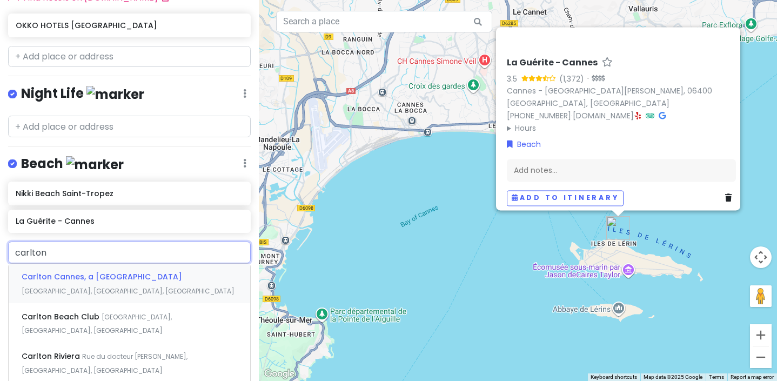
scroll to position [710, 0]
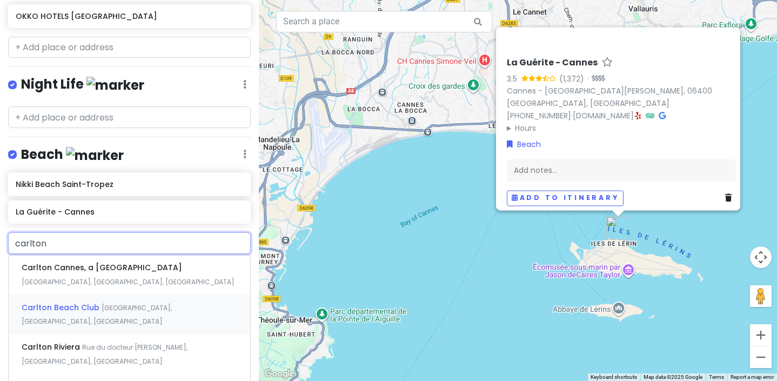
click at [72, 273] on span "Carlton Beach Club" at bounding box center [102, 267] width 160 height 11
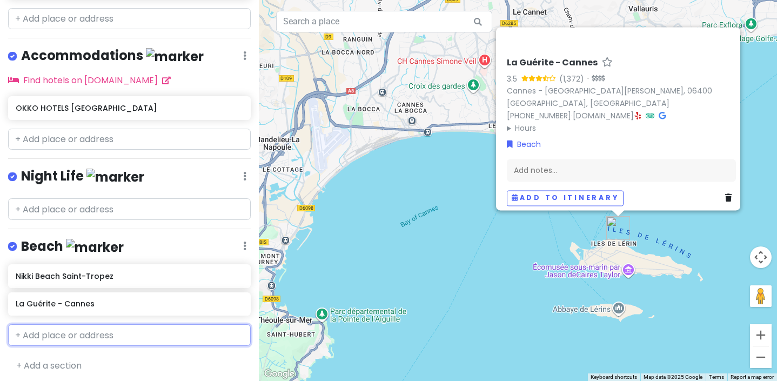
scroll to position [647, 0]
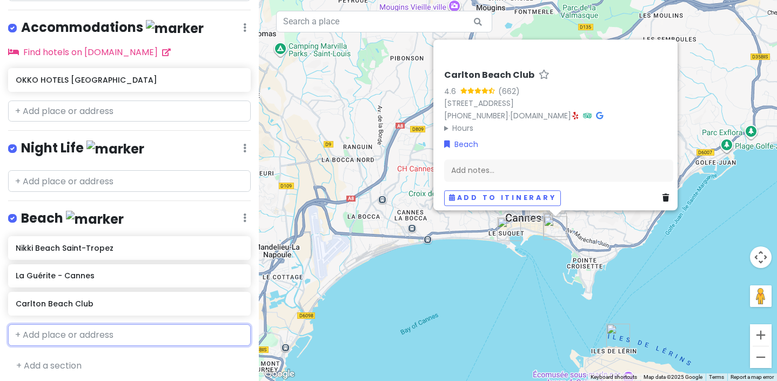
click at [79, 333] on input "text" at bounding box center [129, 335] width 243 height 22
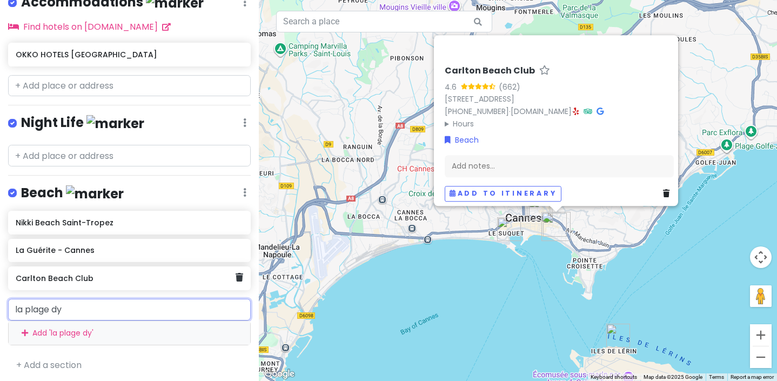
scroll to position [748, 0]
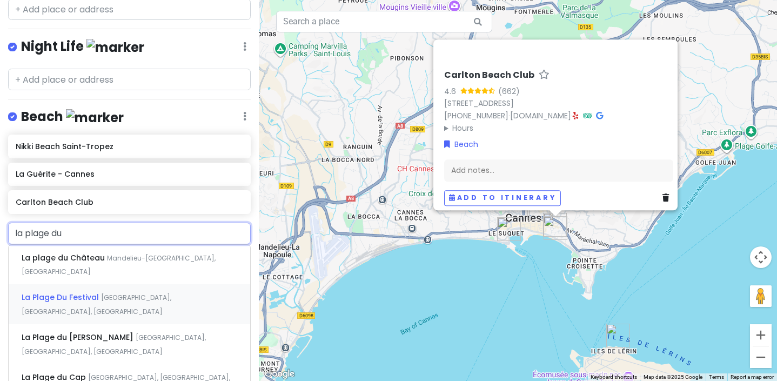
type input "la plage du f"
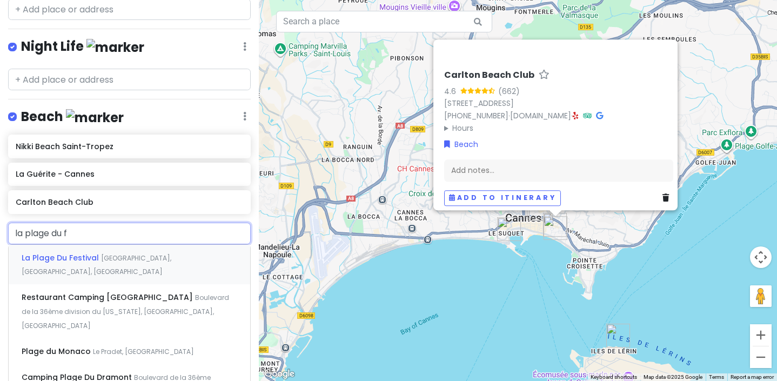
click at [79, 252] on span "La Plage Du Festival" at bounding box center [61, 257] width 79 height 11
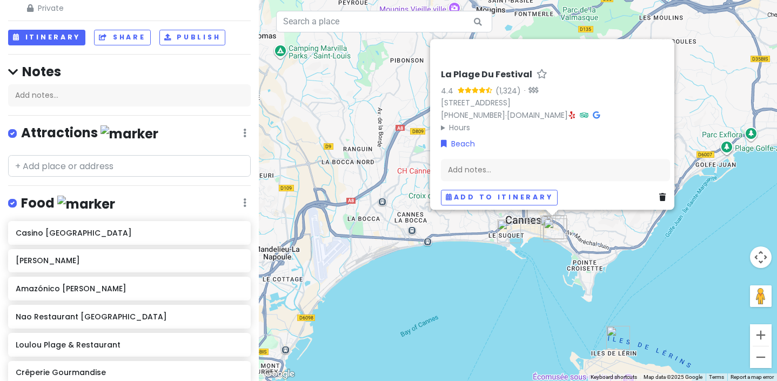
scroll to position [18, 0]
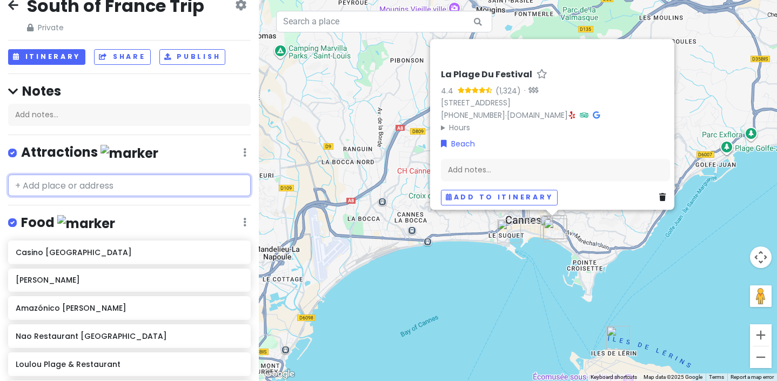
click at [66, 186] on input "text" at bounding box center [129, 185] width 243 height 22
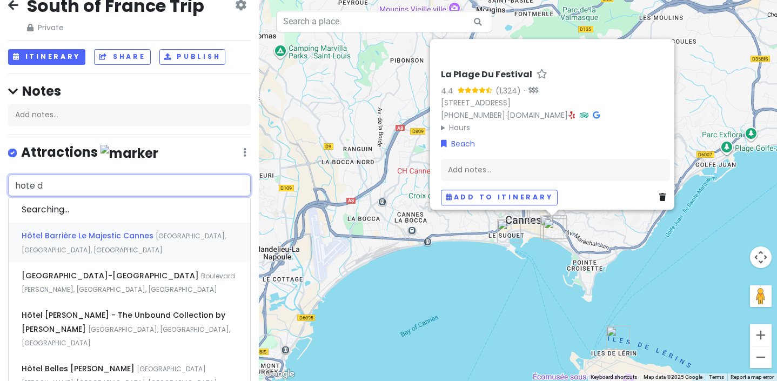
type input "hote du"
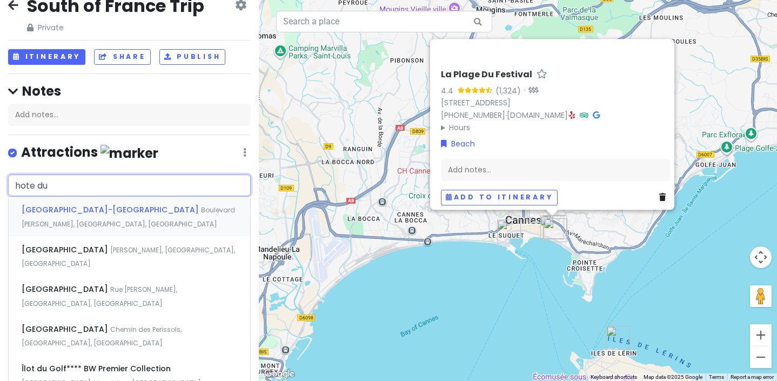
click at [87, 216] on div "[GEOGRAPHIC_DATA] [PERSON_NAME], [GEOGRAPHIC_DATA], [GEOGRAPHIC_DATA]" at bounding box center [129, 217] width 241 height 40
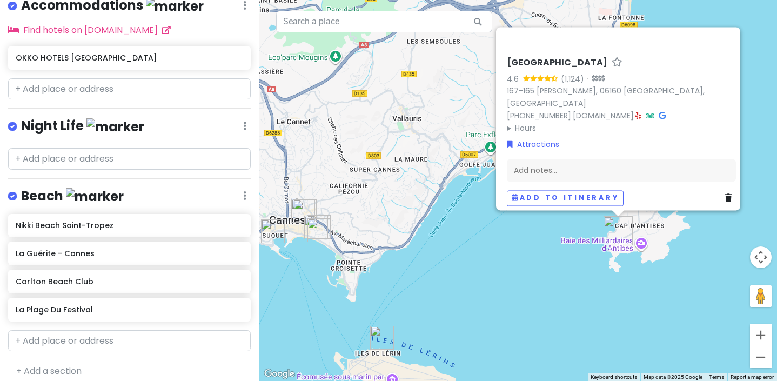
scroll to position [702, 0]
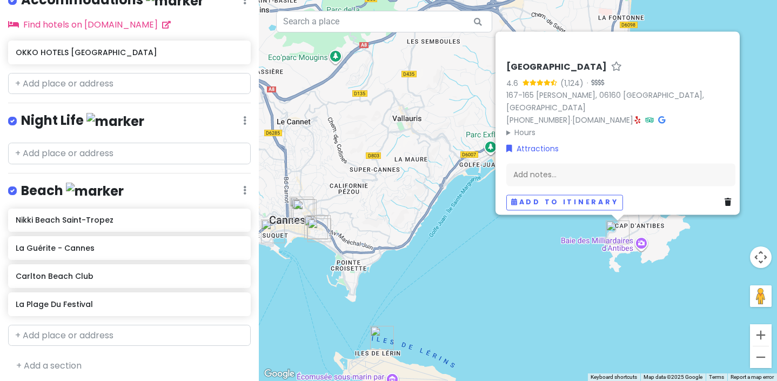
click at [44, 369] on div "South of [GEOGRAPHIC_DATA] Trip Private Change Dates Make a Copy Delete Trip Go…" at bounding box center [129, 190] width 259 height 381
click at [48, 360] on link "+ Add a section" at bounding box center [48, 365] width 65 height 12
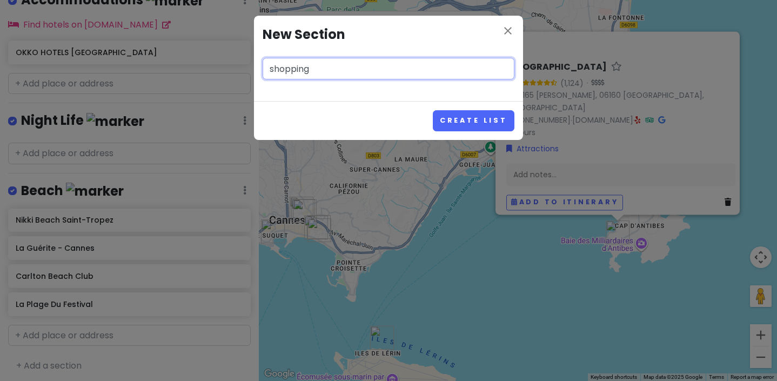
type input "shopping"
click at [433, 110] on button "Create List" at bounding box center [474, 120] width 82 height 21
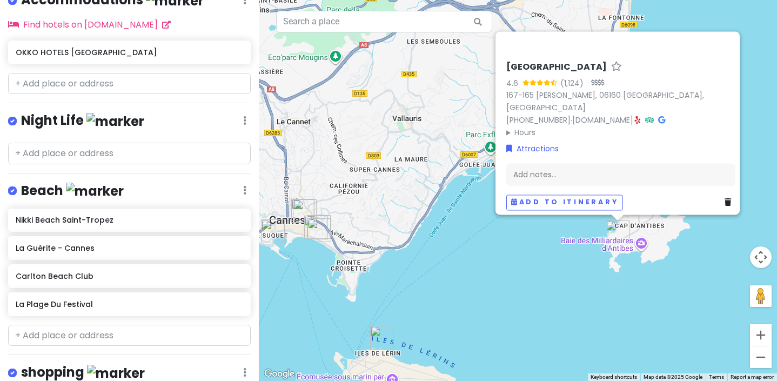
scroll to position [771, 0]
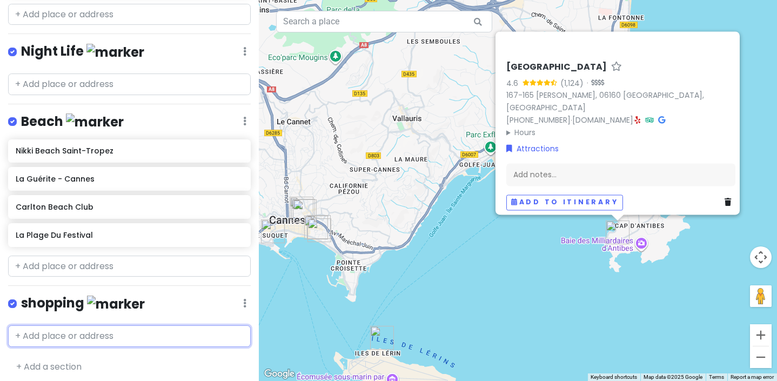
click at [81, 328] on input "text" at bounding box center [129, 336] width 243 height 22
type input "[PERSON_NAME]"
click at [106, 360] on div "[GEOGRAPHIC_DATA] [GEOGRAPHIC_DATA], [GEOGRAPHIC_DATA], [GEOGRAPHIC_DATA]" at bounding box center [129, 367] width 241 height 40
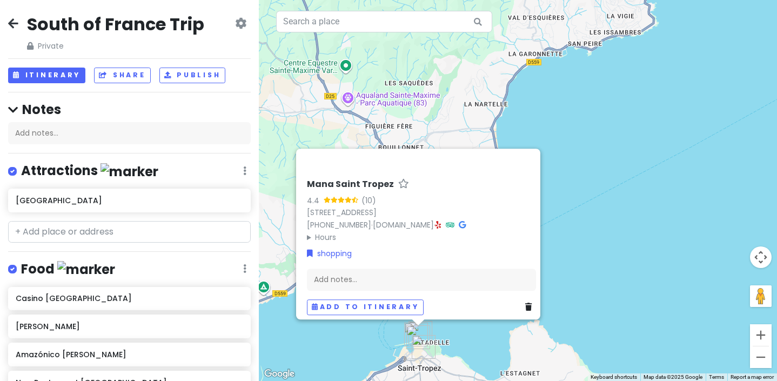
scroll to position [0, 0]
click at [243, 22] on icon at bounding box center [240, 23] width 11 height 9
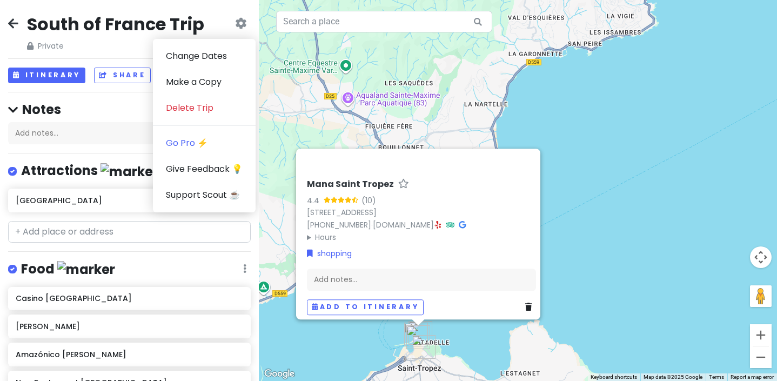
click at [118, 37] on div "South of France Trip Private" at bounding box center [116, 32] width 179 height 39
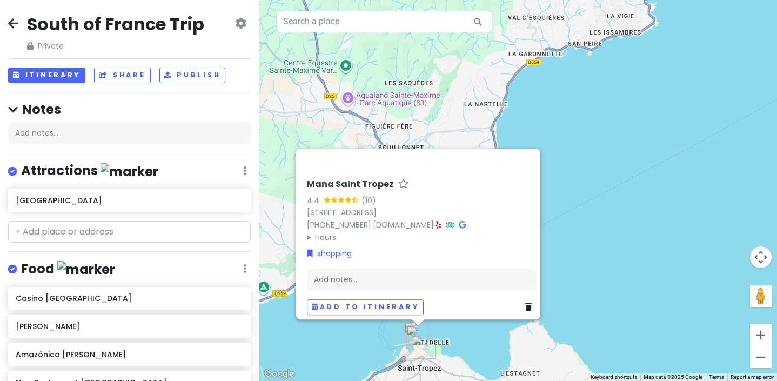
click at [120, 23] on h2 "South of France Trip" at bounding box center [115, 24] width 177 height 23
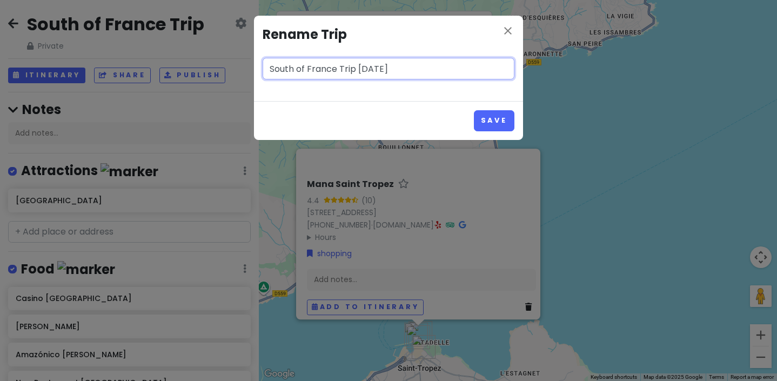
type input "South of France Trip [DATE]"
click at [474, 110] on button "Save" at bounding box center [494, 120] width 41 height 21
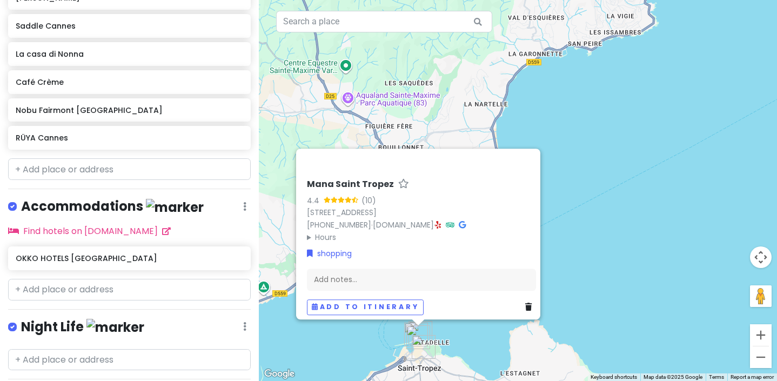
scroll to position [519, 0]
click at [68, 164] on input "text" at bounding box center [129, 169] width 243 height 22
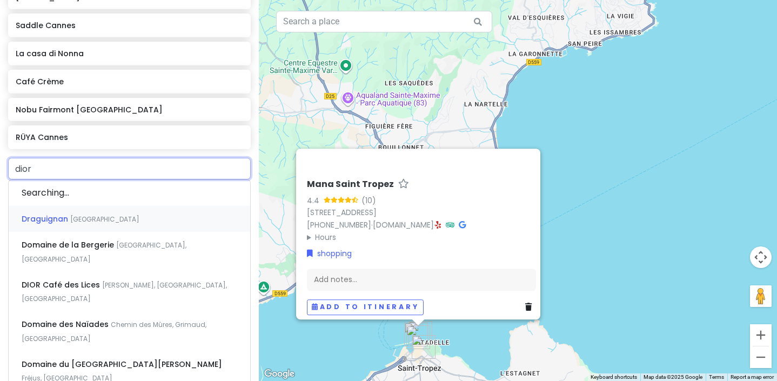
type input "dior"
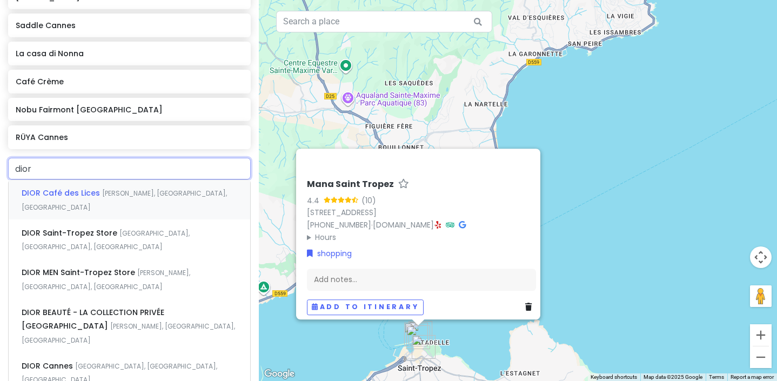
click at [77, 193] on span "DIOR Café des Lices" at bounding box center [62, 192] width 80 height 11
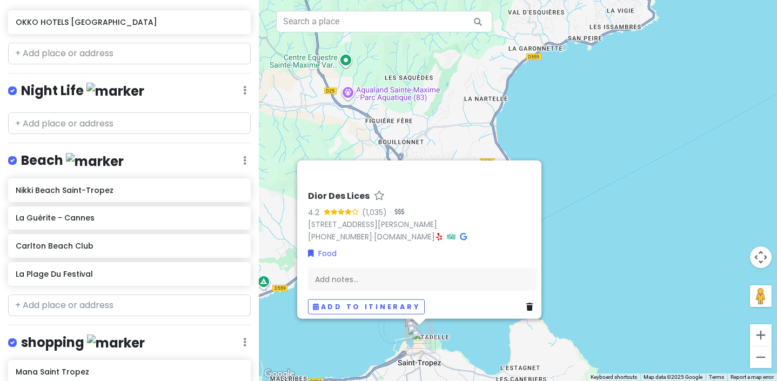
scroll to position [850, 0]
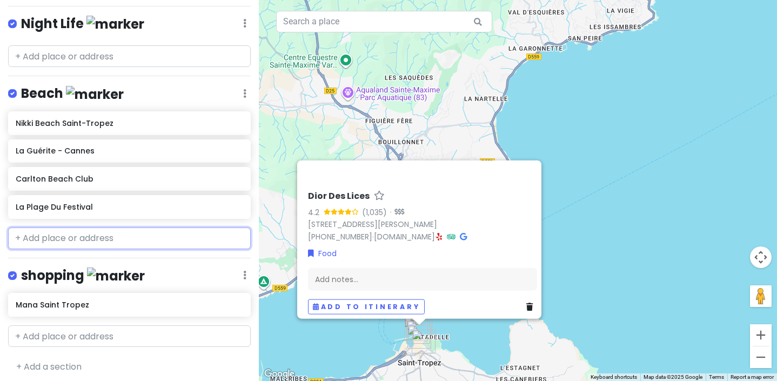
click at [66, 232] on input "text" at bounding box center [129, 238] width 243 height 22
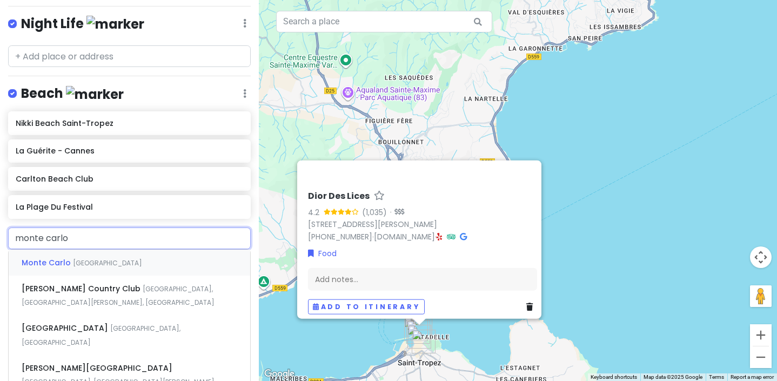
type input "monte carlo b"
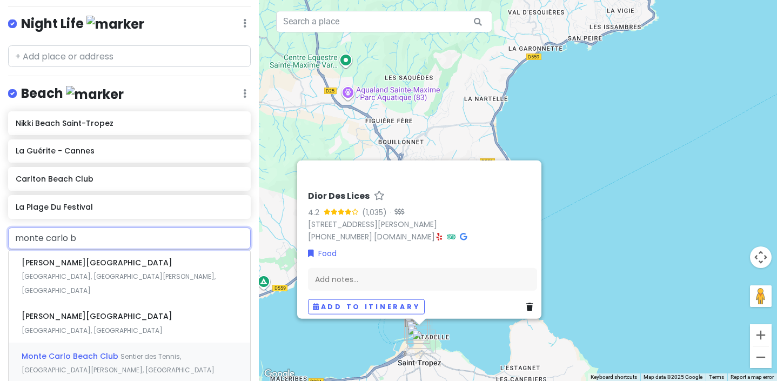
click at [62, 268] on span "Monte Carlo Beach Club" at bounding box center [97, 262] width 151 height 11
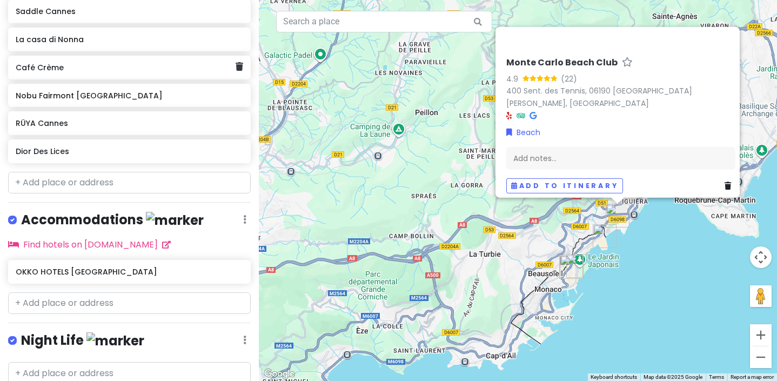
scroll to position [878, 0]
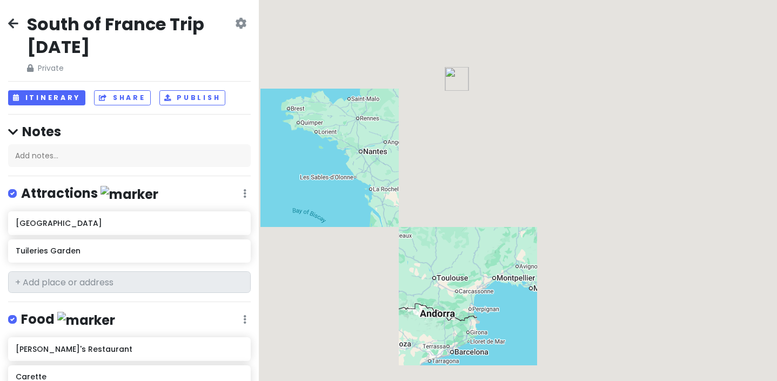
click at [172, 17] on h2 "South of France Trip [DATE]" at bounding box center [130, 35] width 206 height 45
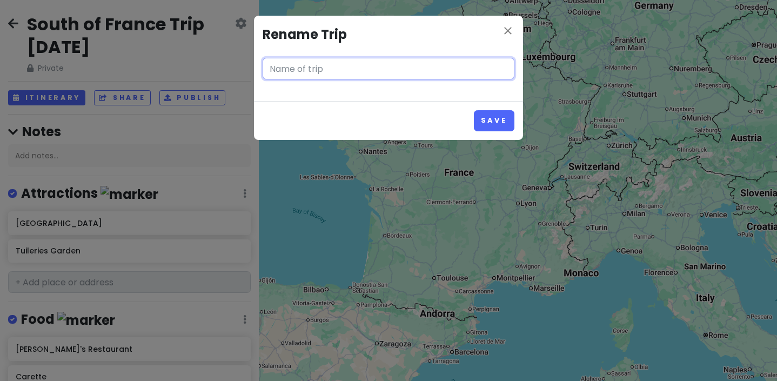
type input "South of France Trip August 25"
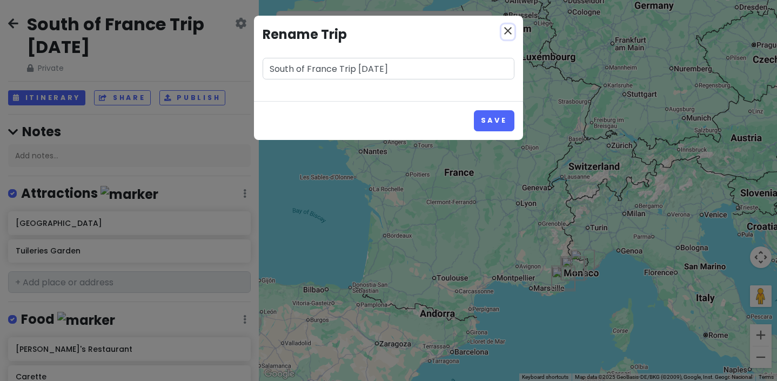
click at [508, 31] on icon "close" at bounding box center [507, 30] width 13 height 13
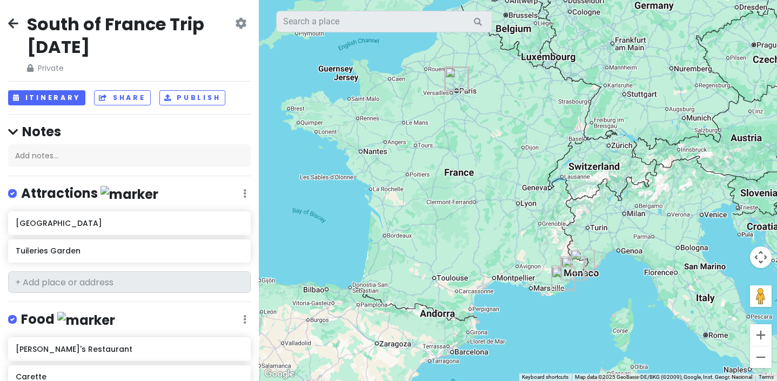
click at [18, 20] on icon at bounding box center [13, 23] width 10 height 9
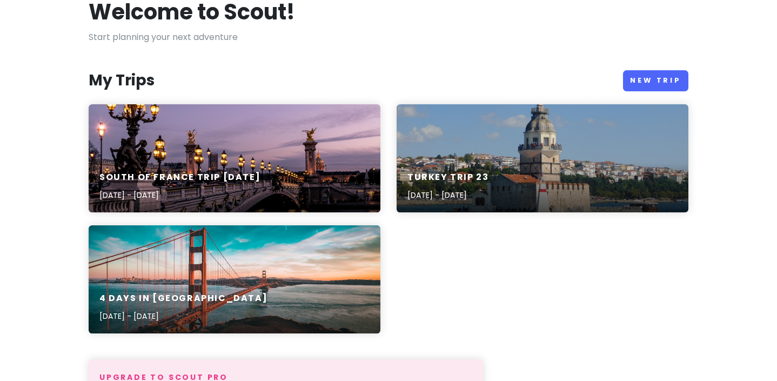
scroll to position [83, 0]
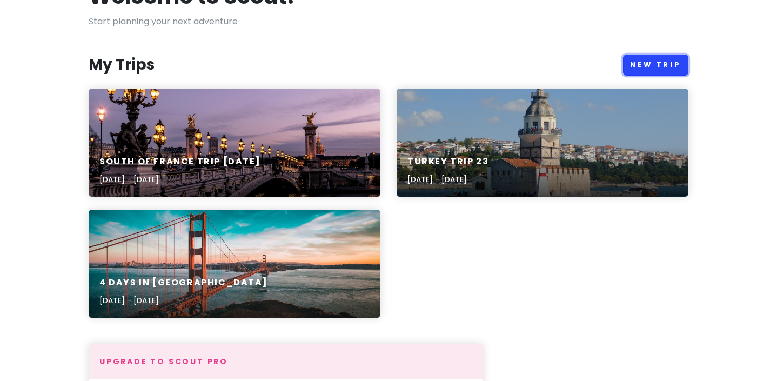
click at [630, 65] on link "New Trip" at bounding box center [655, 65] width 65 height 21
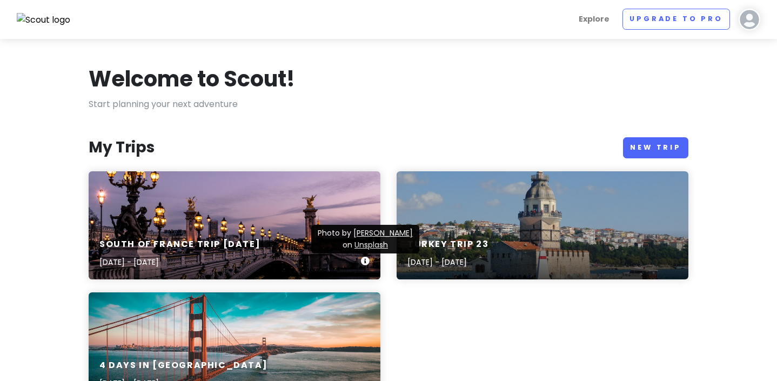
click at [366, 259] on icon at bounding box center [365, 261] width 9 height 9
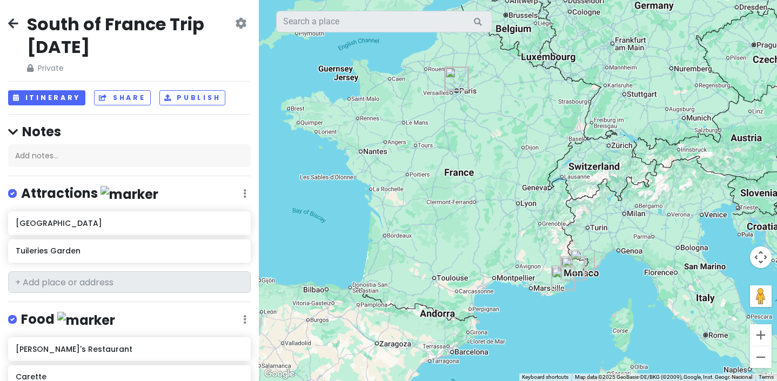
click at [240, 21] on icon at bounding box center [240, 23] width 11 height 9
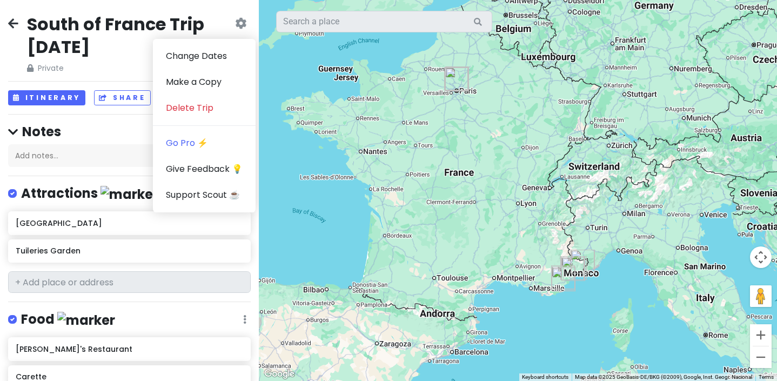
click at [130, 61] on div "South of France Trip August 25 Private" at bounding box center [131, 44] width 208 height 62
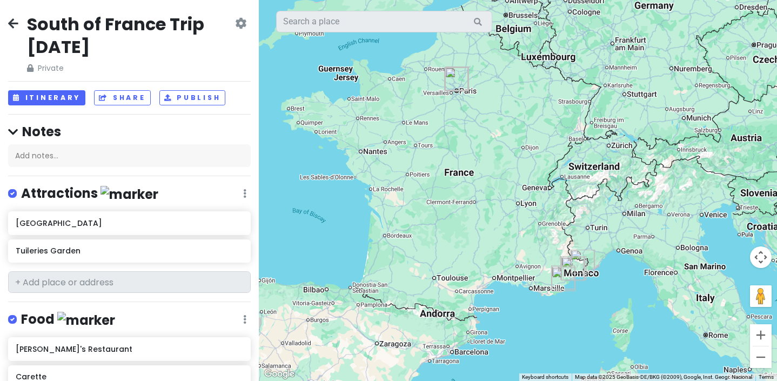
click at [76, 54] on h2 "South of France Trip August 25" at bounding box center [130, 35] width 206 height 45
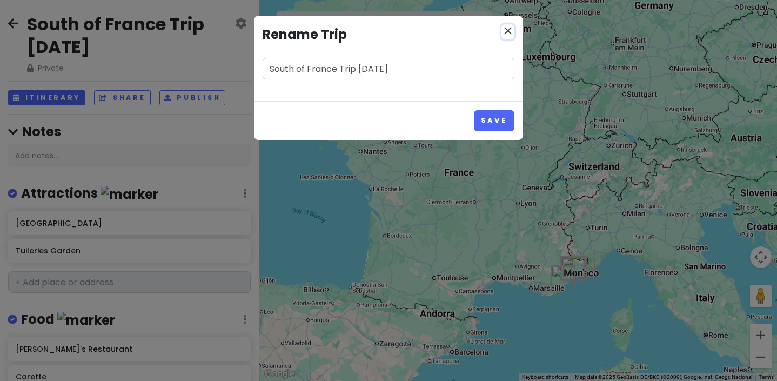
click at [509, 35] on icon "close" at bounding box center [507, 30] width 13 height 13
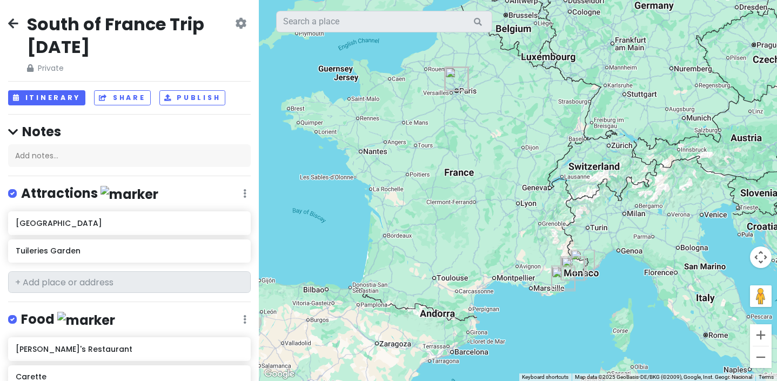
click at [241, 19] on icon at bounding box center [240, 23] width 11 height 9
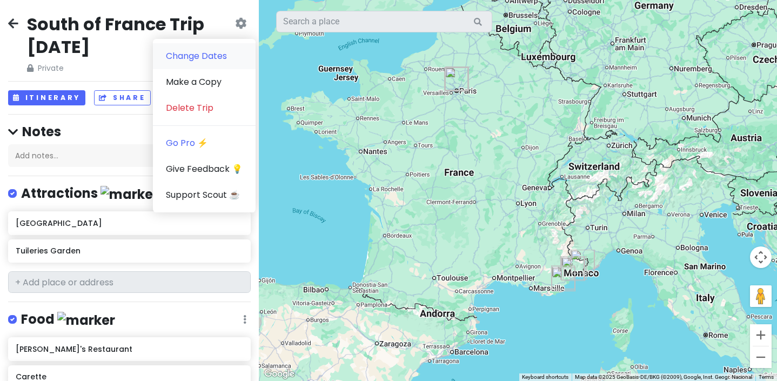
click at [217, 56] on link "Change Dates" at bounding box center [204, 56] width 103 height 26
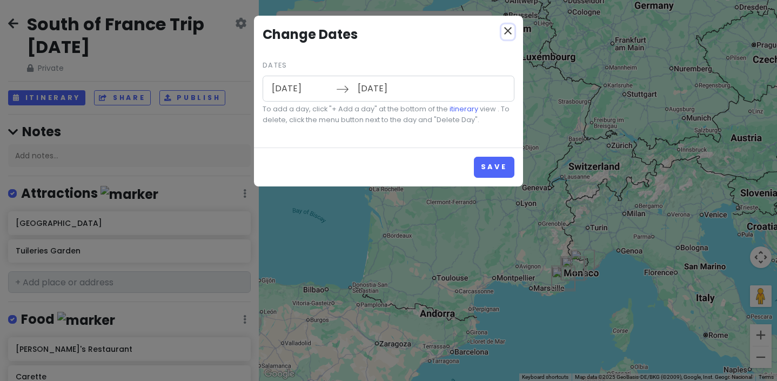
click at [507, 31] on icon "close" at bounding box center [507, 30] width 13 height 13
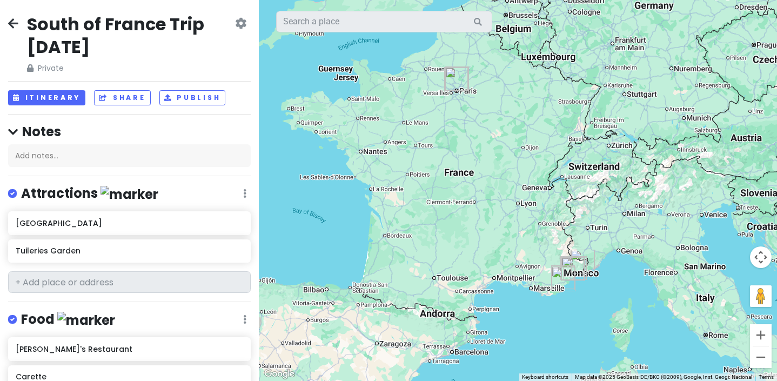
click at [16, 21] on icon at bounding box center [13, 23] width 10 height 9
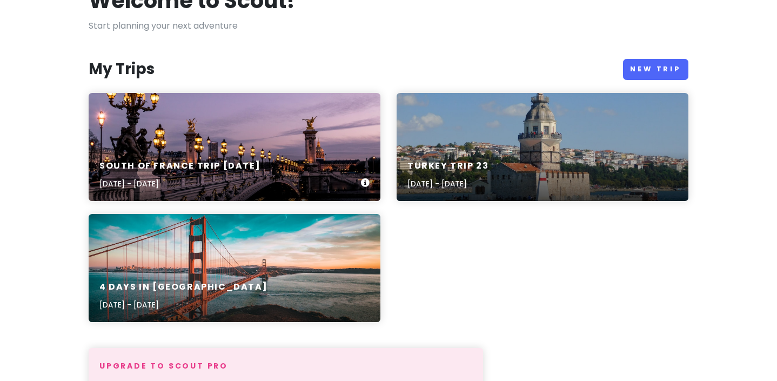
scroll to position [92, 0]
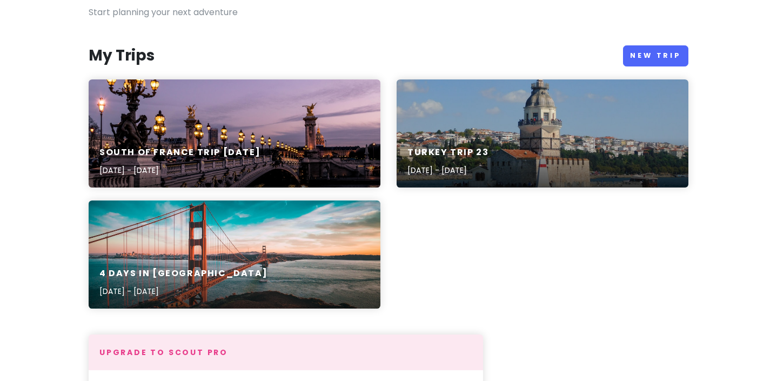
click at [62, 162] on section "Welcome to Scout! Start planning your next adventure My Trips New Trip South of…" at bounding box center [388, 349] width 777 height 805
click at [71, 165] on section "Welcome to Scout! Start planning your next adventure My Trips New Trip South of…" at bounding box center [388, 349] width 777 height 805
click at [366, 168] on icon at bounding box center [365, 169] width 9 height 9
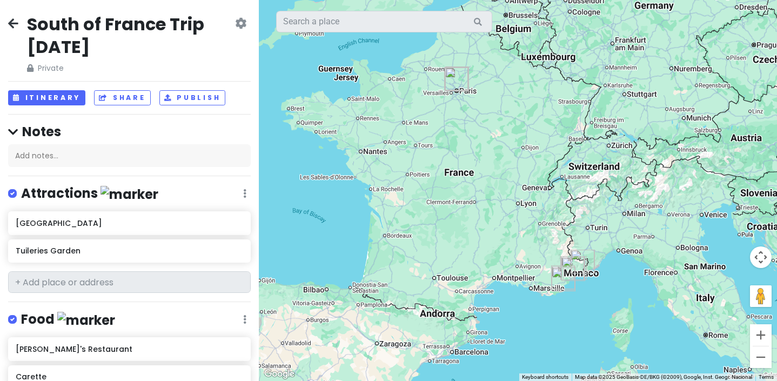
click at [240, 19] on icon at bounding box center [240, 23] width 11 height 9
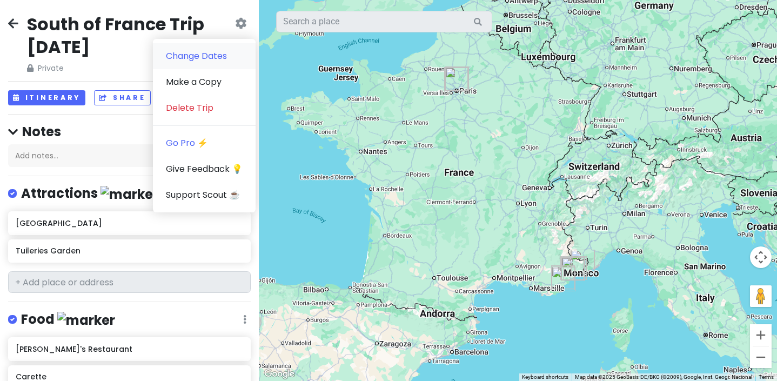
click at [218, 56] on link "Change Dates" at bounding box center [204, 56] width 103 height 26
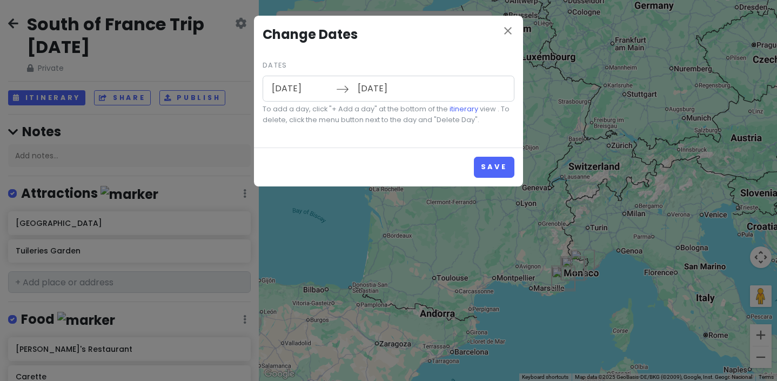
click at [293, 86] on input "[DATE]" at bounding box center [301, 88] width 70 height 25
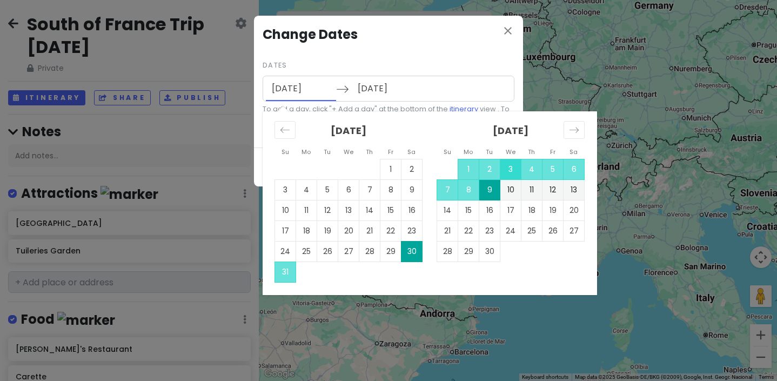
click at [509, 164] on td "3" at bounding box center [510, 169] width 21 height 21
type input "09/03/2025"
type input "09/13/2025"
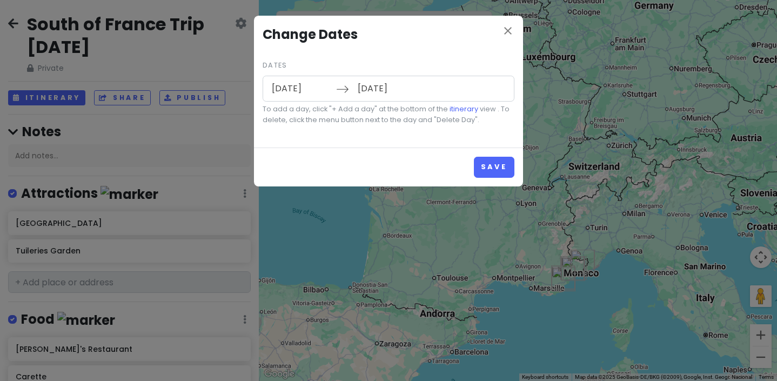
click at [388, 92] on input "09/13/2025" at bounding box center [387, 88] width 70 height 25
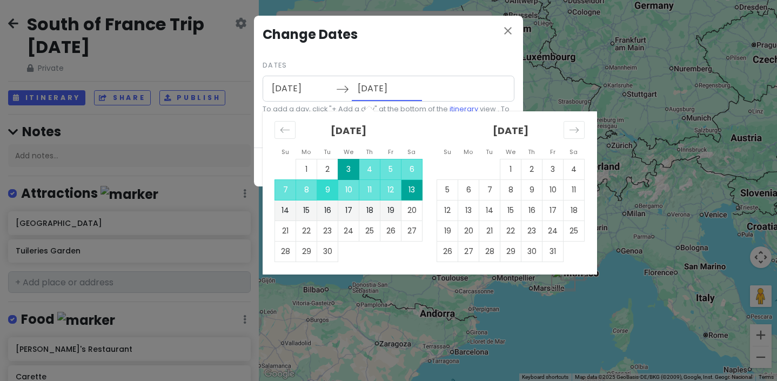
click at [329, 190] on td "9" at bounding box center [327, 189] width 21 height 21
type input "[DATE]"
type input "09/19/2025"
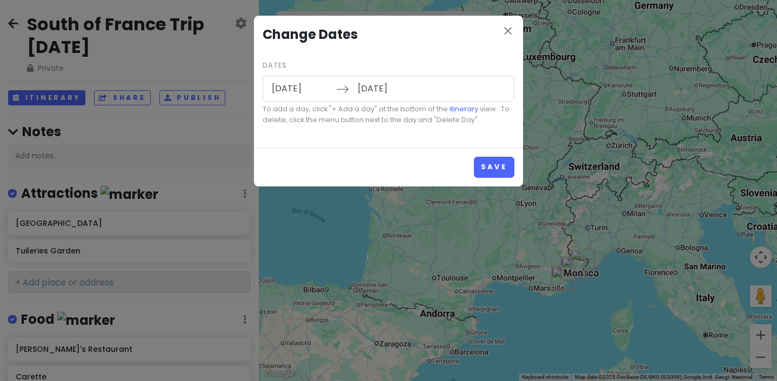
click at [407, 85] on input "09/19/2025" at bounding box center [387, 88] width 70 height 25
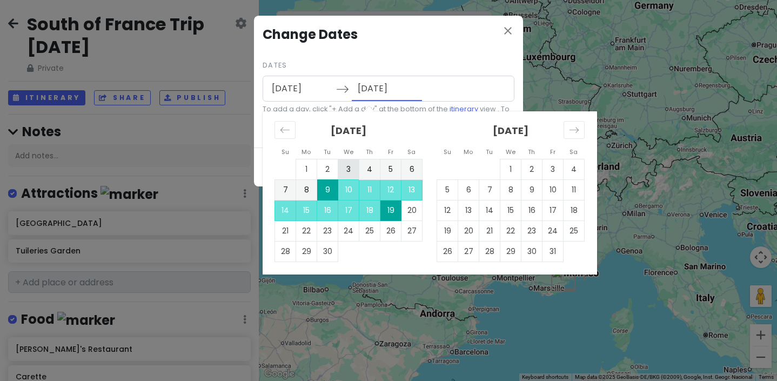
click at [352, 172] on td "3" at bounding box center [348, 169] width 21 height 21
type input "09/03/2025"
type input "09/13/2025"
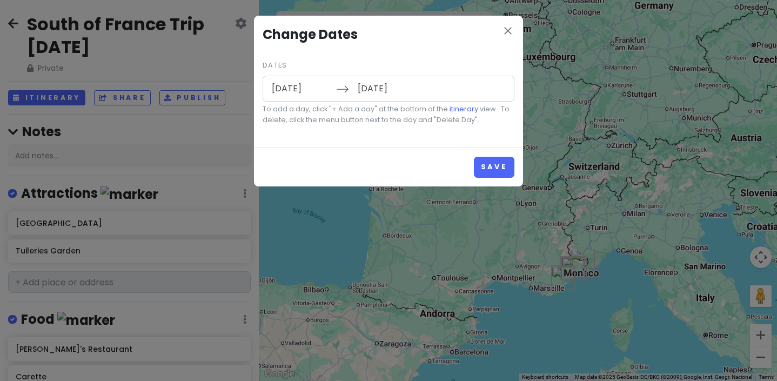
click at [332, 97] on input "09/03/2025" at bounding box center [301, 88] width 70 height 25
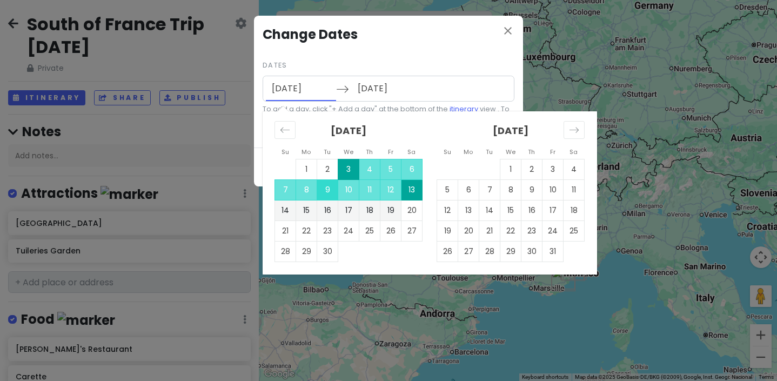
click at [331, 190] on td "9" at bounding box center [327, 189] width 21 height 21
type input "[DATE]"
type input "09/19/2025"
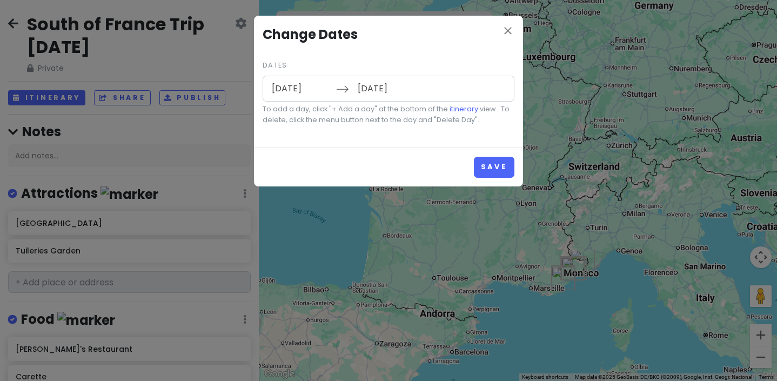
click at [296, 89] on input "[DATE]" at bounding box center [301, 88] width 70 height 25
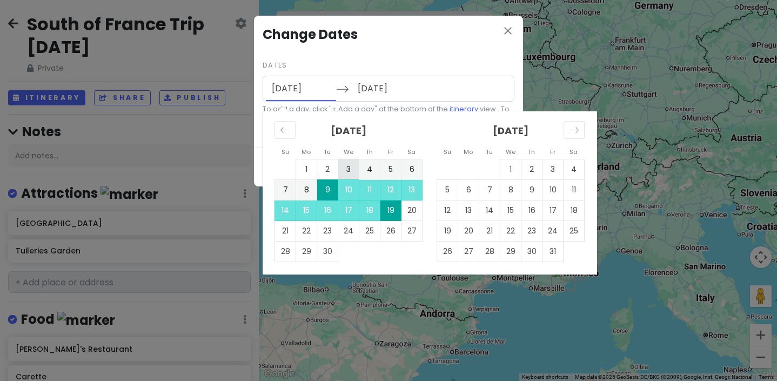
click at [348, 166] on td "3" at bounding box center [348, 169] width 21 height 21
type input "09/03/2025"
type input "09/13/2025"
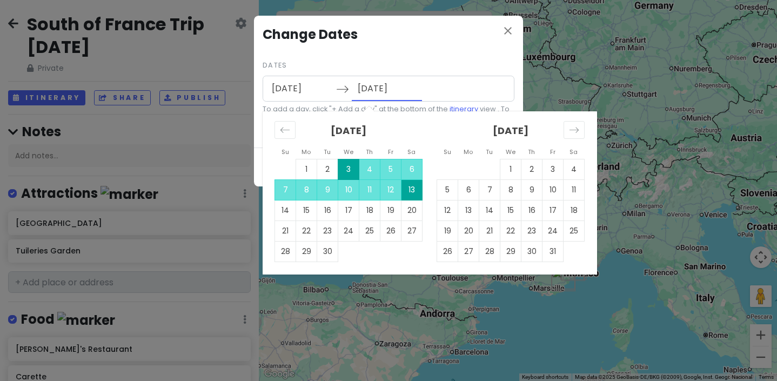
click at [378, 90] on input "09/13/2025" at bounding box center [387, 88] width 70 height 25
click at [330, 188] on td "9" at bounding box center [327, 189] width 21 height 21
type input "[DATE]"
type input "09/19/2025"
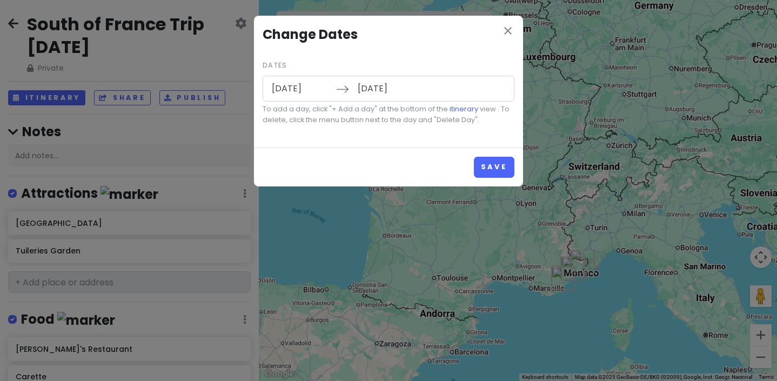
click at [377, 94] on input "09/19/2025" at bounding box center [387, 88] width 70 height 25
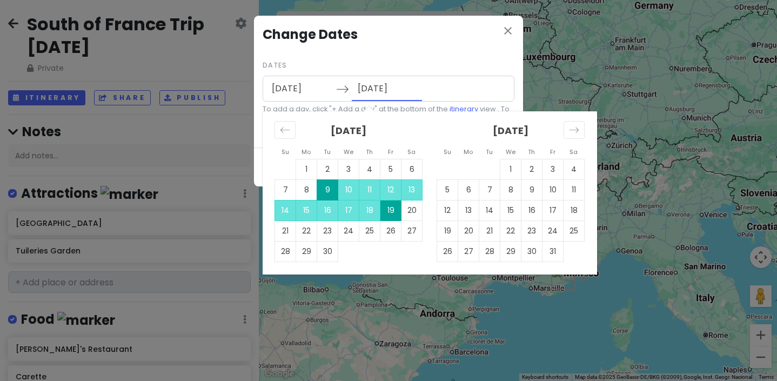
click at [295, 88] on input "[DATE]" at bounding box center [301, 88] width 70 height 25
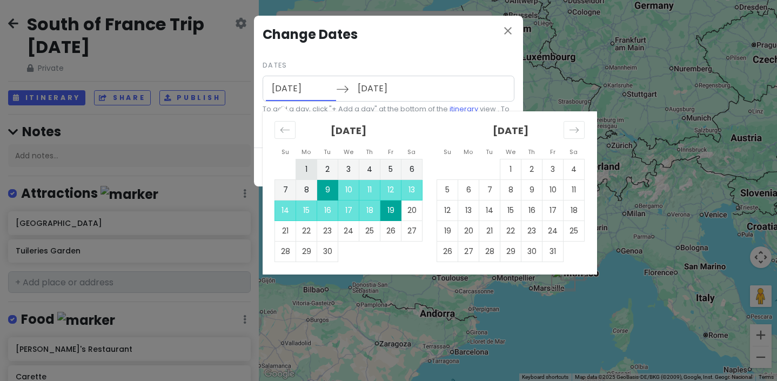
click at [310, 166] on td "1" at bounding box center [306, 169] width 21 height 21
type input "09/01/2025"
type input "09/11/2025"
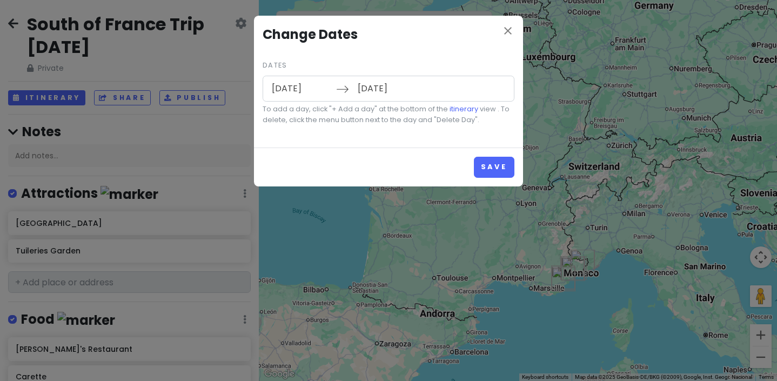
click at [361, 86] on input "09/11/2025" at bounding box center [387, 88] width 70 height 25
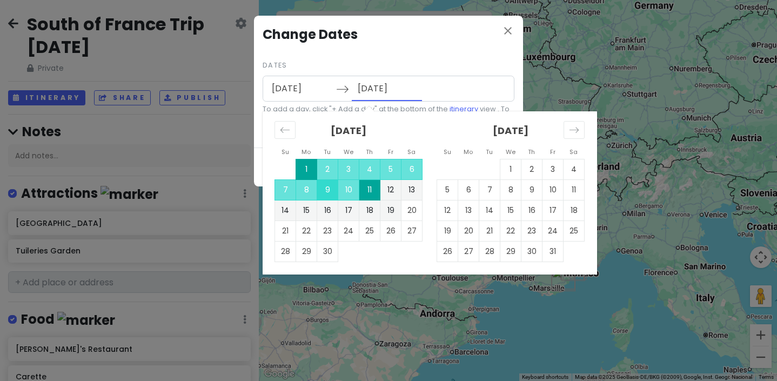
click at [332, 190] on td "9" at bounding box center [327, 189] width 21 height 21
type input "[DATE]"
type input "09/19/2025"
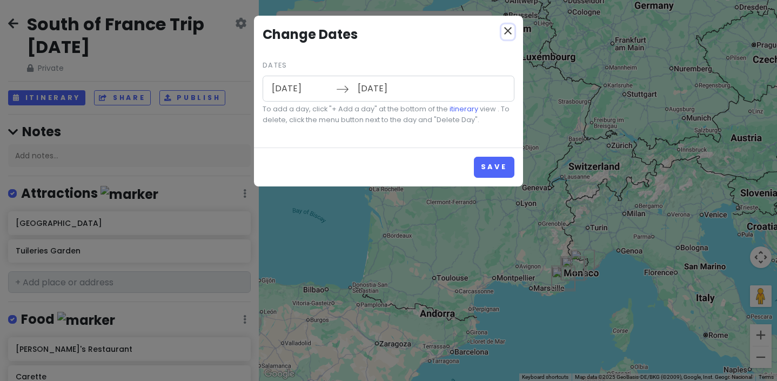
click at [507, 33] on icon "close" at bounding box center [507, 30] width 13 height 13
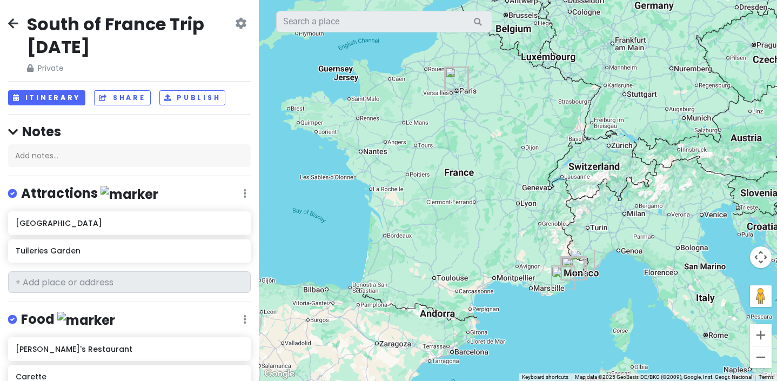
click at [239, 19] on icon at bounding box center [240, 23] width 11 height 9
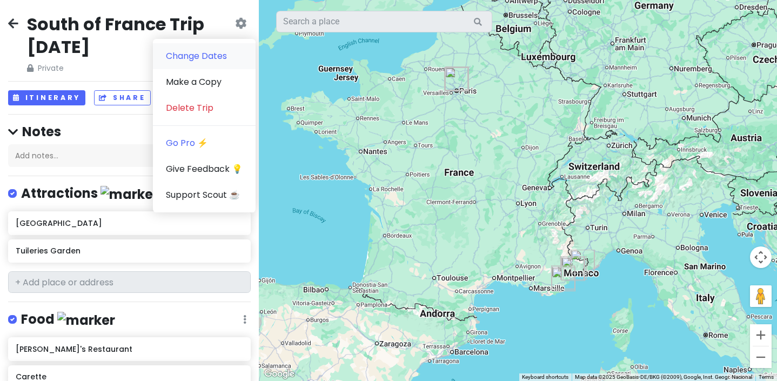
click at [225, 51] on link "Change Dates" at bounding box center [204, 56] width 103 height 26
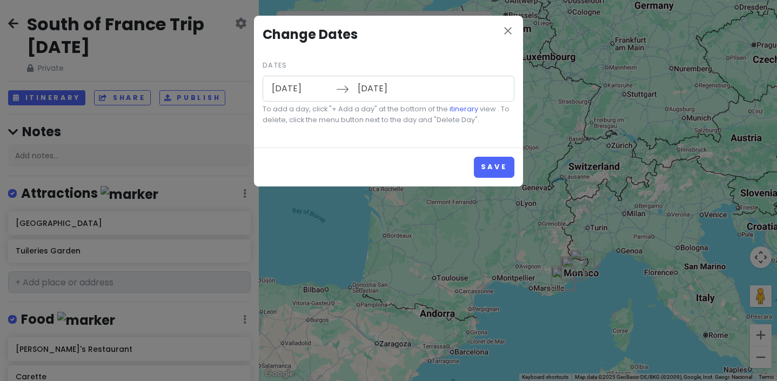
type input "[DATE]"
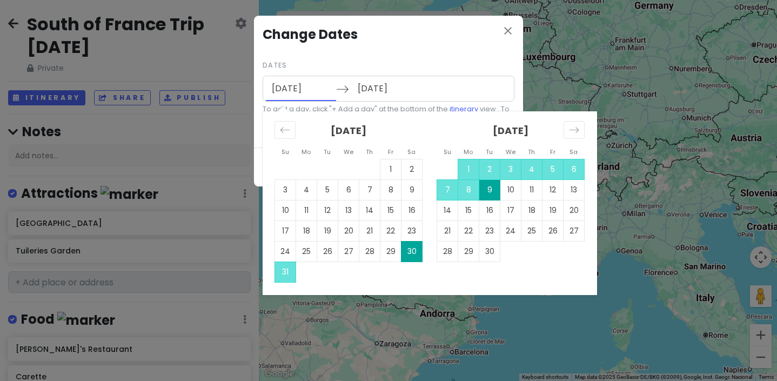
drag, startPoint x: 321, startPoint y: 88, endPoint x: 261, endPoint y: 88, distance: 60.0
click at [261, 88] on div "close Change Dates Dates 08/30/2025 Navigate forward to interact with the calen…" at bounding box center [388, 82] width 269 height 132
click at [508, 167] on td "3" at bounding box center [510, 169] width 21 height 21
type input "09/03/2025"
type input "09/13/2025"
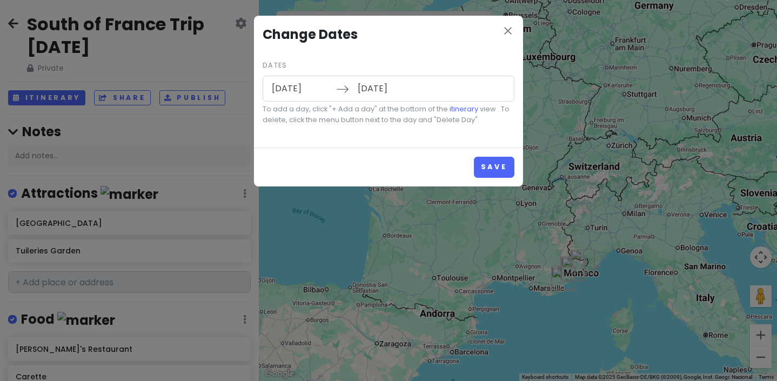
click at [381, 90] on input "09/13/2025" at bounding box center [387, 88] width 70 height 25
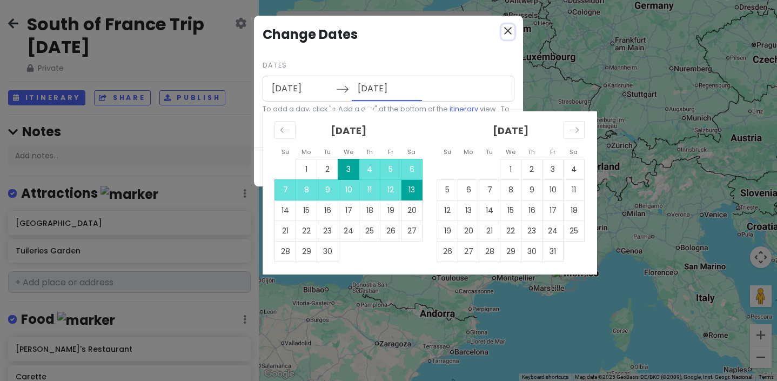
click at [510, 29] on icon "close" at bounding box center [507, 30] width 13 height 13
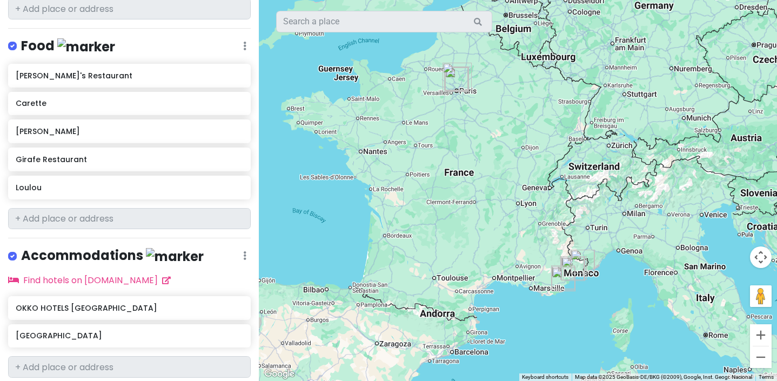
scroll to position [299, 0]
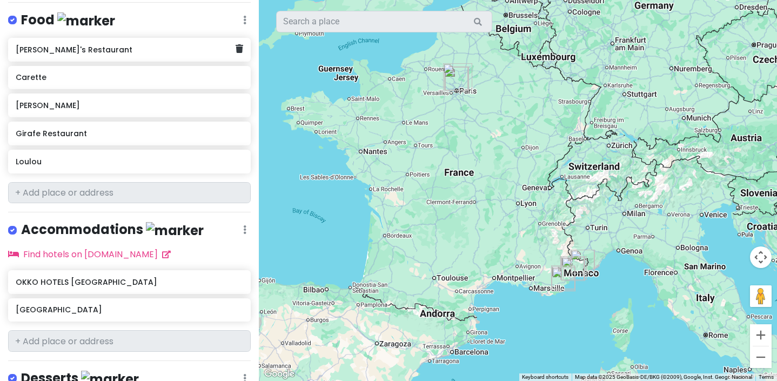
click at [187, 51] on h6 "[PERSON_NAME]'s Restaurant" at bounding box center [126, 50] width 220 height 10
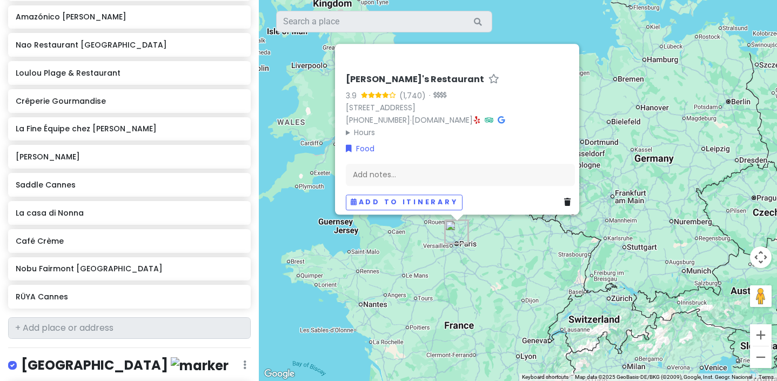
scroll to position [1021, 0]
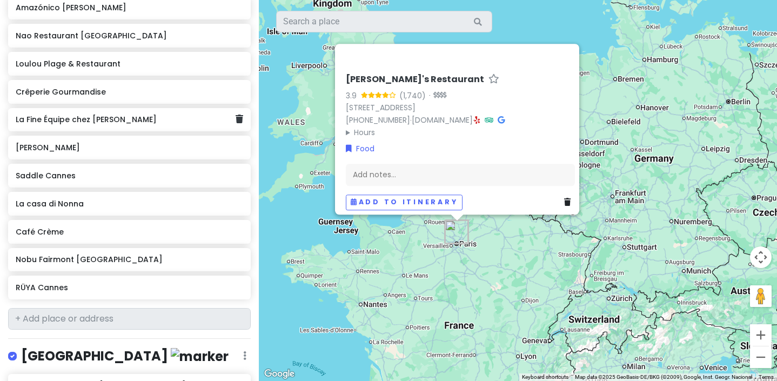
click at [138, 115] on h6 "La Fine Équipe chez [PERSON_NAME]" at bounding box center [126, 120] width 220 height 10
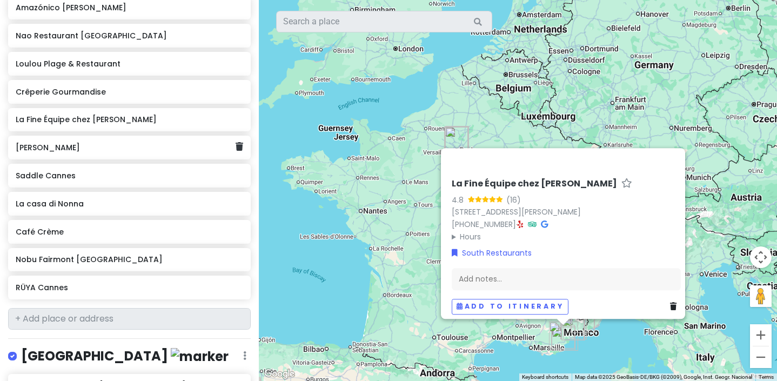
click at [108, 143] on h6 "[PERSON_NAME]" at bounding box center [126, 148] width 220 height 10
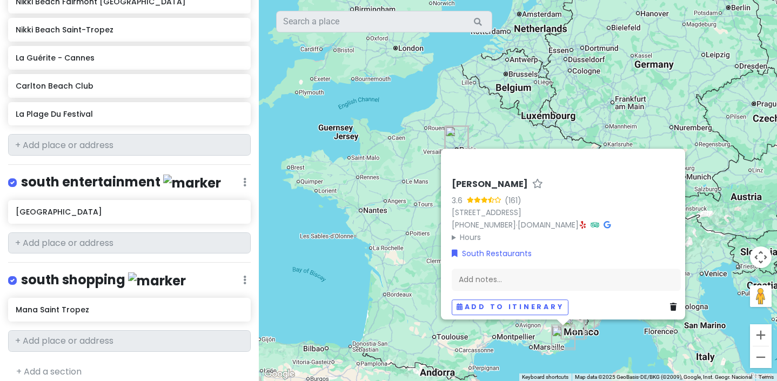
scroll to position [1406, 0]
click at [248, 175] on div "south entertainment Edit Reorder Delete List" at bounding box center [129, 183] width 243 height 22
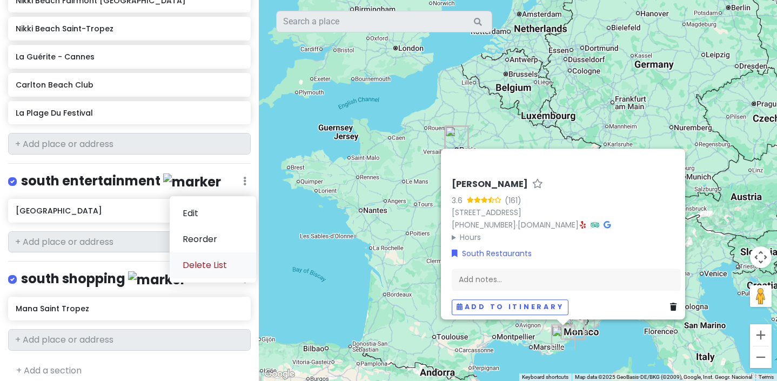
click at [207, 256] on link "Delete List" at bounding box center [213, 265] width 86 height 26
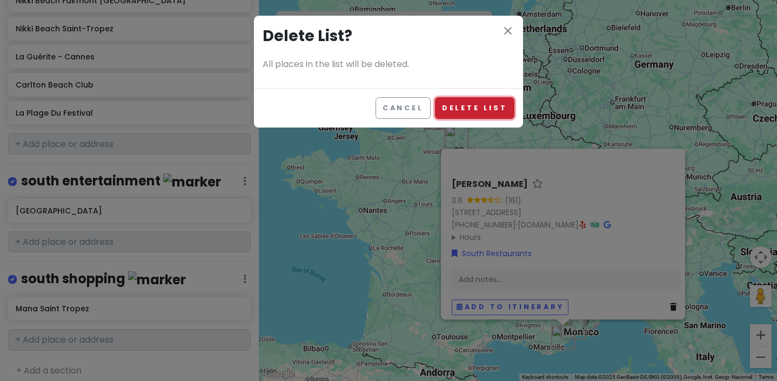
click at [465, 105] on button "Delete List" at bounding box center [474, 107] width 79 height 21
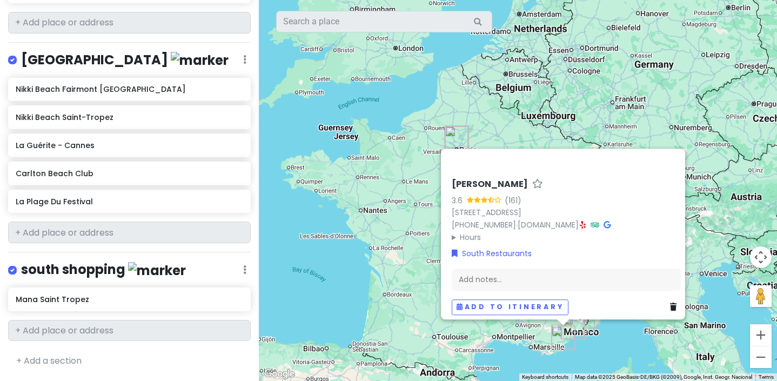
scroll to position [1309, 0]
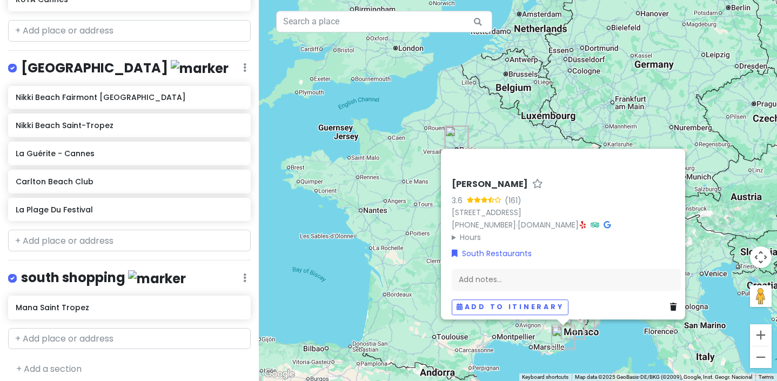
click at [214, 352] on link "Delete List" at bounding box center [213, 362] width 86 height 26
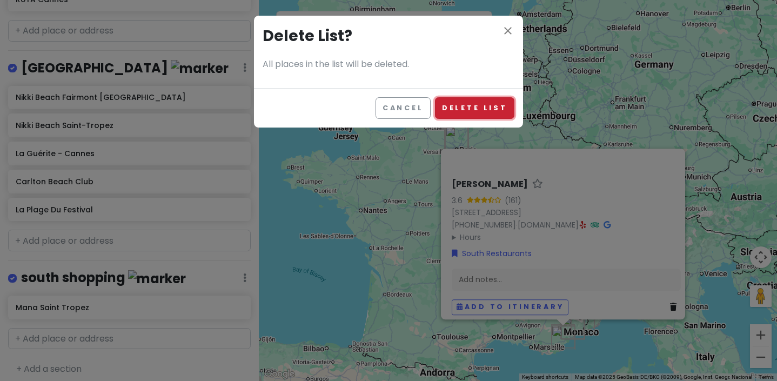
click at [441, 107] on button "Delete List" at bounding box center [474, 107] width 79 height 21
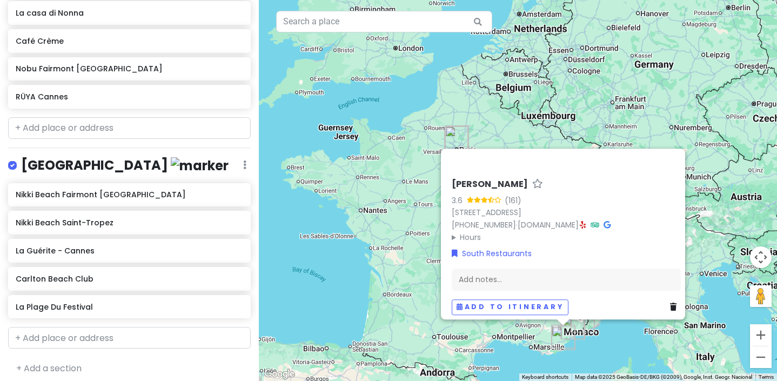
click at [201, 247] on link "Delete List" at bounding box center [213, 249] width 86 height 26
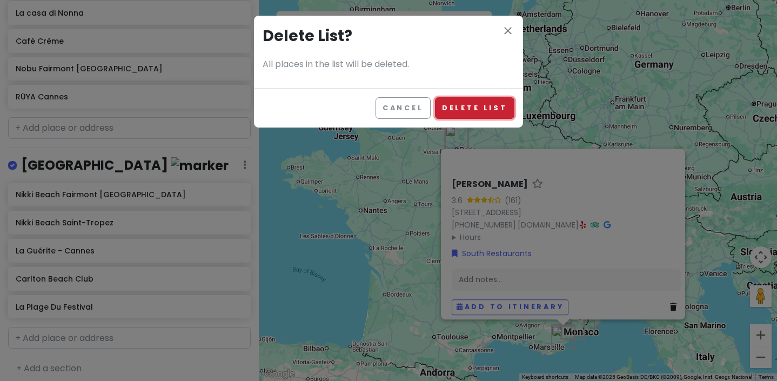
click at [450, 114] on button "Delete List" at bounding box center [474, 107] width 79 height 21
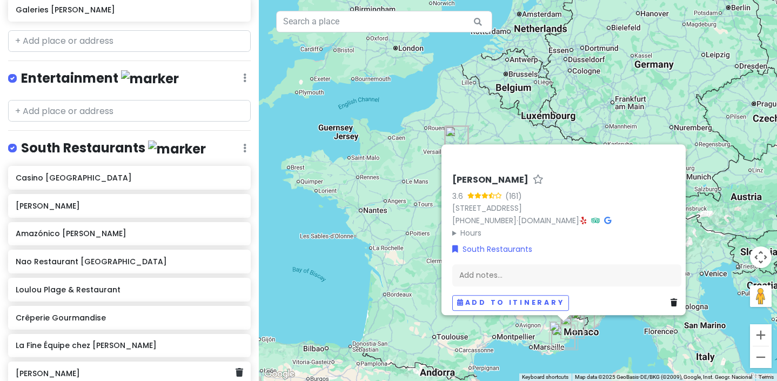
scroll to position [775, 0]
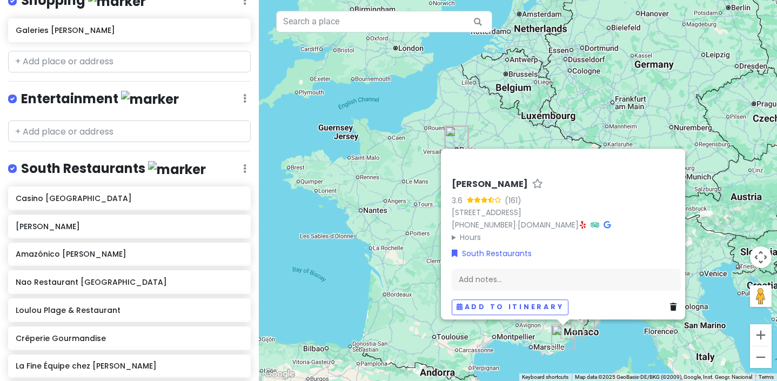
click at [198, 253] on link "Delete List" at bounding box center [213, 253] width 86 height 26
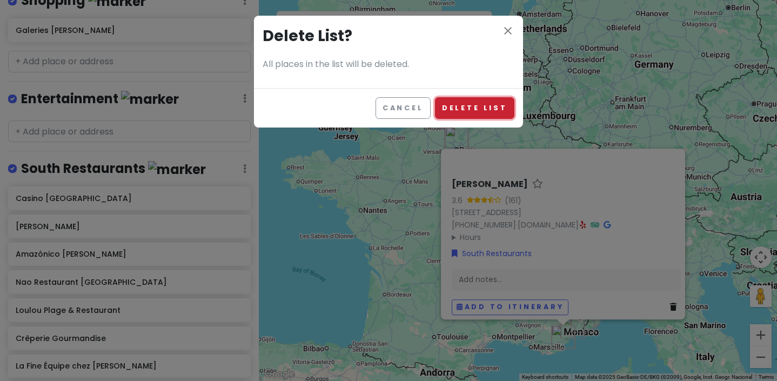
click at [453, 112] on button "Delete List" at bounding box center [474, 107] width 79 height 21
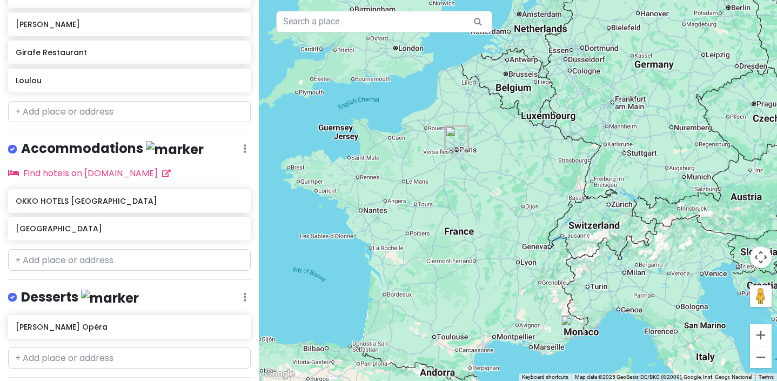
scroll to position [381, 0]
click at [240, 199] on icon at bounding box center [240, 198] width 8 height 9
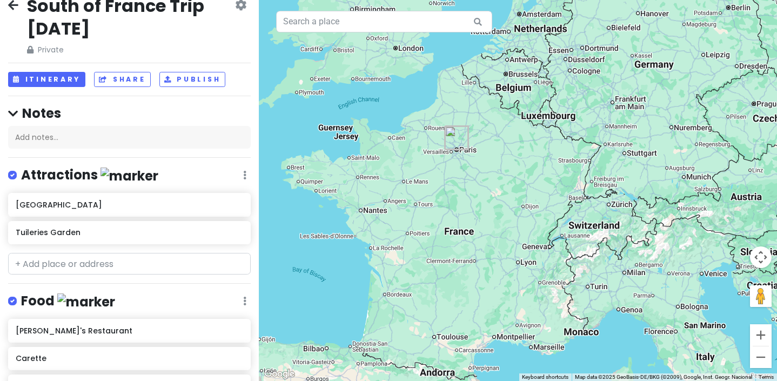
scroll to position [16, 0]
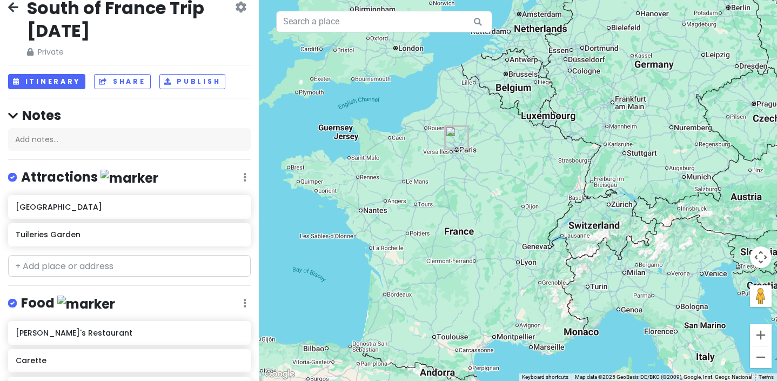
click at [93, 18] on h2 "South of France Trip [DATE]" at bounding box center [130, 19] width 206 height 45
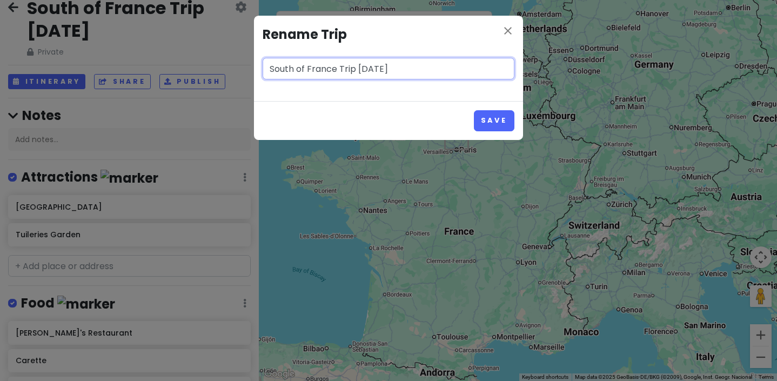
drag, startPoint x: 337, startPoint y: 70, endPoint x: 261, endPoint y: 69, distance: 75.6
click at [261, 69] on div "close Rename Trip South of France Trip August 25" at bounding box center [388, 58] width 269 height 85
type input "Paris Trip August 25"
click at [474, 110] on button "Save" at bounding box center [494, 120] width 41 height 21
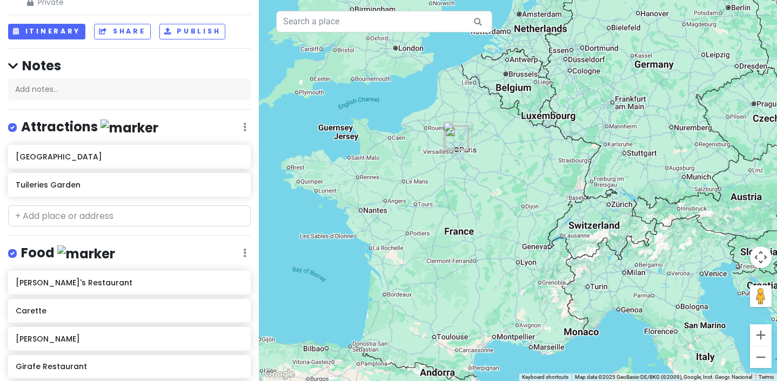
scroll to position [0, 0]
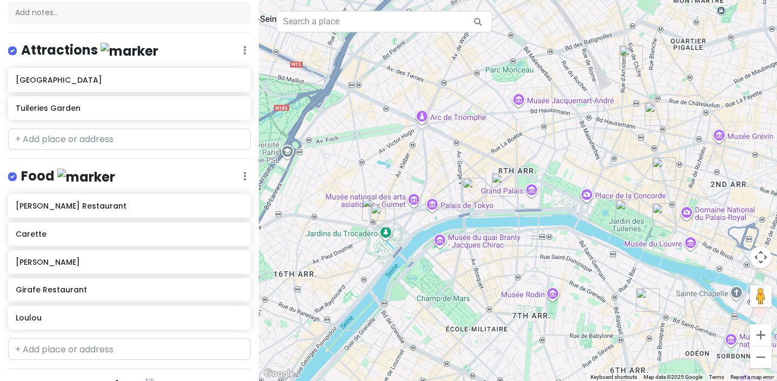
scroll to position [129, 0]
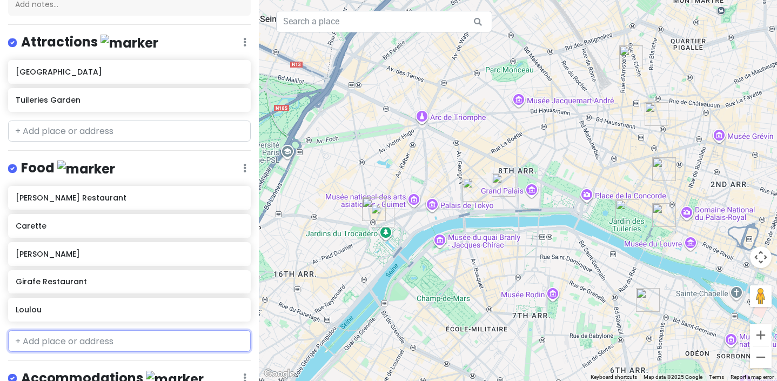
click at [38, 339] on input "text" at bounding box center [129, 341] width 243 height 22
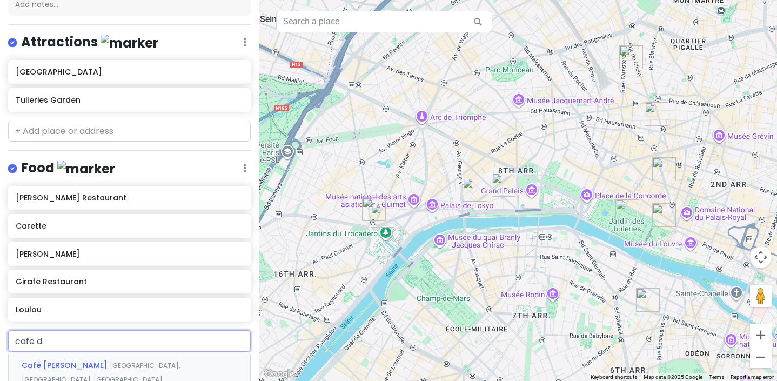
type input "cafe de"
click at [84, 361] on span "[GEOGRAPHIC_DATA], [GEOGRAPHIC_DATA], [GEOGRAPHIC_DATA]" at bounding box center [121, 372] width 198 height 23
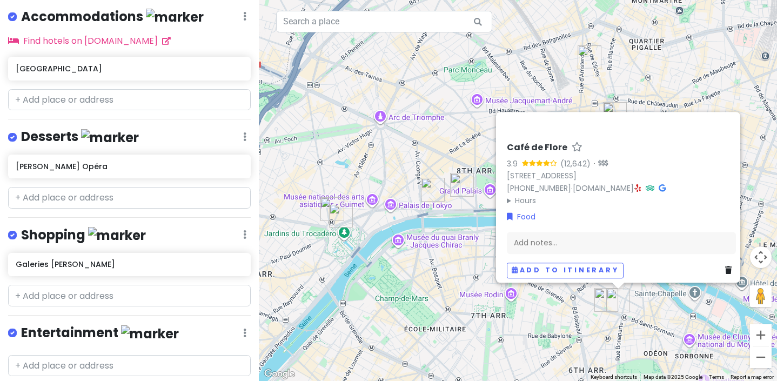
scroll to position [548, 0]
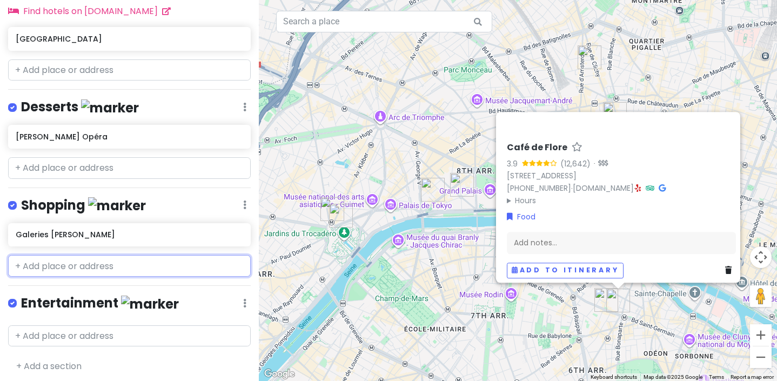
click at [94, 258] on input "text" at bounding box center [129, 266] width 243 height 22
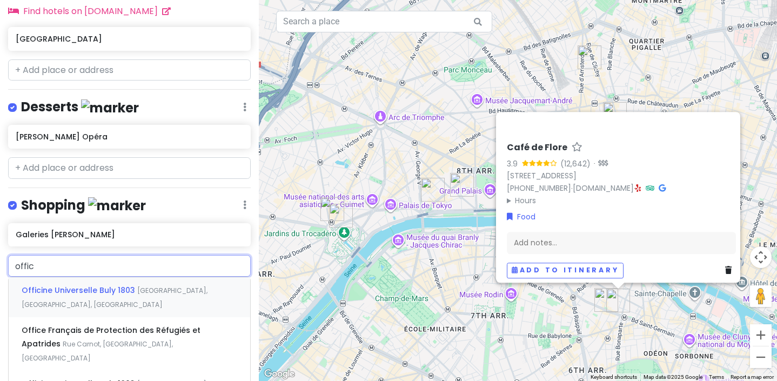
type input "offici"
click at [88, 285] on span "Officine Universelle Buly 1803" at bounding box center [80, 290] width 116 height 11
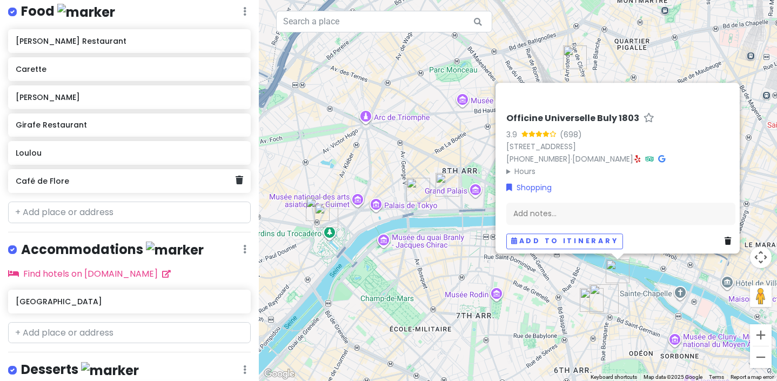
scroll to position [219, 0]
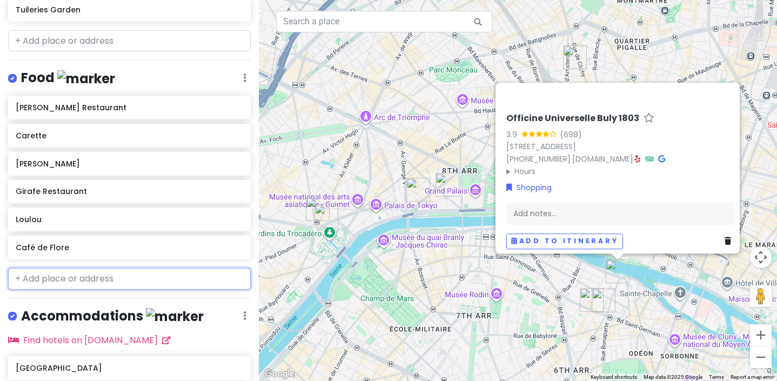
click at [56, 273] on input "text" at bounding box center [129, 279] width 243 height 22
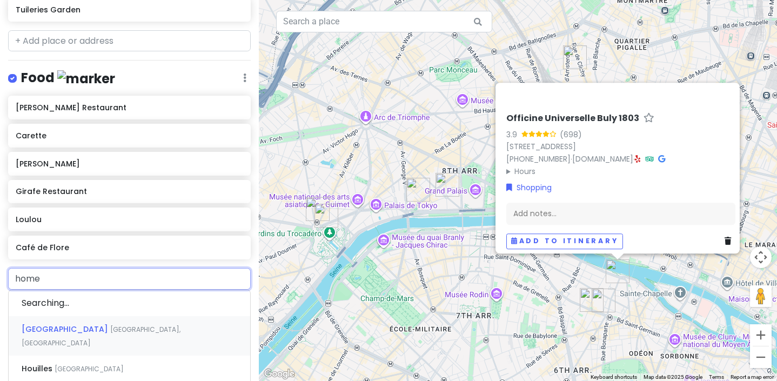
type input "homer"
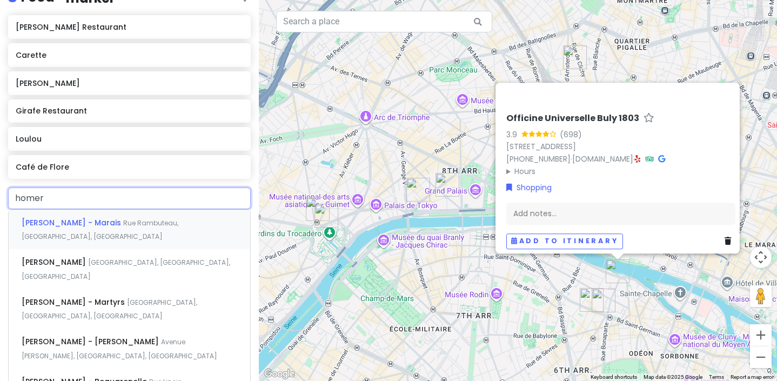
scroll to position [300, 0]
click at [151, 224] on span "Rue Rambuteau, Paris, France" at bounding box center [100, 229] width 157 height 23
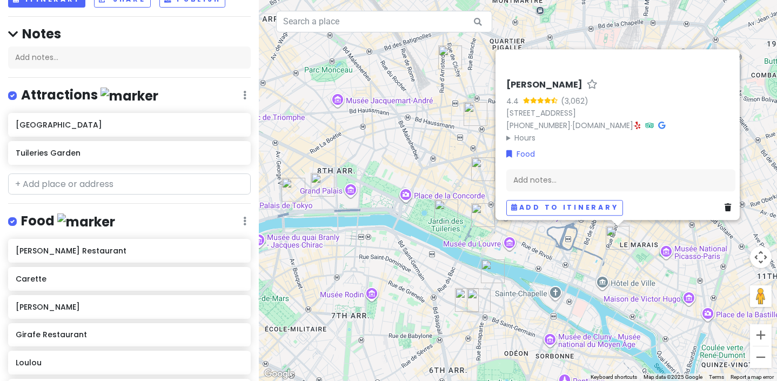
scroll to position [64, 0]
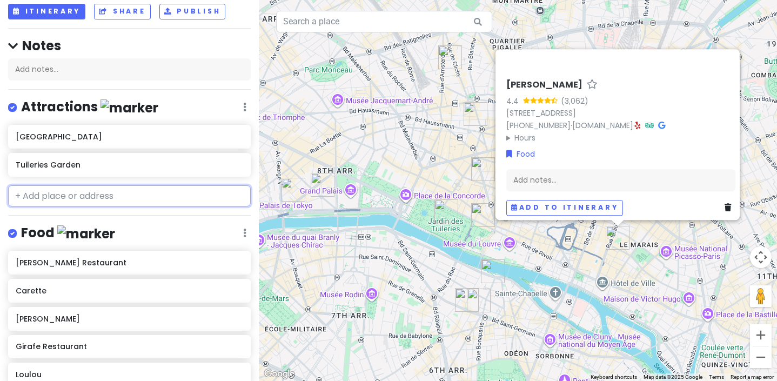
click at [81, 191] on input "text" at bounding box center [129, 196] width 243 height 22
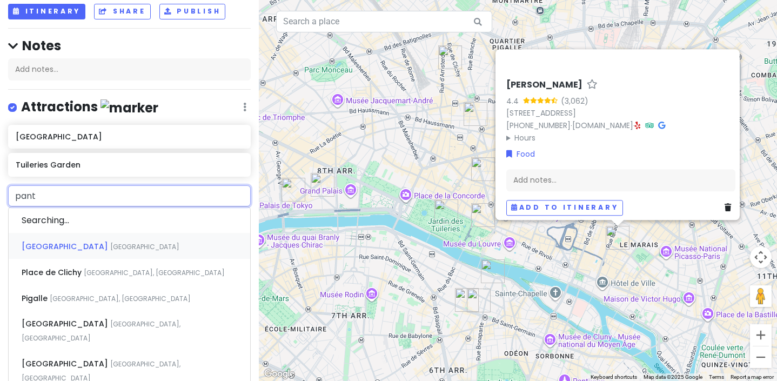
type input "panth"
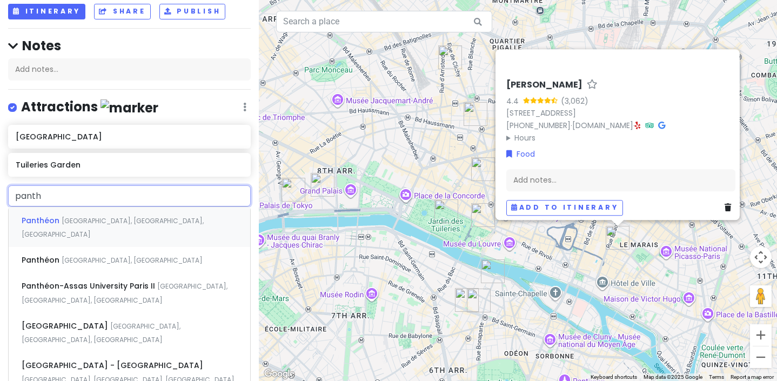
click at [70, 217] on span "Place du Panthéon, Paris, France" at bounding box center [113, 227] width 182 height 23
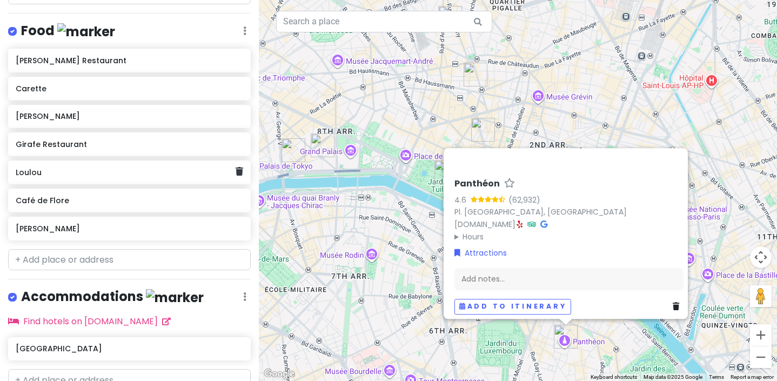
scroll to position [254, 0]
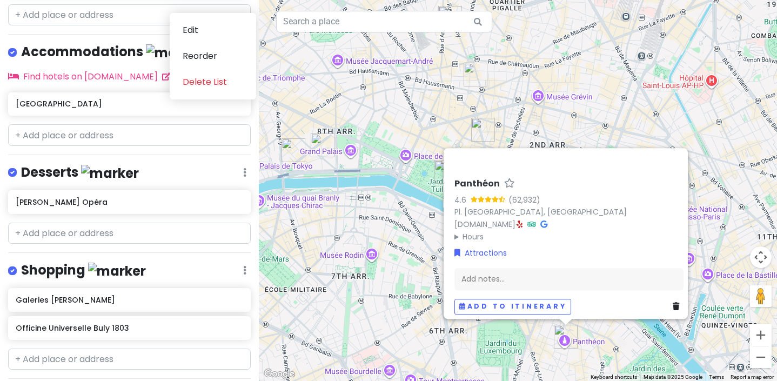
scroll to position [631, 0]
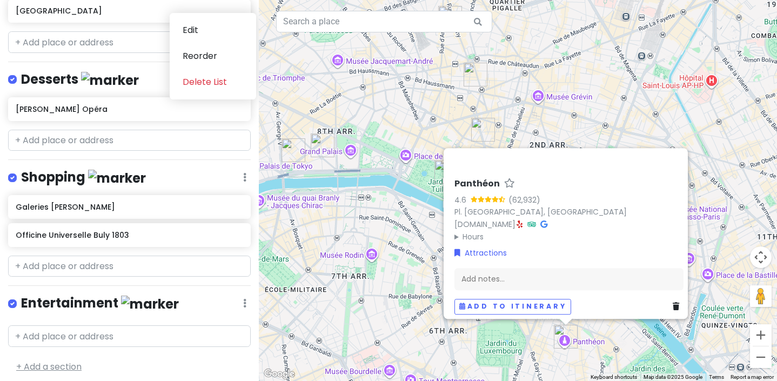
click at [51, 364] on link "+ Add a section" at bounding box center [48, 366] width 65 height 12
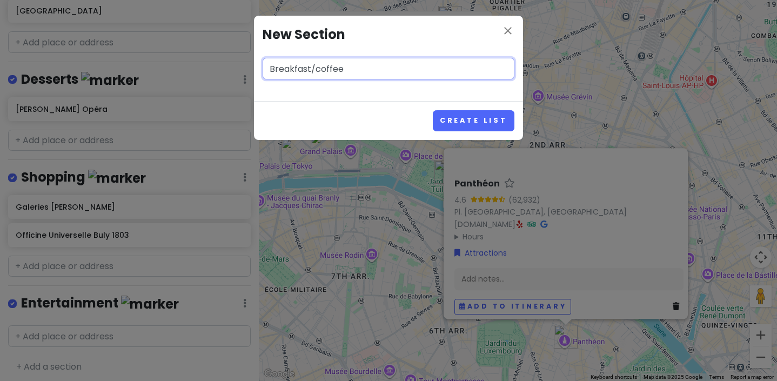
type input "Breakfast/coffee"
click at [433, 110] on button "Create List" at bounding box center [474, 120] width 82 height 21
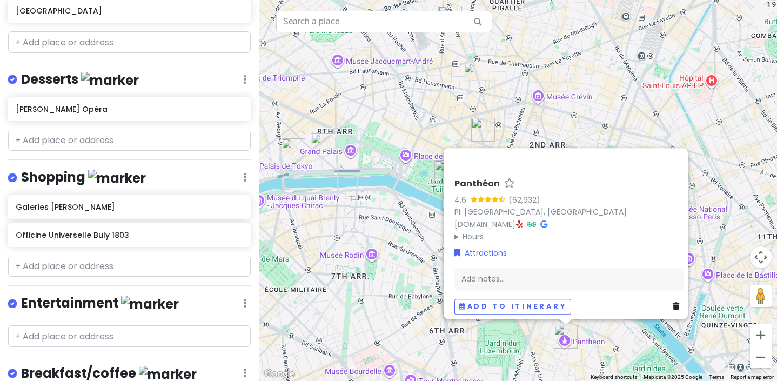
scroll to position [701, 0]
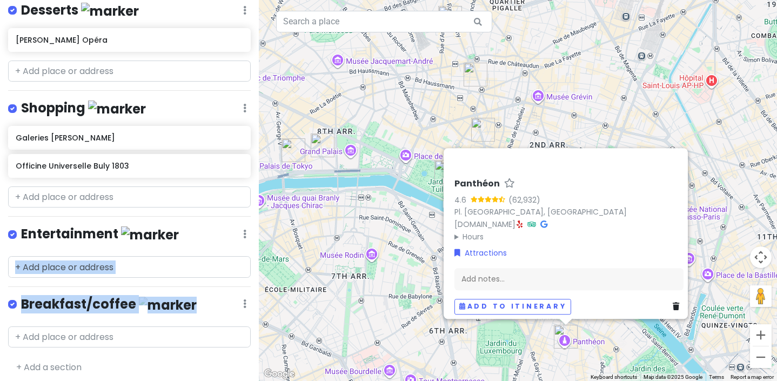
drag, startPoint x: 203, startPoint y: 303, endPoint x: 193, endPoint y: 255, distance: 48.6
click at [195, 250] on div "Paris Trip August 25 Private Change Dates Make a Copy Delete Trip Go Pro ⚡️ Giv…" at bounding box center [129, 190] width 259 height 381
click at [182, 302] on div "Breakfast/coffee Edit Reorder Delete List" at bounding box center [129, 306] width 243 height 22
drag, startPoint x: 122, startPoint y: 299, endPoint x: 140, endPoint y: 289, distance: 20.6
click at [136, 284] on div "Paris Trip August 25 Private Change Dates Make a Copy Delete Trip Go Pro ⚡️ Giv…" at bounding box center [129, 190] width 259 height 381
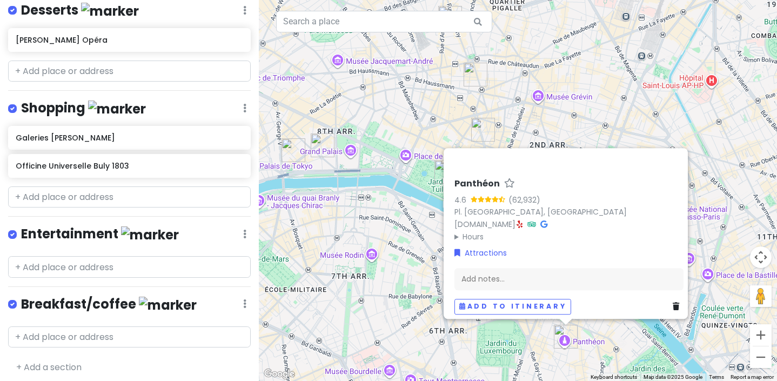
click at [145, 295] on h4 "Breakfast/coffee" at bounding box center [109, 304] width 176 height 18
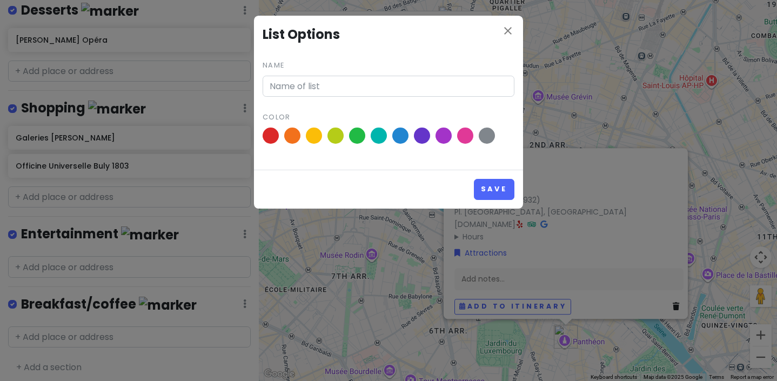
type input "Breakfast/coffee"
click at [505, 34] on icon "close" at bounding box center [507, 30] width 13 height 13
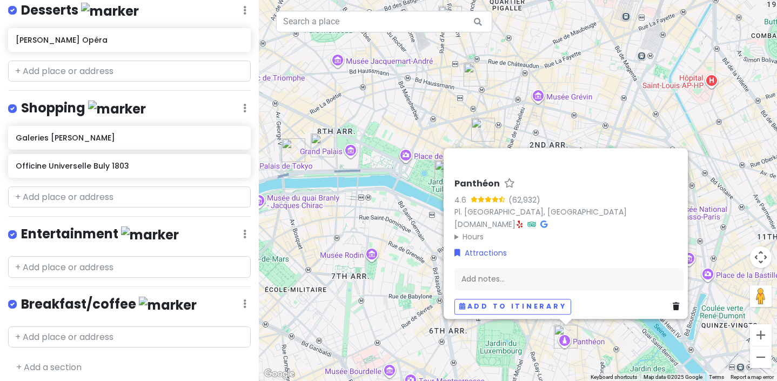
click at [247, 298] on div "Breakfast/coffee Edit Reorder Delete List" at bounding box center [129, 306] width 243 height 22
click at [243, 298] on div "Breakfast/coffee Edit Reorder Delete List" at bounding box center [129, 306] width 243 height 22
click at [247, 298] on div "Breakfast/coffee Edit Reorder Delete List" at bounding box center [129, 306] width 243 height 22
click at [215, 251] on link "Reorder" at bounding box center [213, 254] width 86 height 26
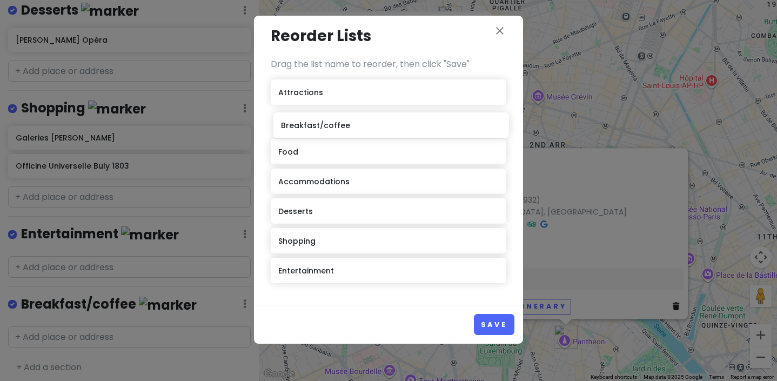
drag, startPoint x: 347, startPoint y: 273, endPoint x: 350, endPoint y: 127, distance: 145.3
click at [350, 127] on div "Attractions Food Accommodations Desserts Shopping Entertainment Breakfast/coffee" at bounding box center [389, 183] width 236 height 208
drag, startPoint x: 343, startPoint y: 85, endPoint x: 345, endPoint y: 234, distance: 148.6
click at [345, 234] on div "Attractions Breakfast/coffee Food Accommodations Desserts Shopping Entertainment" at bounding box center [389, 183] width 236 height 208
click at [479, 322] on button "Save" at bounding box center [494, 324] width 41 height 21
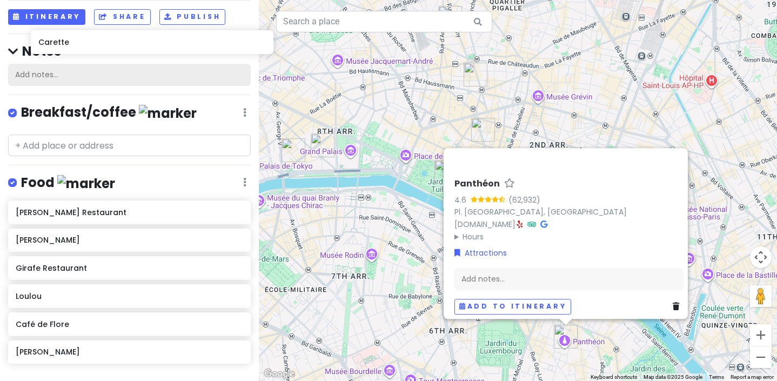
scroll to position [35, 0]
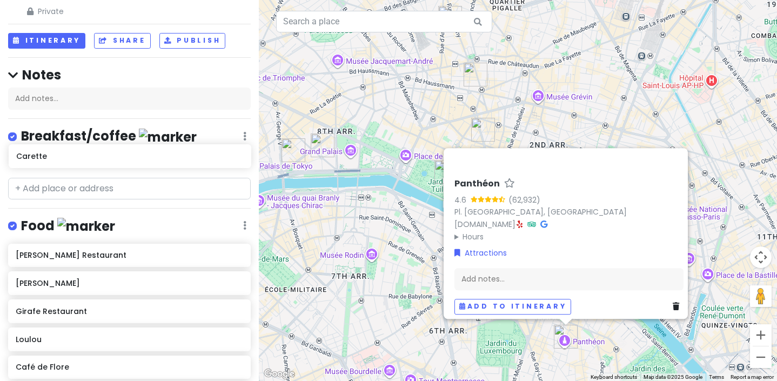
drag, startPoint x: 69, startPoint y: 106, endPoint x: 70, endPoint y: 162, distance: 55.1
click at [70, 162] on div "Paris Trip August 25 Private Change Dates Make a Copy Delete Trip Go Pro ⚡️ Giv…" at bounding box center [129, 190] width 259 height 381
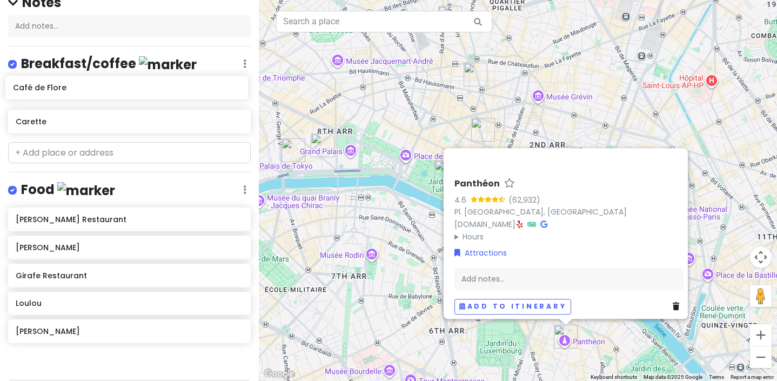
scroll to position [107, 0]
drag, startPoint x: 58, startPoint y: 251, endPoint x: 53, endPoint y: 123, distance: 128.1
click at [53, 123] on div "Paris Trip August 25 Private Change Dates Make a Copy Delete Trip Go Pro ⚡️ Giv…" at bounding box center [129, 190] width 259 height 381
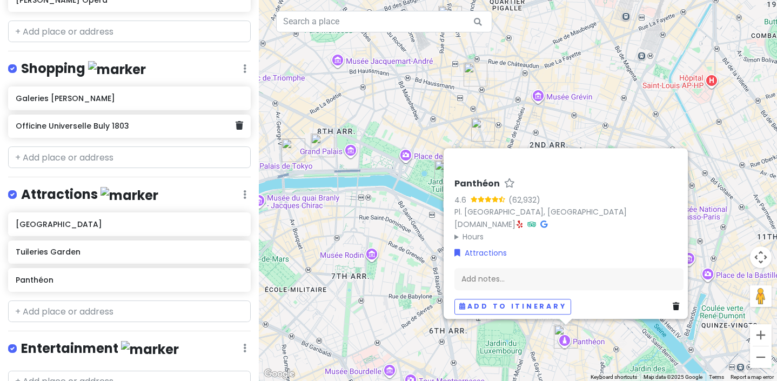
scroll to position [701, 0]
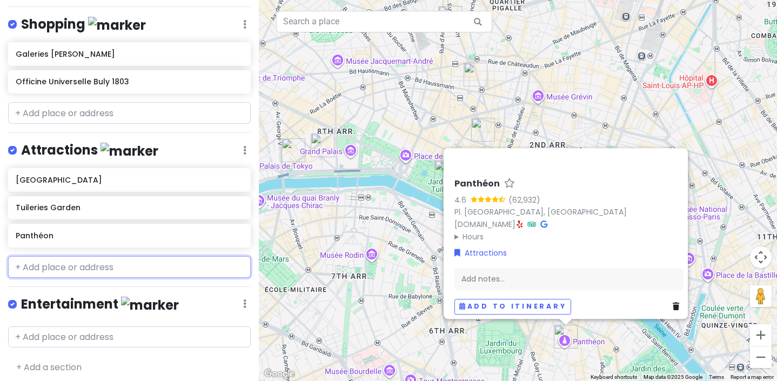
click at [65, 266] on input "text" at bounding box center [129, 267] width 243 height 22
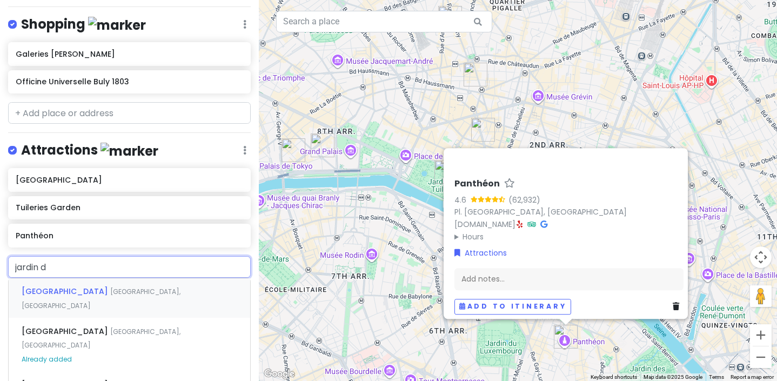
type input "jardin du"
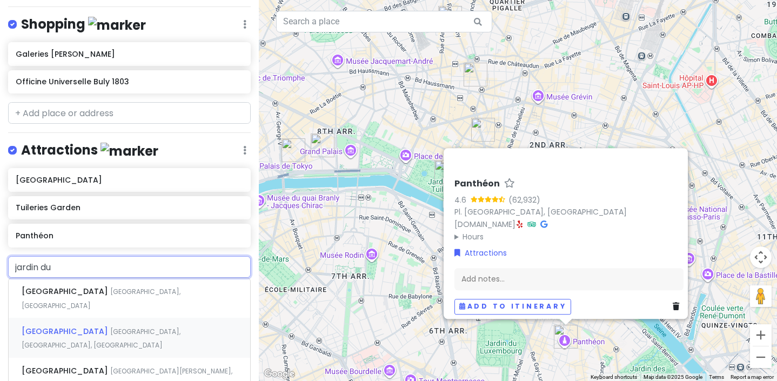
click at [62, 297] on span "[GEOGRAPHIC_DATA]" at bounding box center [66, 291] width 89 height 11
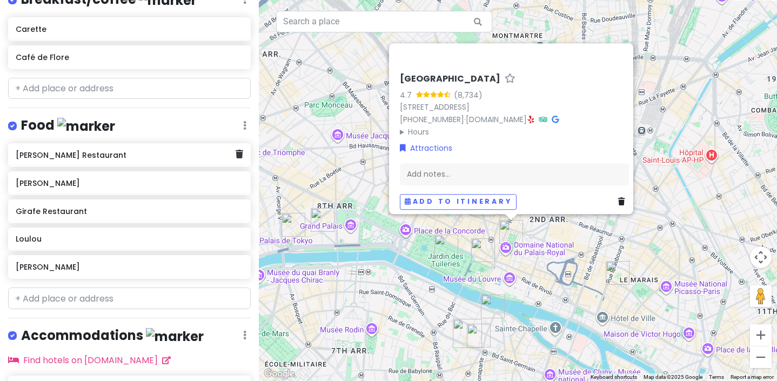
scroll to position [177, 0]
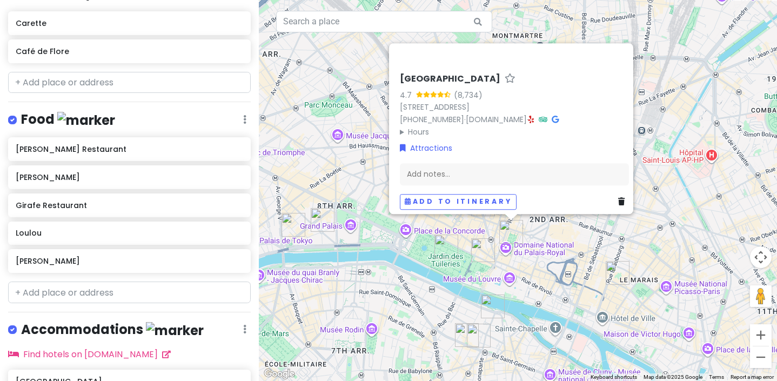
click at [203, 149] on link "Edit" at bounding box center [213, 152] width 86 height 26
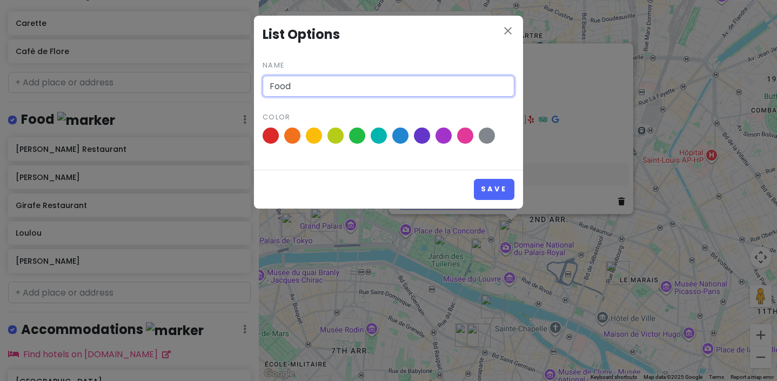
click at [293, 83] on input "Food" at bounding box center [389, 87] width 252 height 22
type input "Lunch/Dinner"
click at [474, 179] on button "Save" at bounding box center [494, 189] width 41 height 21
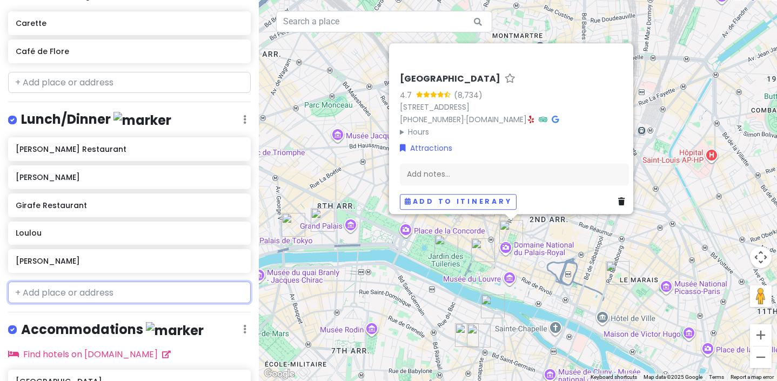
click at [35, 286] on input "text" at bounding box center [129, 292] width 243 height 22
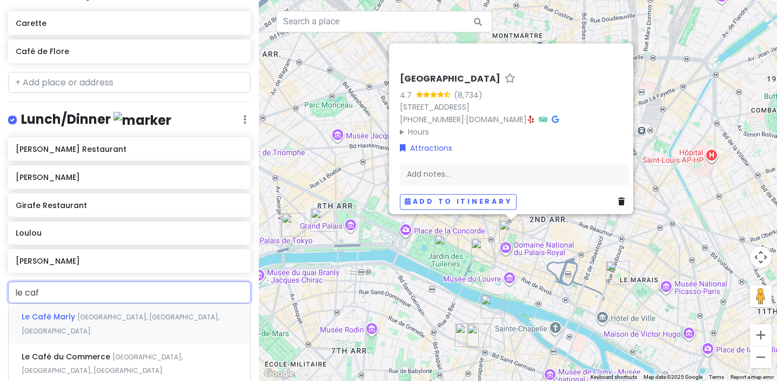
type input "le cafe"
click at [41, 320] on div "Le Café Marly Rue de Rivoli, Paris, France" at bounding box center [129, 324] width 241 height 40
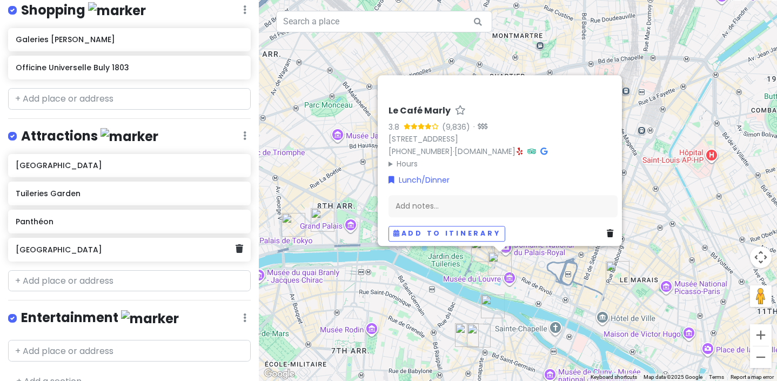
scroll to position [755, 0]
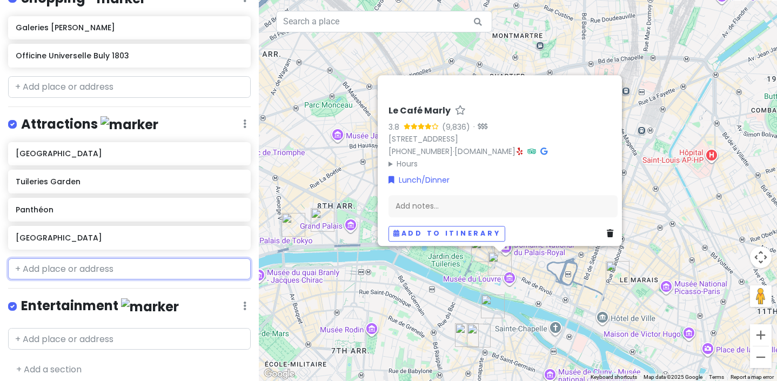
click at [77, 269] on input "text" at bounding box center [129, 269] width 243 height 22
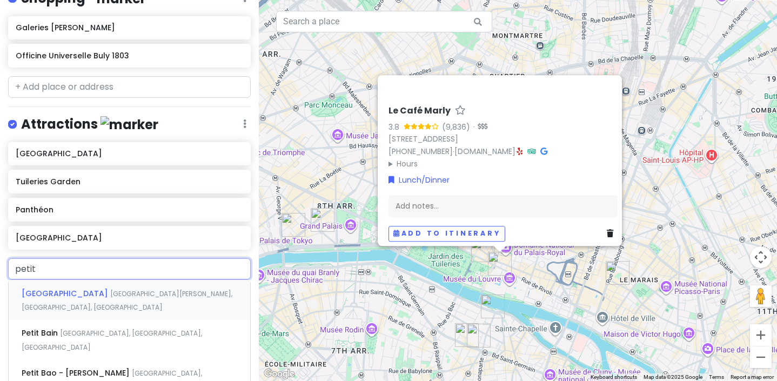
type input "petit f"
click at [92, 290] on span "Petit Farmers Tuileries" at bounding box center [66, 293] width 89 height 11
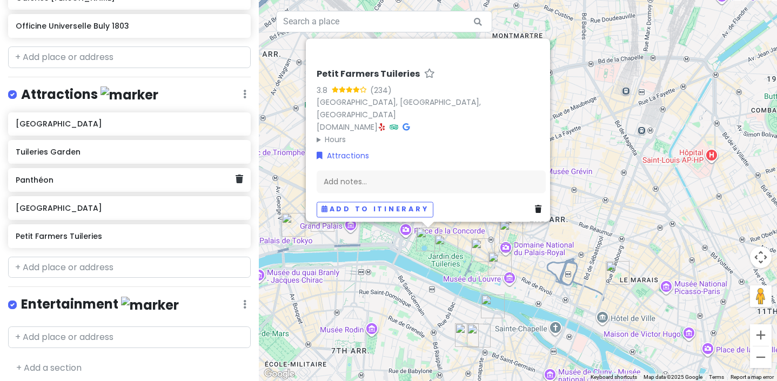
scroll to position [783, 0]
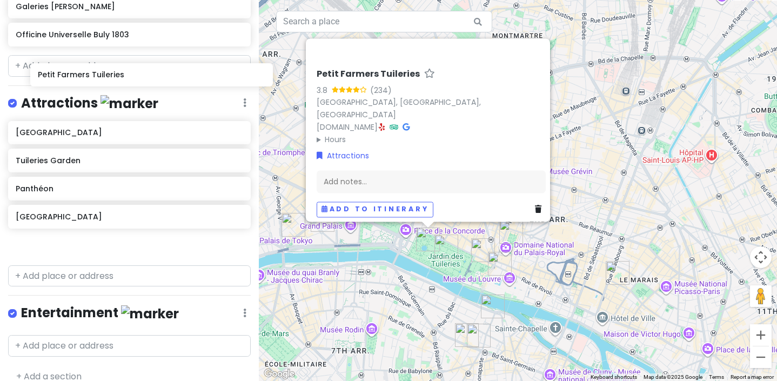
drag, startPoint x: 75, startPoint y: 236, endPoint x: 95, endPoint y: 62, distance: 175.1
click at [95, 62] on div "Paris Trip August 25 Private Change Dates Make a Copy Delete Trip Go Pro ⚡️ Giv…" at bounding box center [129, 190] width 259 height 381
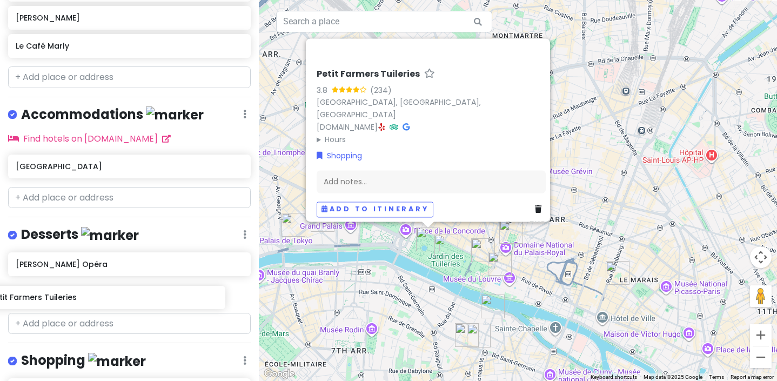
scroll to position [424, 0]
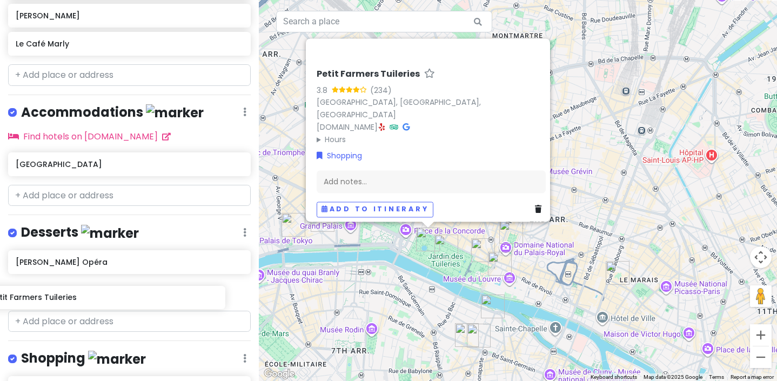
drag, startPoint x: 93, startPoint y: 76, endPoint x: 68, endPoint y: 299, distance: 224.6
click at [68, 299] on div "Paris Trip August 25 Private Change Dates Make a Copy Delete Trip Go Pro ⚡️ Giv…" at bounding box center [129, 190] width 259 height 381
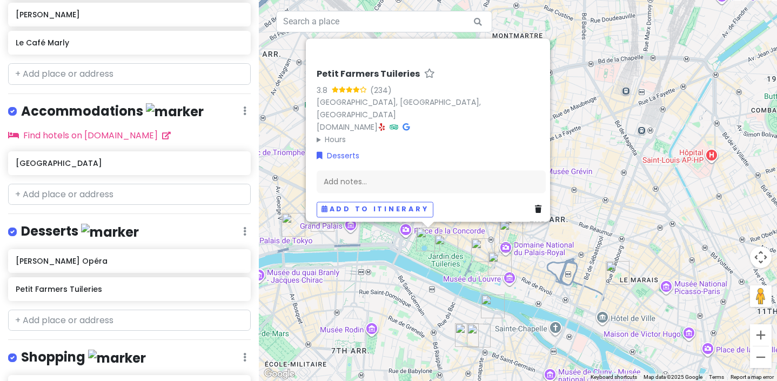
click at [201, 289] on link "Reorder" at bounding box center [213, 290] width 86 height 26
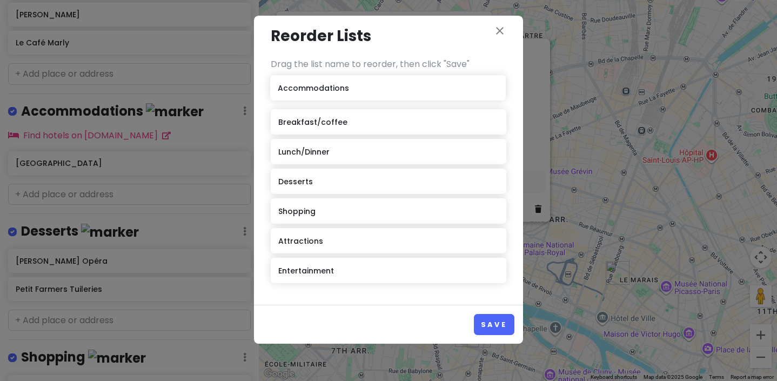
drag, startPoint x: 333, startPoint y: 157, endPoint x: 332, endPoint y: 94, distance: 63.2
click at [332, 94] on div "Breakfast/coffee Lunch/Dinner Accommodations Desserts Shopping Attractions Ente…" at bounding box center [389, 183] width 236 height 208
click at [488, 319] on button "Save" at bounding box center [494, 324] width 41 height 21
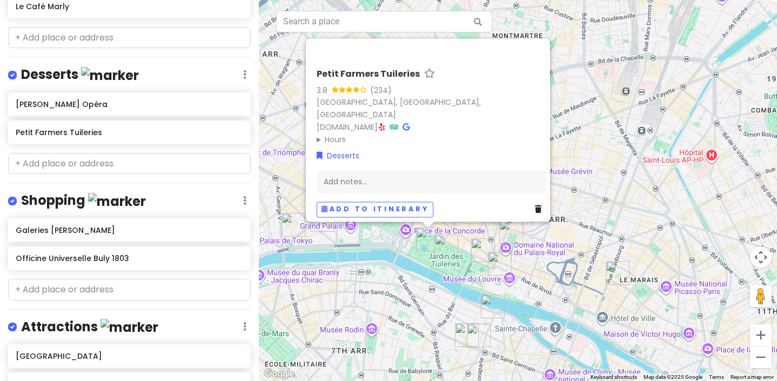
scroll to position [610, 0]
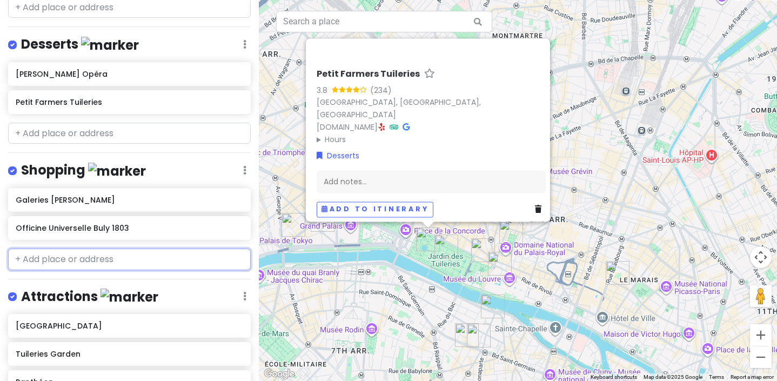
click at [98, 257] on input "text" at bounding box center [129, 259] width 243 height 22
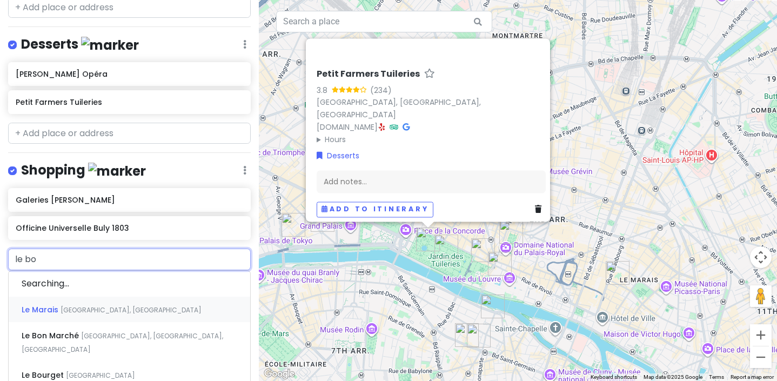
type input "le bon"
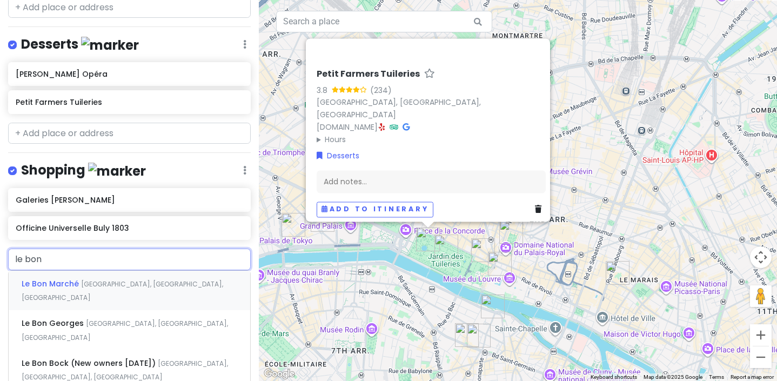
click at [83, 279] on span "[GEOGRAPHIC_DATA], [GEOGRAPHIC_DATA], [GEOGRAPHIC_DATA]" at bounding box center [122, 290] width 201 height 23
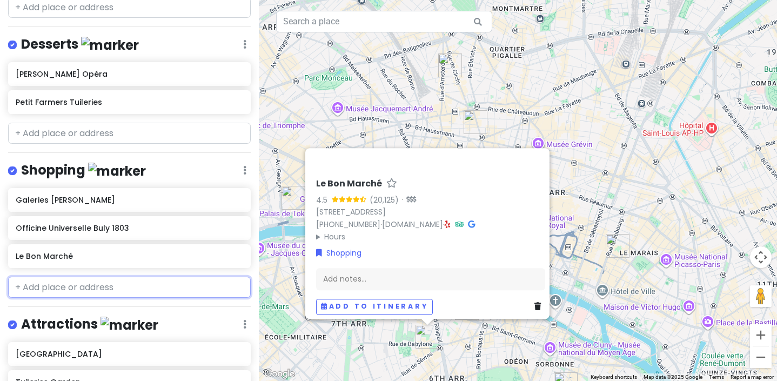
click at [83, 277] on input "text" at bounding box center [129, 288] width 243 height 22
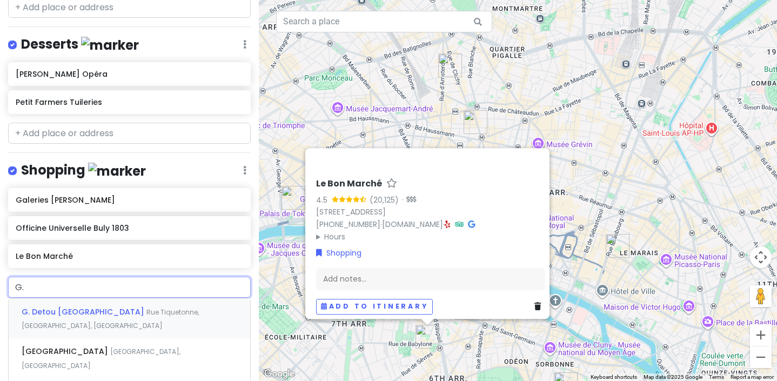
type input "G.d"
click at [85, 308] on span "Rue Tiquetonne, Paris, France" at bounding box center [110, 318] width 177 height 23
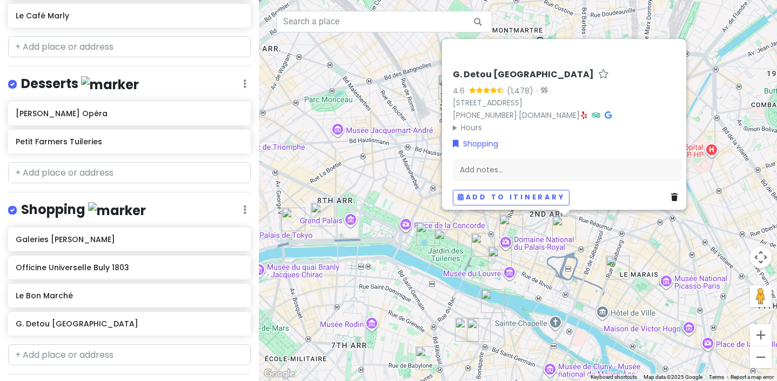
scroll to position [559, 0]
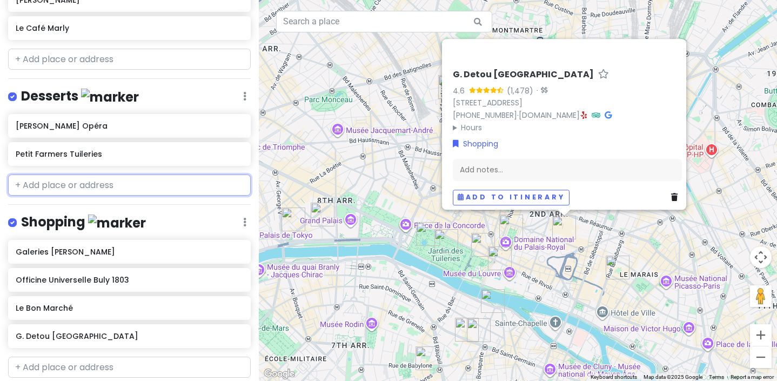
click at [72, 179] on input "text" at bounding box center [129, 185] width 243 height 22
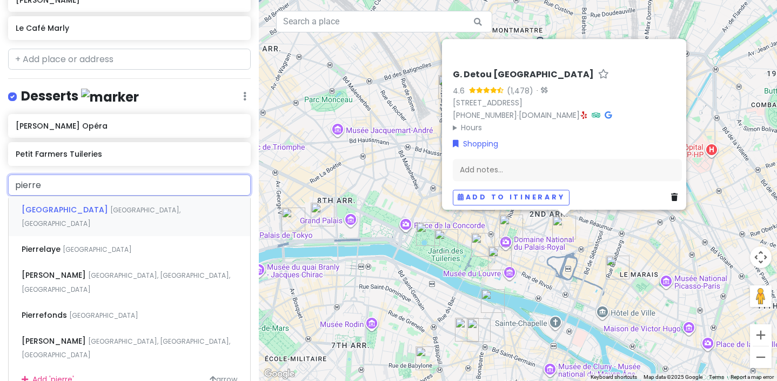
type input "pierre"
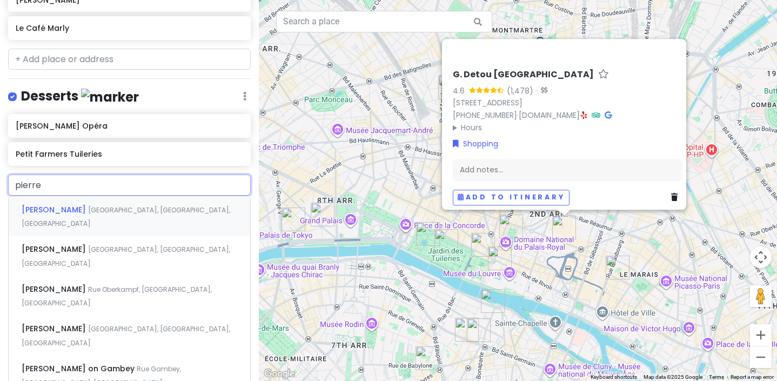
click at [76, 205] on span "[GEOGRAPHIC_DATA], [GEOGRAPHIC_DATA], [GEOGRAPHIC_DATA]" at bounding box center [126, 216] width 209 height 23
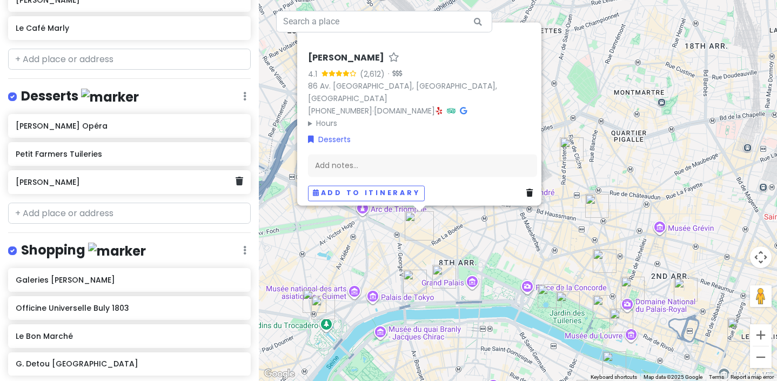
click at [105, 179] on h6 "Pierre Hermé" at bounding box center [126, 182] width 220 height 10
click at [238, 177] on icon at bounding box center [240, 181] width 8 height 9
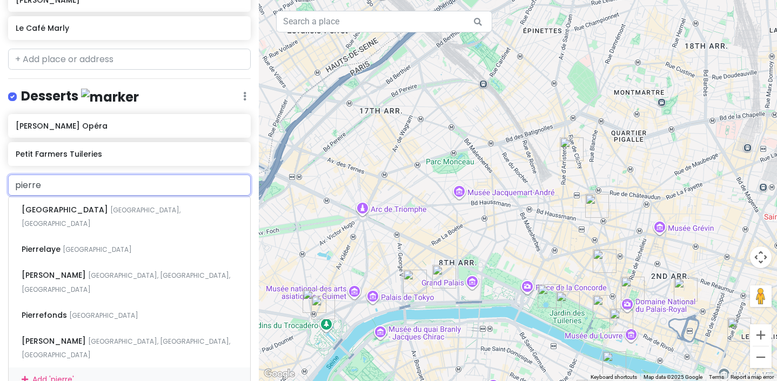
type input "pierre"
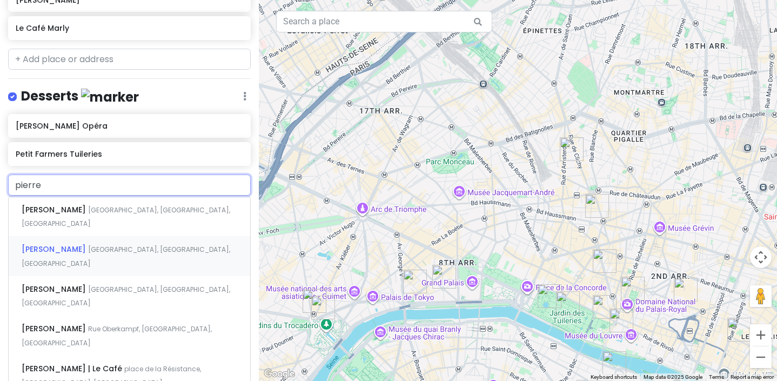
click at [131, 236] on div "Pierre Hermé Avenue de l'Opéra, Paris, France" at bounding box center [129, 256] width 241 height 40
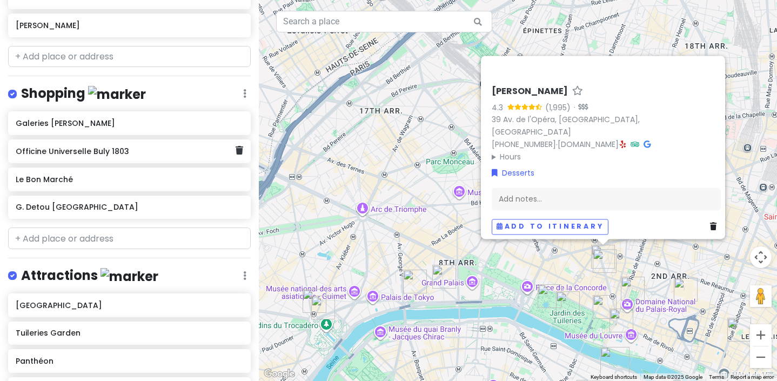
scroll to position [718, 0]
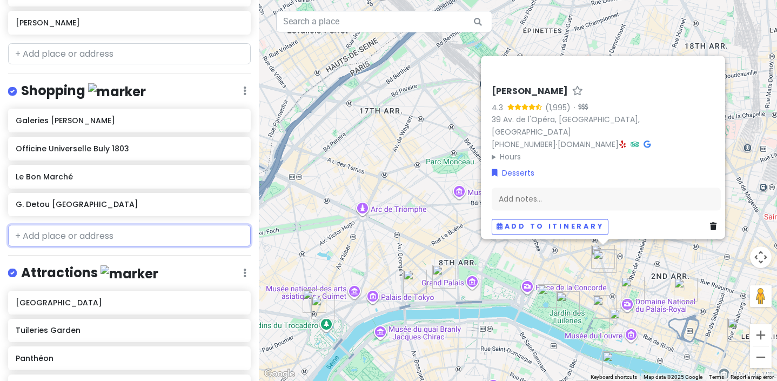
click at [77, 230] on input "text" at bounding box center [129, 236] width 243 height 22
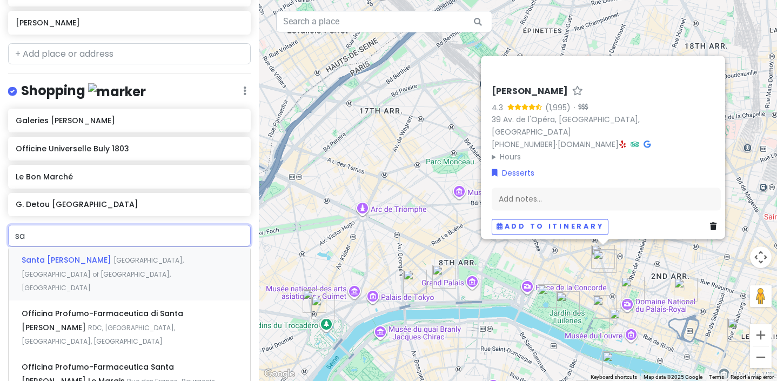
type input "s"
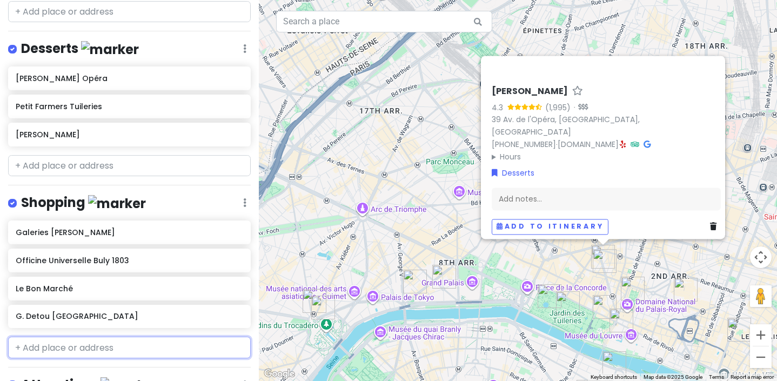
scroll to position [663, 0]
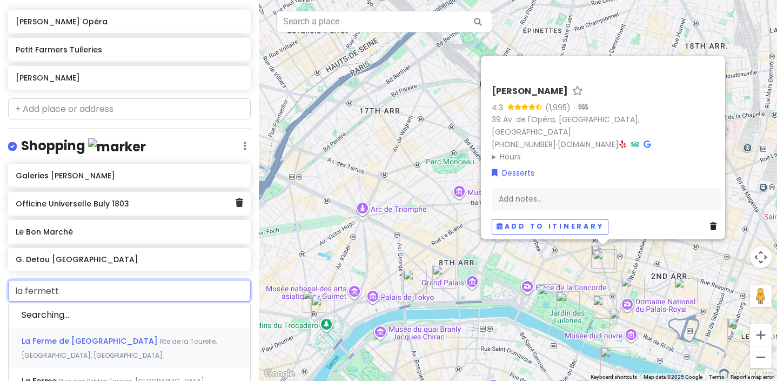
type input "la fermette"
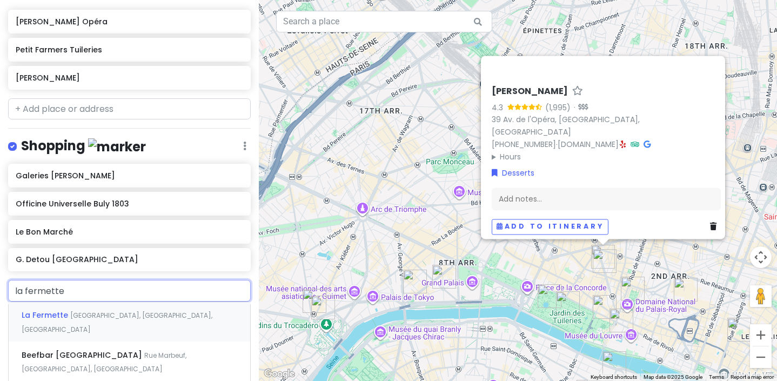
click at [89, 313] on span "Rue Montorgueil, Paris, France" at bounding box center [117, 322] width 191 height 23
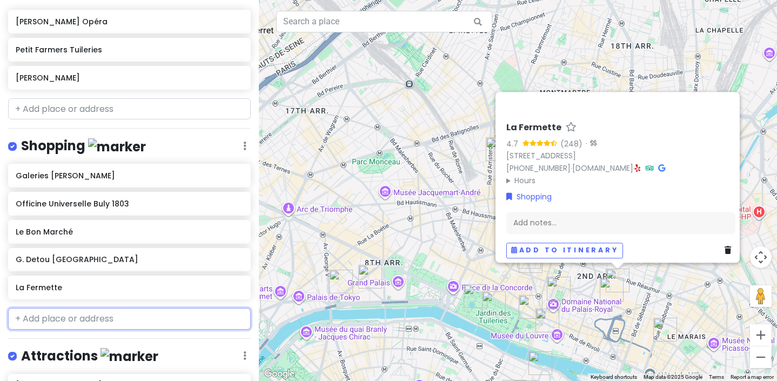
click at [89, 313] on input "text" at bounding box center [129, 319] width 243 height 22
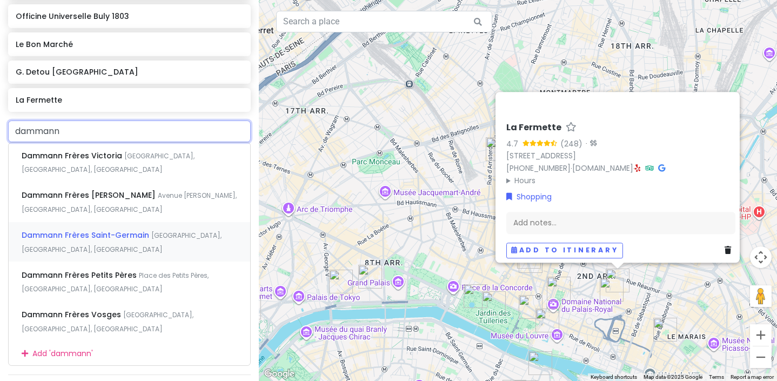
scroll to position [851, 0]
type input "dammann frer"
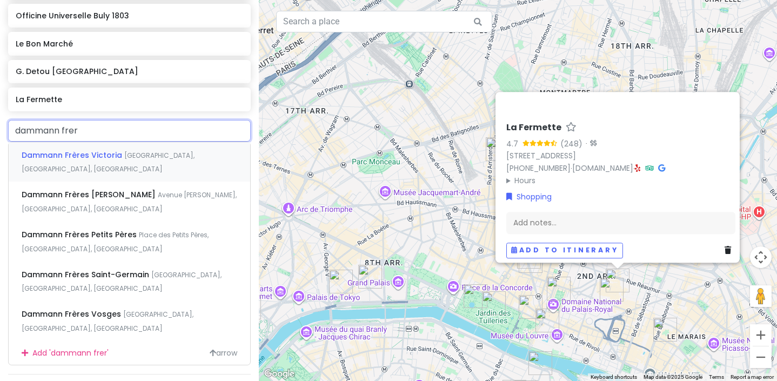
click at [163, 155] on div "Dammann Frères Victoria Avenue Victoria, Paris, France" at bounding box center [129, 162] width 241 height 40
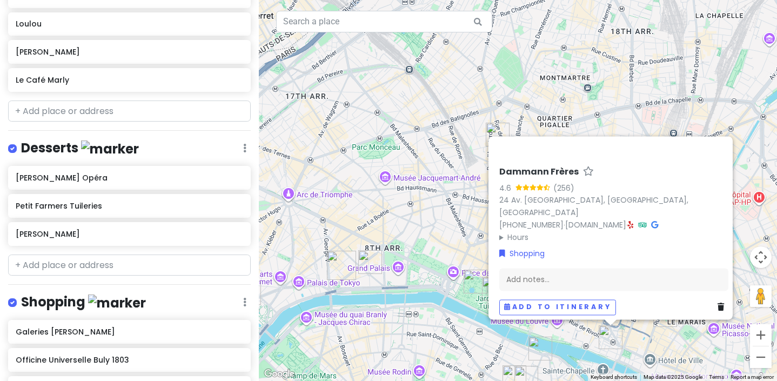
scroll to position [508, 0]
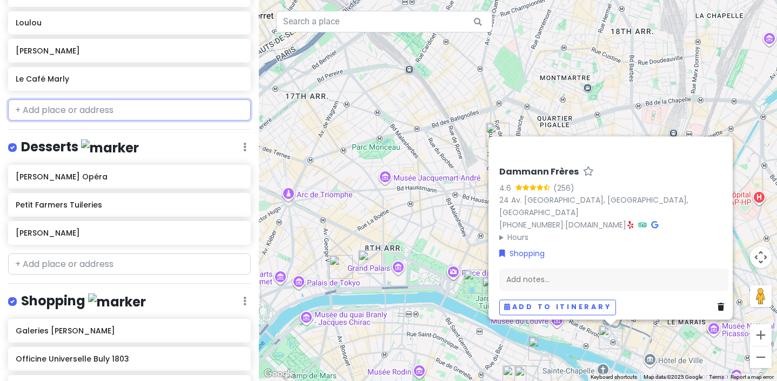
click at [78, 112] on input "text" at bounding box center [129, 110] width 243 height 22
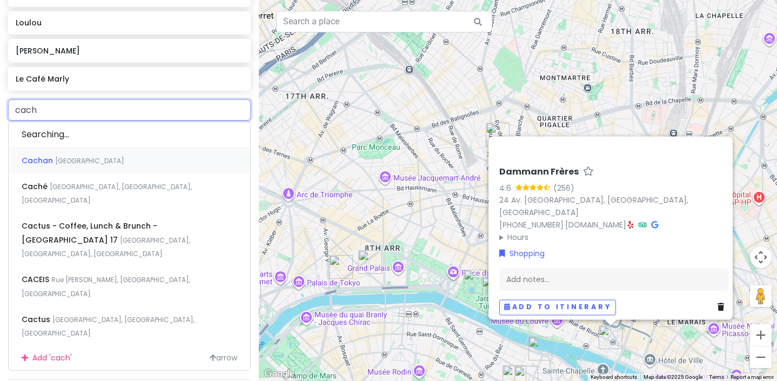
type input "cache"
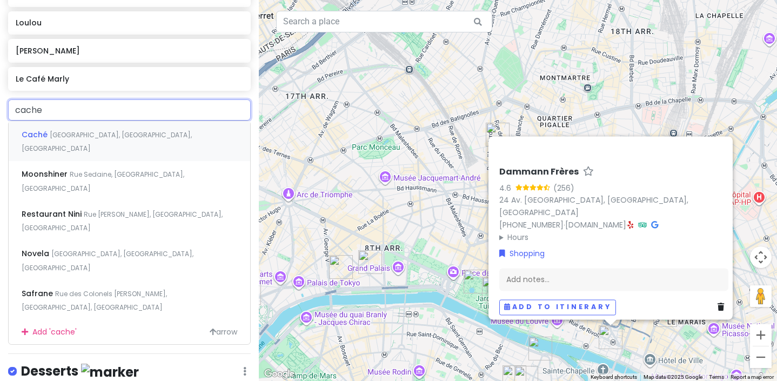
click at [72, 130] on span "Villa Riberolle, Paris, France" at bounding box center [107, 141] width 170 height 23
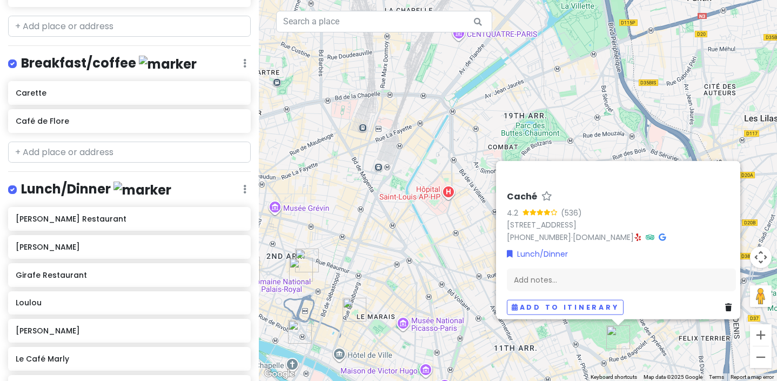
scroll to position [226, 0]
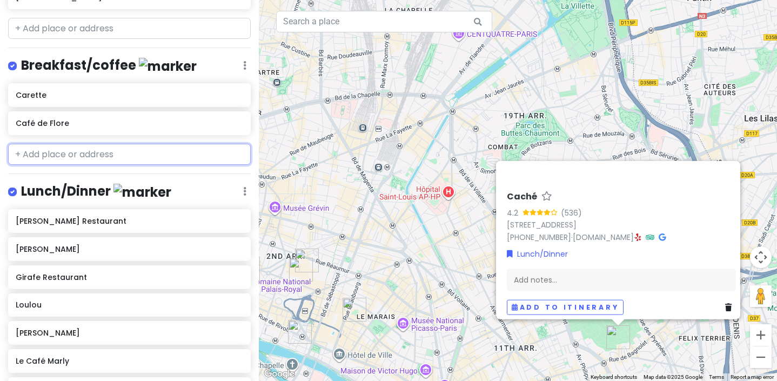
click at [68, 151] on input "text" at bounding box center [129, 155] width 243 height 22
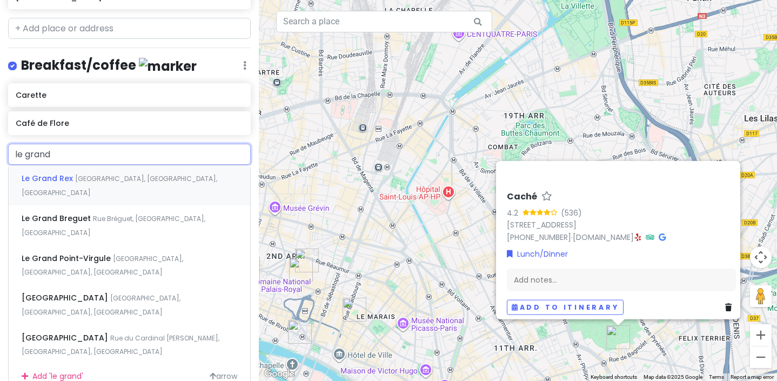
type input "le grand c"
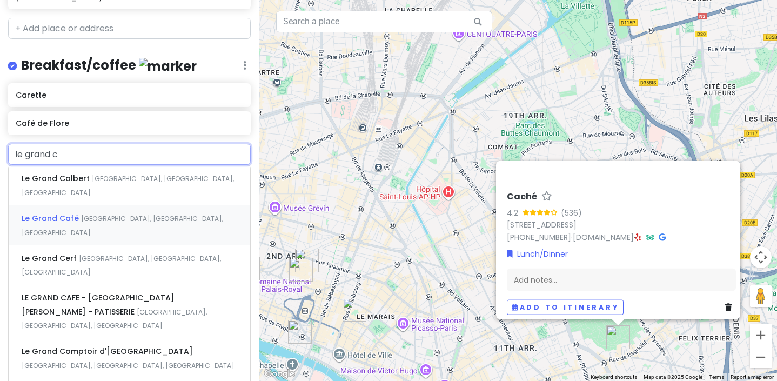
click at [79, 197] on span "Rue de Saintonge, Paris, France" at bounding box center [128, 185] width 212 height 23
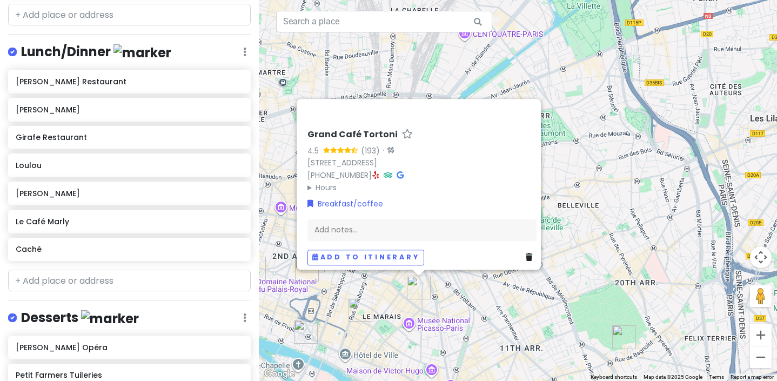
scroll to position [394, 0]
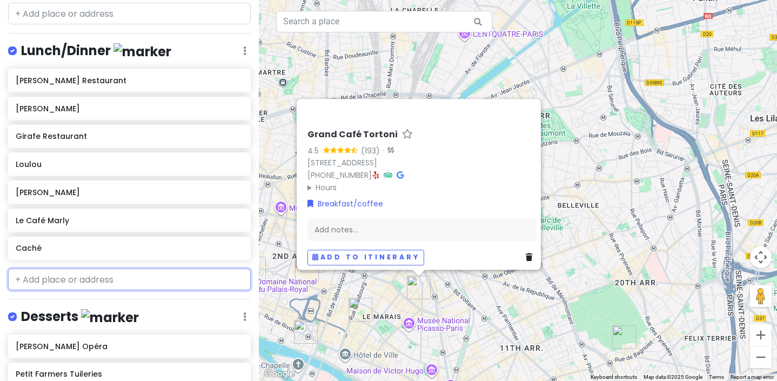
click at [47, 280] on input "text" at bounding box center [129, 279] width 243 height 22
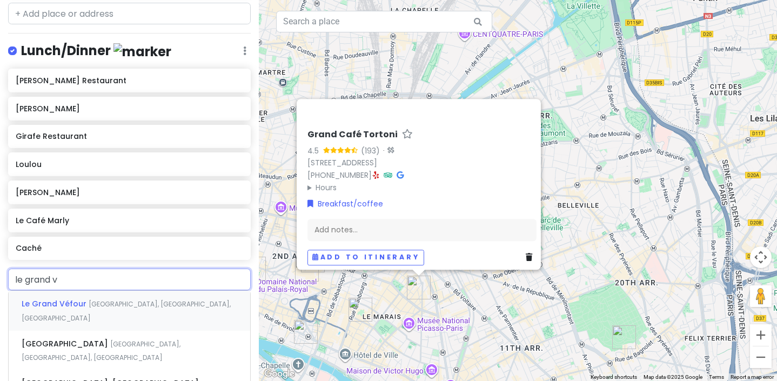
type input "le grand ve"
click at [41, 303] on span "Le Grand Véfour" at bounding box center [55, 303] width 67 height 11
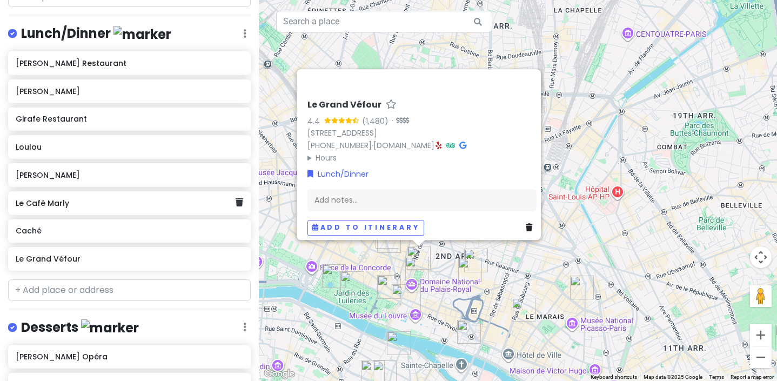
scroll to position [431, 0]
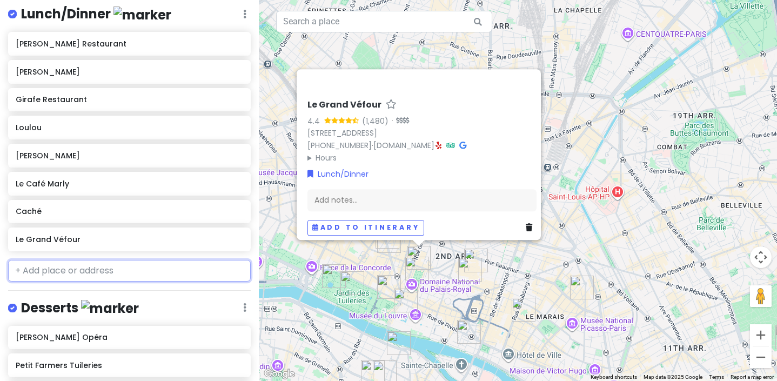
click at [46, 265] on input "text" at bounding box center [129, 271] width 243 height 22
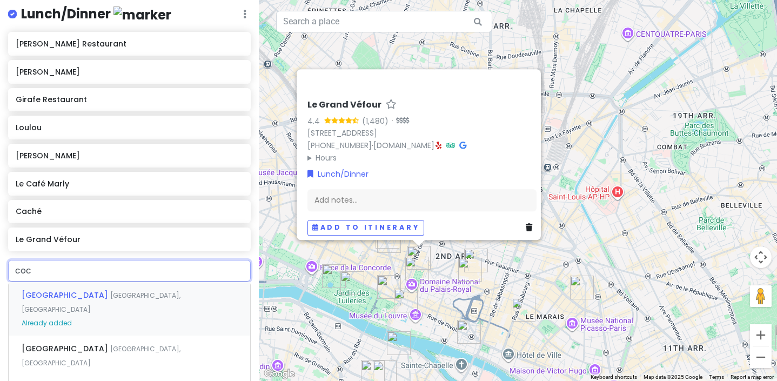
type input "coco"
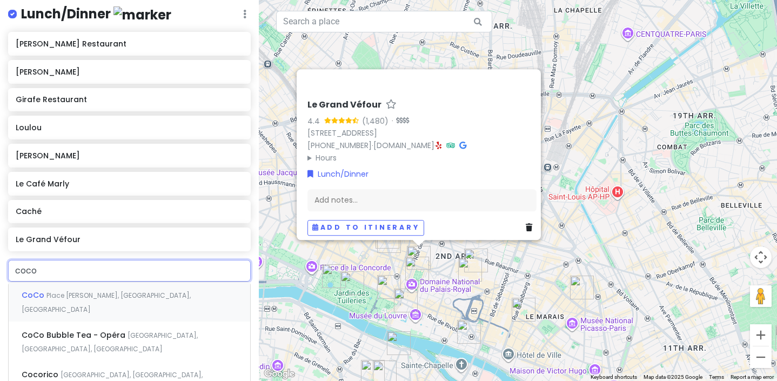
click at [53, 291] on span "Place Jacques Rouché, Paris, France" at bounding box center [106, 302] width 169 height 23
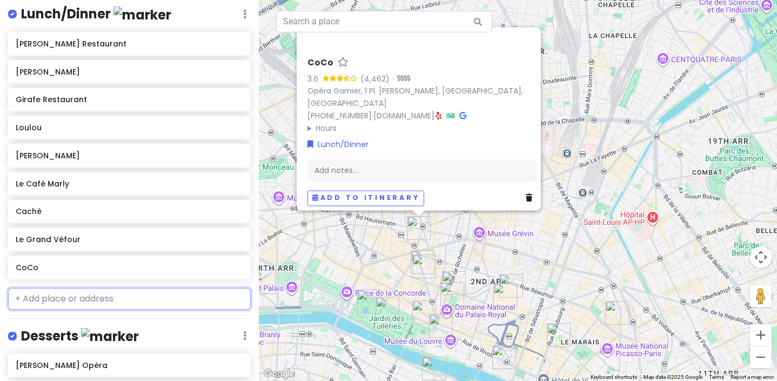
click at [57, 291] on input "text" at bounding box center [129, 299] width 243 height 22
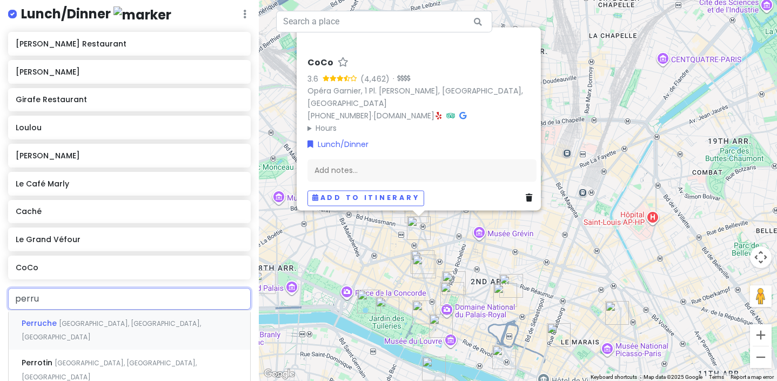
type input "perruc"
click at [61, 321] on span "Rue du Havre, Paris, France" at bounding box center [111, 330] width 179 height 23
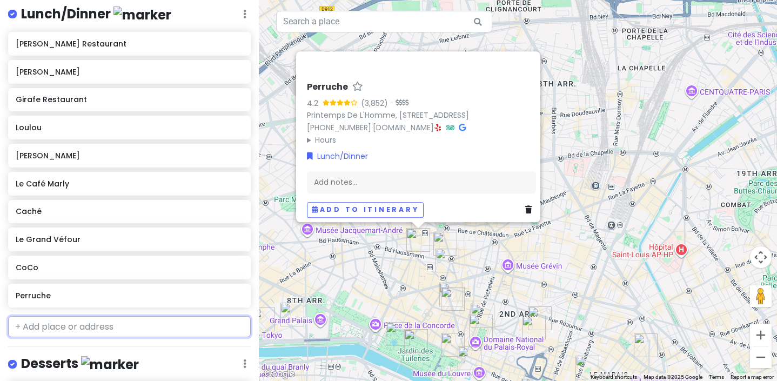
click at [65, 327] on input "text" at bounding box center [129, 327] width 243 height 22
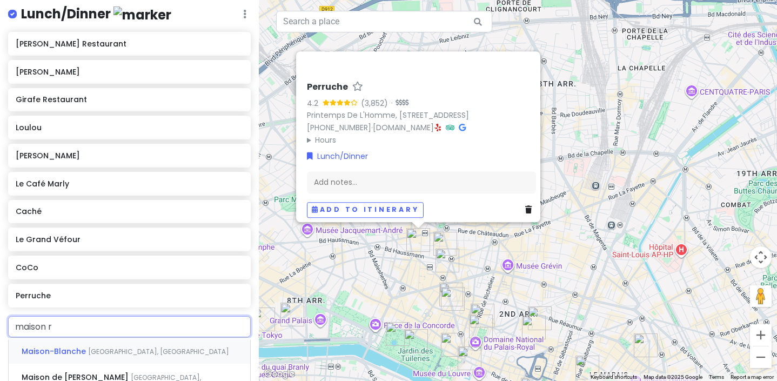
type input "maison re"
click at [76, 347] on span "avenue Raymond-Poincaré, Paris, France" at bounding box center [125, 358] width 207 height 23
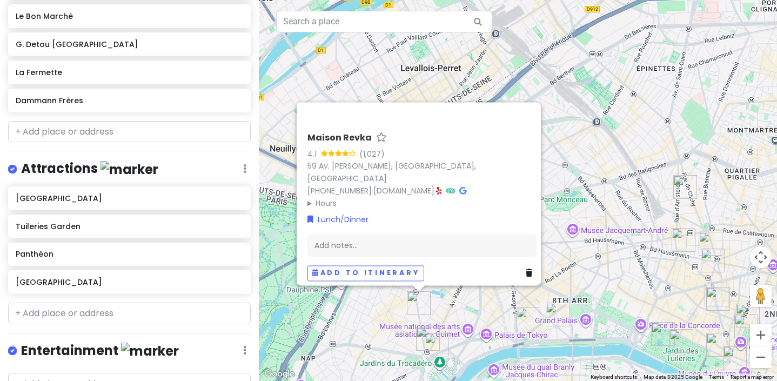
scroll to position [1092, 0]
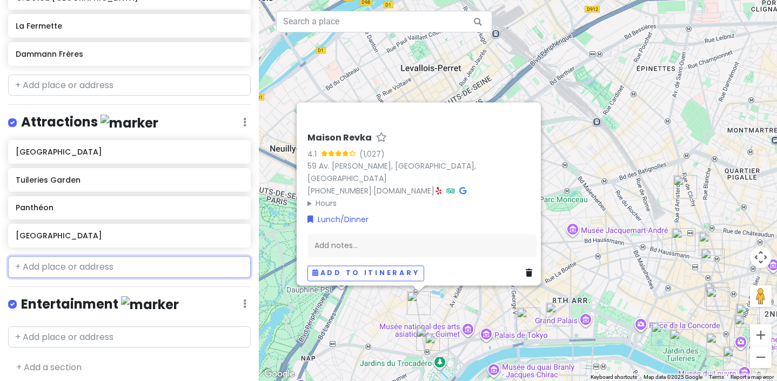
click at [89, 266] on input "text" at bounding box center [129, 267] width 243 height 22
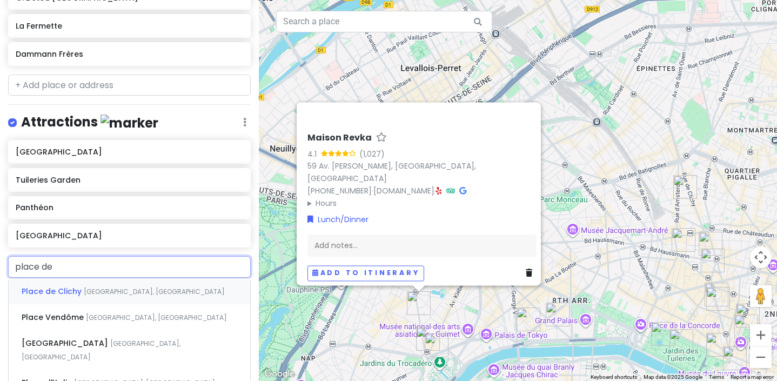
type input "place des"
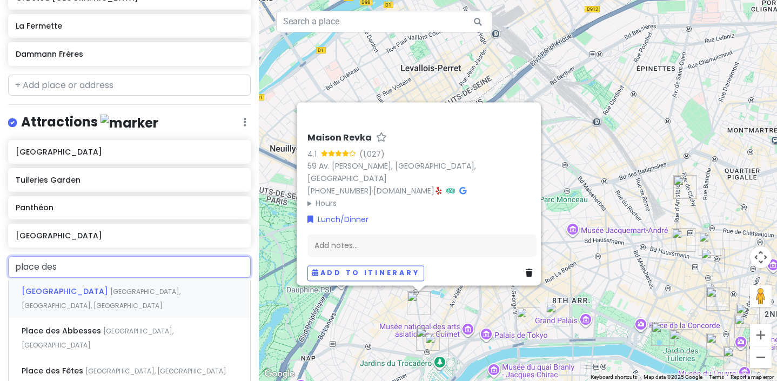
click at [87, 286] on span "Place des Vosges" at bounding box center [66, 291] width 89 height 11
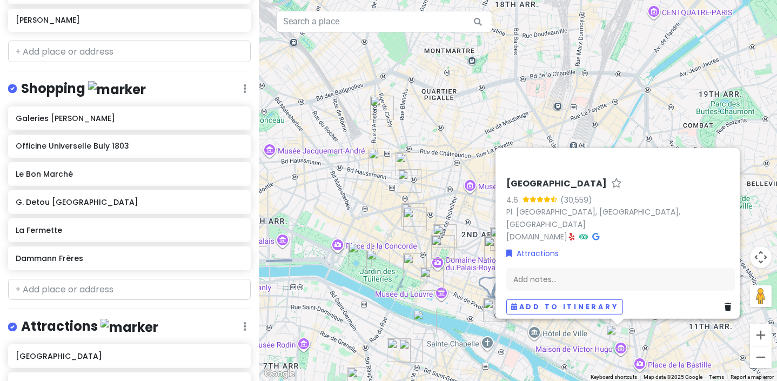
scroll to position [896, 0]
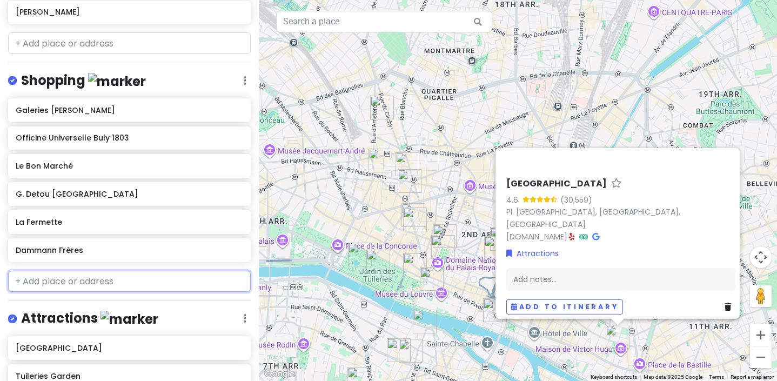
click at [55, 271] on input "text" at bounding box center [129, 282] width 243 height 22
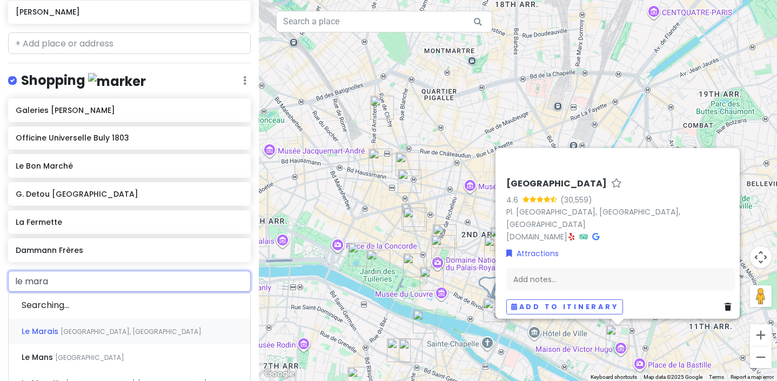
type input "le marai"
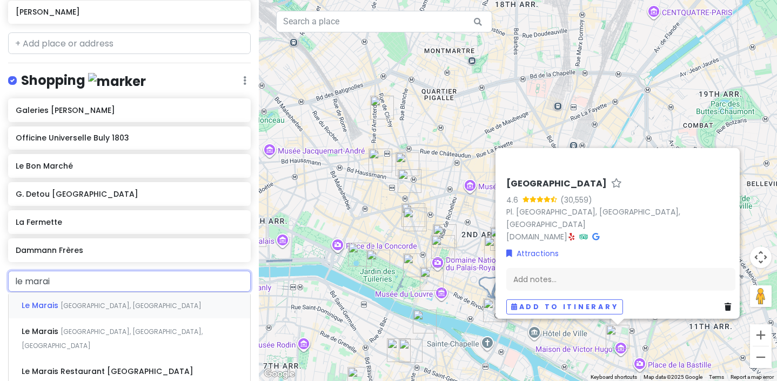
click at [55, 300] on span "Le Marais" at bounding box center [41, 305] width 39 height 11
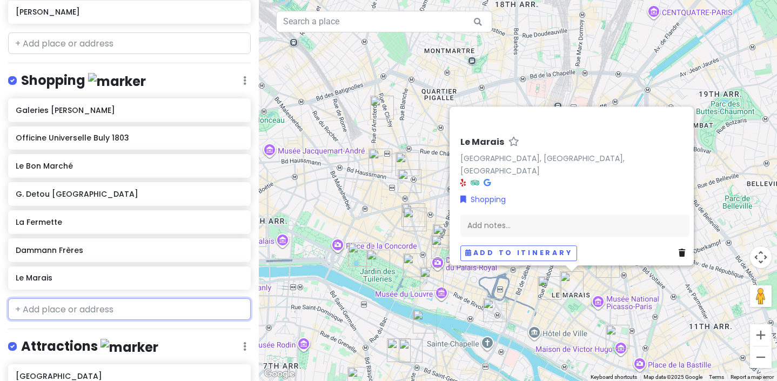
click at [55, 301] on input "text" at bounding box center [129, 309] width 243 height 22
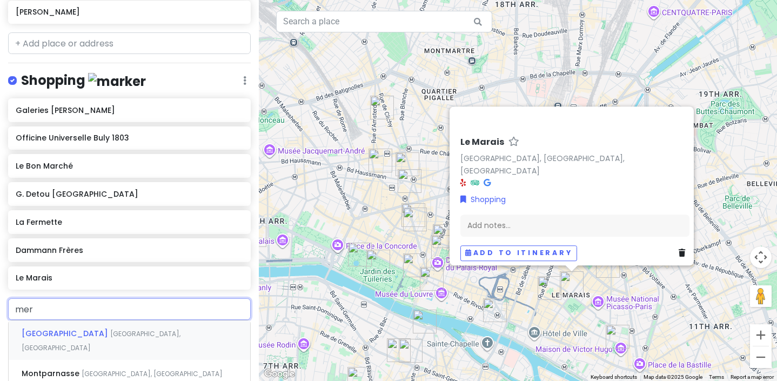
type input "merc"
click at [59, 330] on span "Boulevard Beaumarchais, Paris, France" at bounding box center [113, 340] width 182 height 23
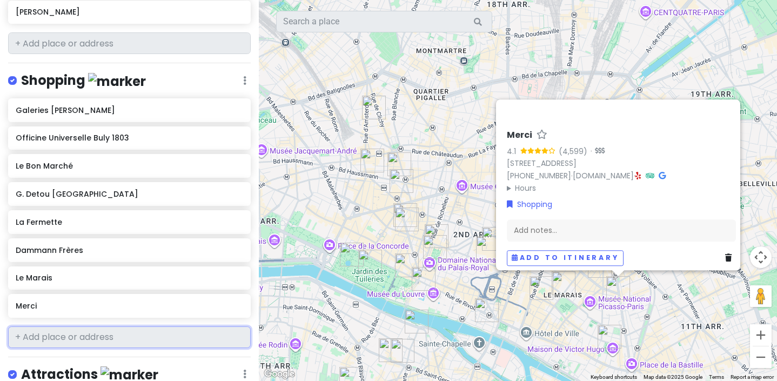
click at [59, 330] on input "text" at bounding box center [129, 337] width 243 height 22
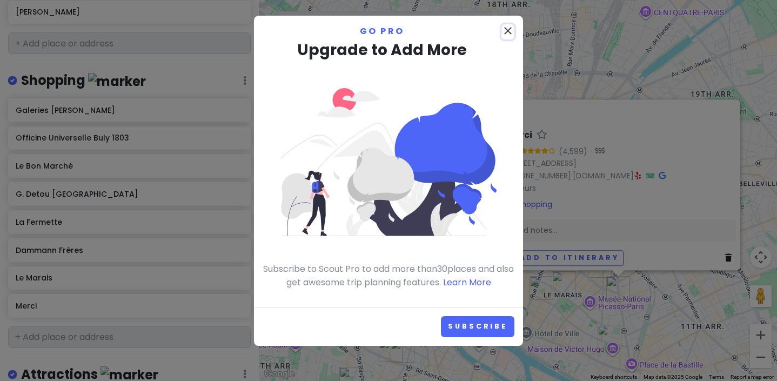
click at [507, 28] on icon "close" at bounding box center [507, 30] width 13 height 13
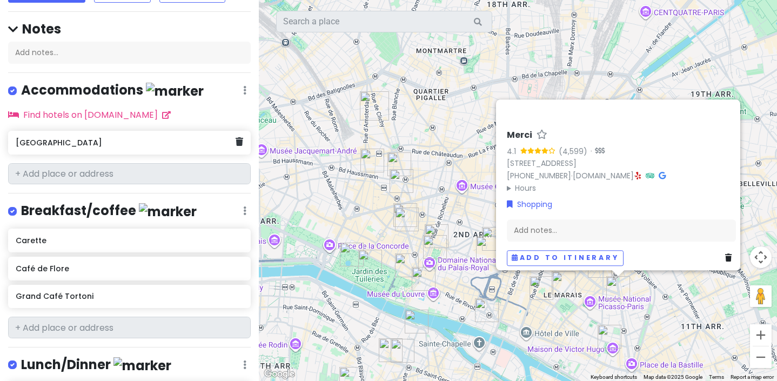
scroll to position [93, 0]
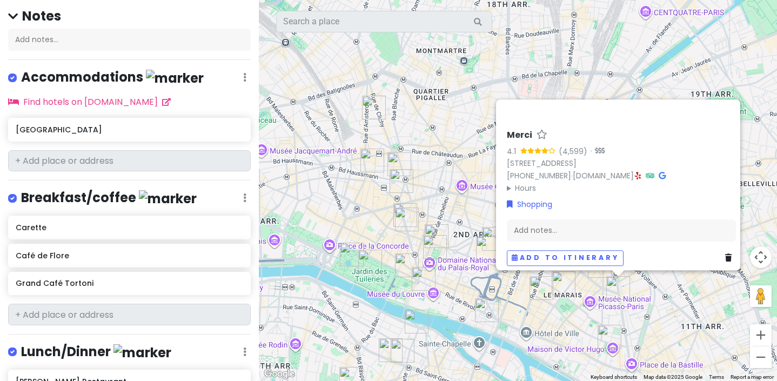
click at [243, 73] on icon at bounding box center [244, 77] width 3 height 9
click at [118, 139] on div "[GEOGRAPHIC_DATA]" at bounding box center [129, 130] width 243 height 24
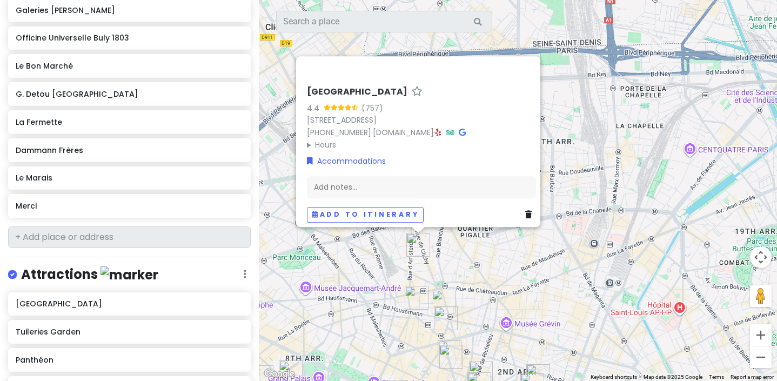
scroll to position [1010, 0]
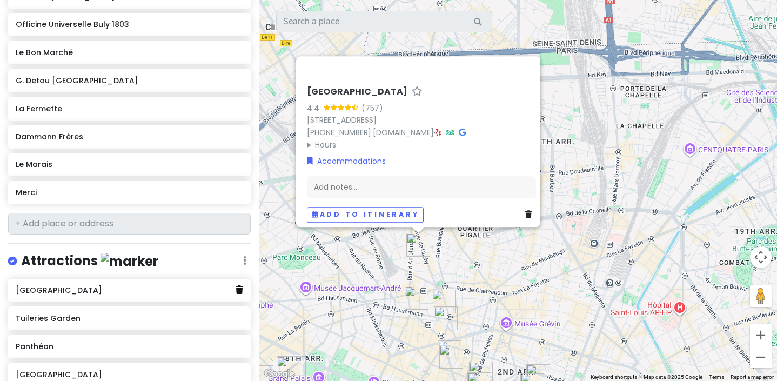
click at [237, 286] on icon at bounding box center [240, 289] width 8 height 9
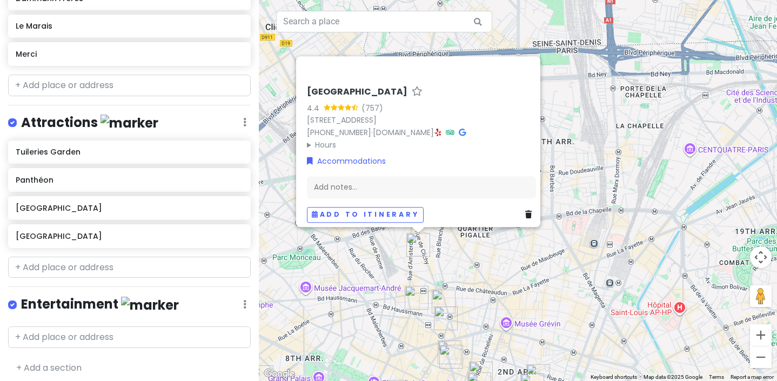
scroll to position [0, 0]
